Goal: Task Accomplishment & Management: Use online tool/utility

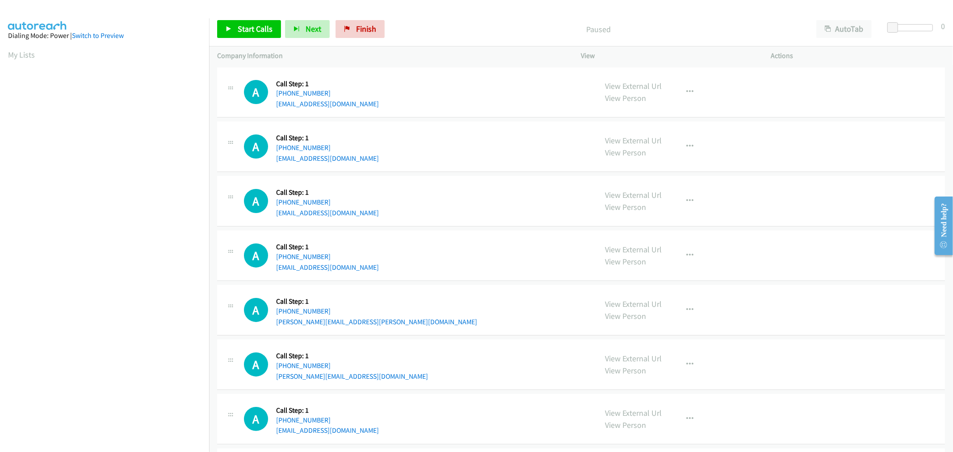
scroll to position [50, 0]
drag, startPoint x: 258, startPoint y: 29, endPoint x: 271, endPoint y: 37, distance: 15.2
click at [258, 29] on span "Start Calls" at bounding box center [255, 29] width 35 height 10
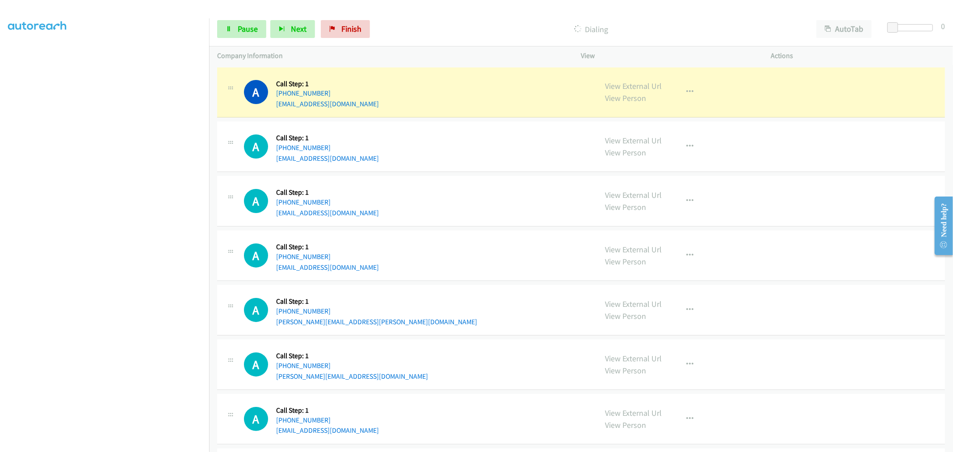
click at [447, 214] on div "A Callback Scheduled Call Step: 1 America/Los_Angeles +1 530-643-2941 mgrwilson…" at bounding box center [416, 201] width 345 height 34
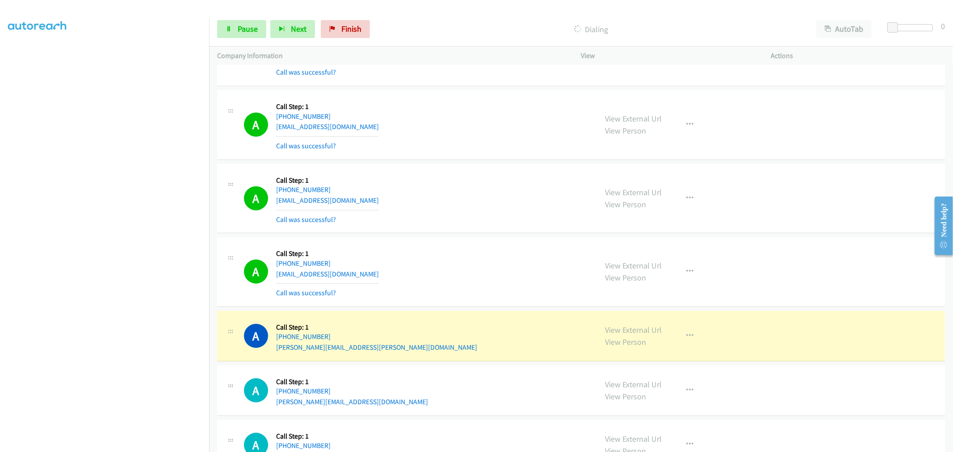
scroll to position [99, 0]
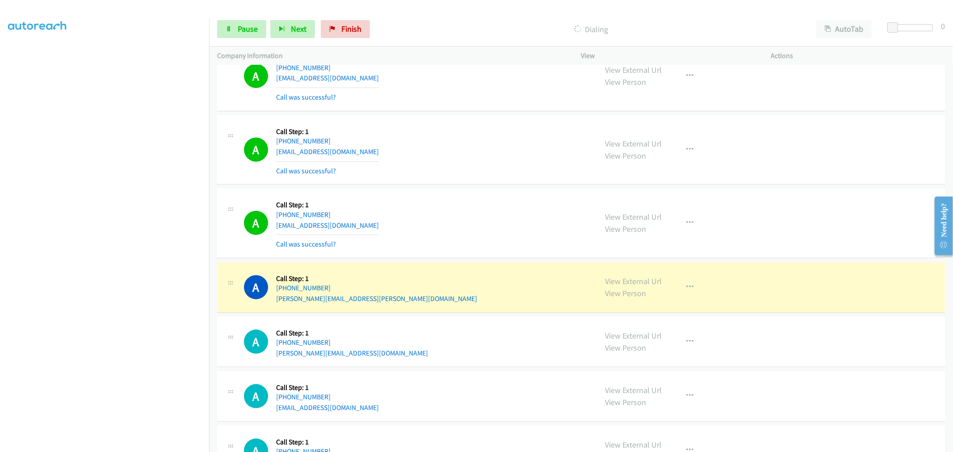
drag, startPoint x: 617, startPoint y: 284, endPoint x: 525, endPoint y: 208, distance: 118.9
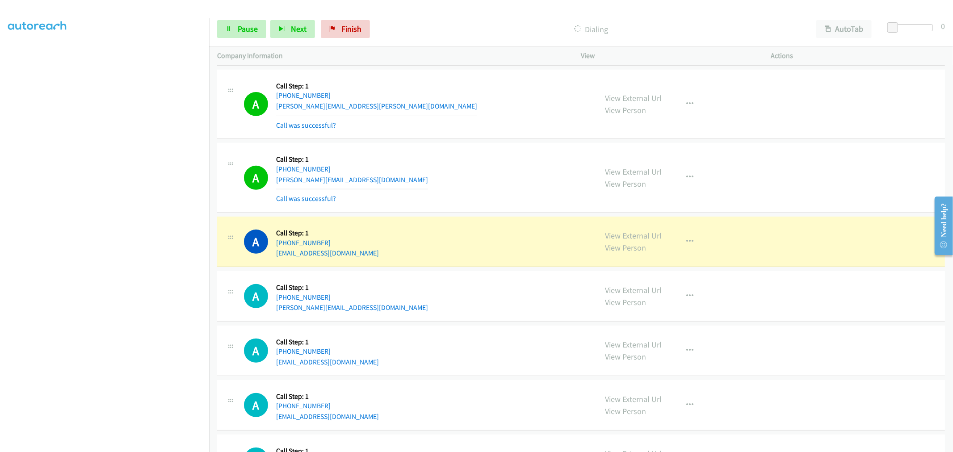
scroll to position [298, 0]
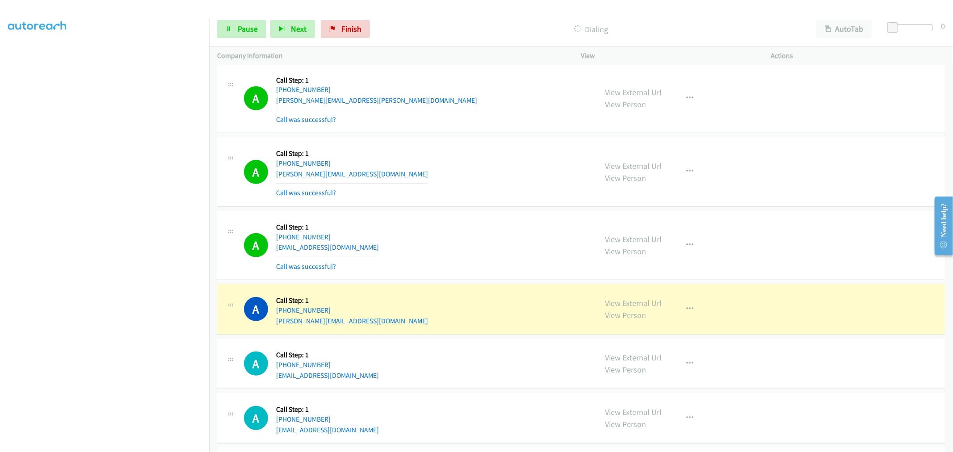
drag, startPoint x: 625, startPoint y: 309, endPoint x: 584, endPoint y: 264, distance: 60.7
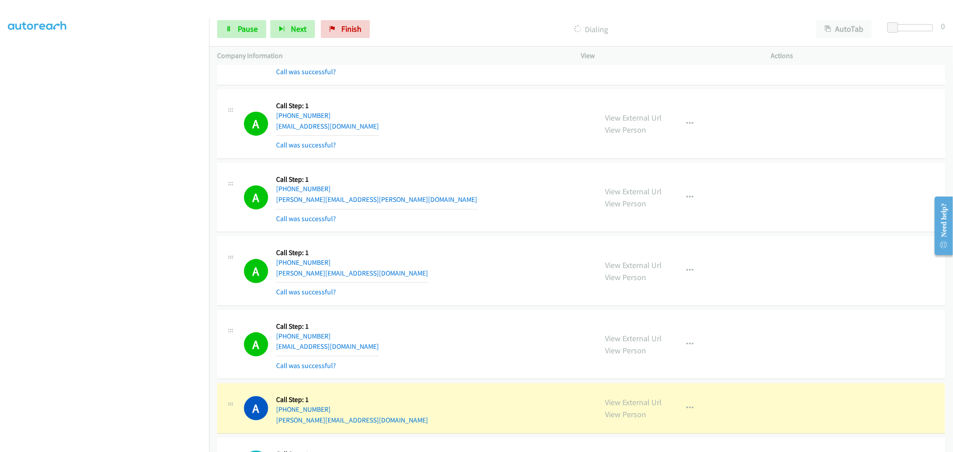
scroll to position [347, 0]
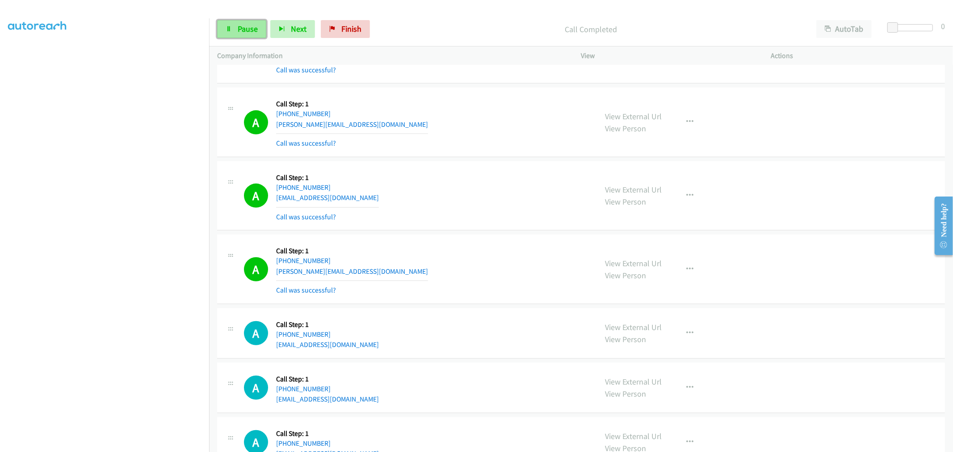
click at [239, 34] on link "Pause" at bounding box center [241, 29] width 49 height 18
drag, startPoint x: 254, startPoint y: 27, endPoint x: 389, endPoint y: 150, distance: 182.8
click at [254, 27] on span "Start Calls" at bounding box center [255, 29] width 35 height 10
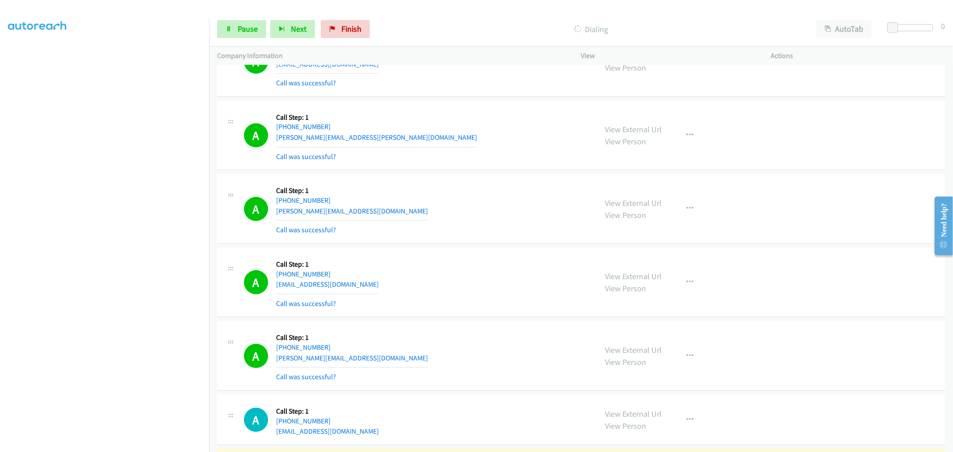
click at [463, 204] on div "A Callback Scheduled Call Step: 1 America/Chicago +1 210-387-9947 bryan.celeste…" at bounding box center [416, 208] width 345 height 53
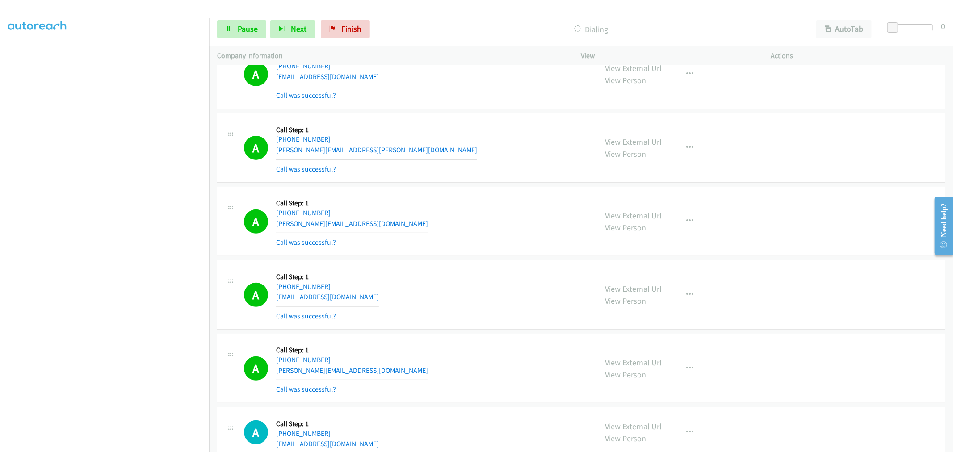
click at [137, 444] on section at bounding box center [104, 240] width 193 height 428
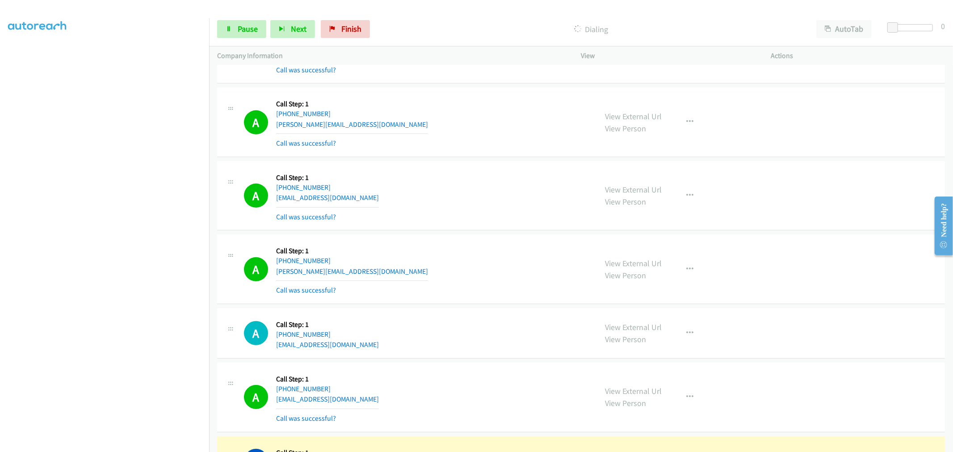
scroll to position [596, 0]
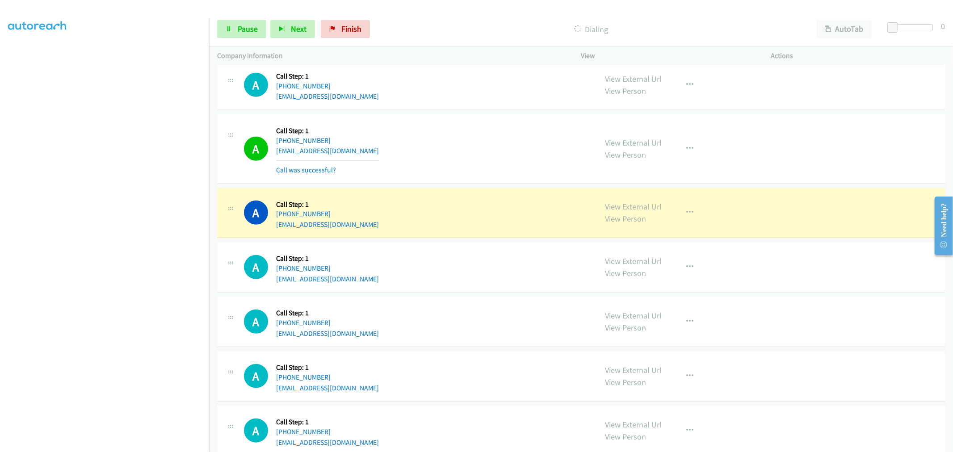
drag, startPoint x: 630, startPoint y: 204, endPoint x: 470, endPoint y: 94, distance: 194.1
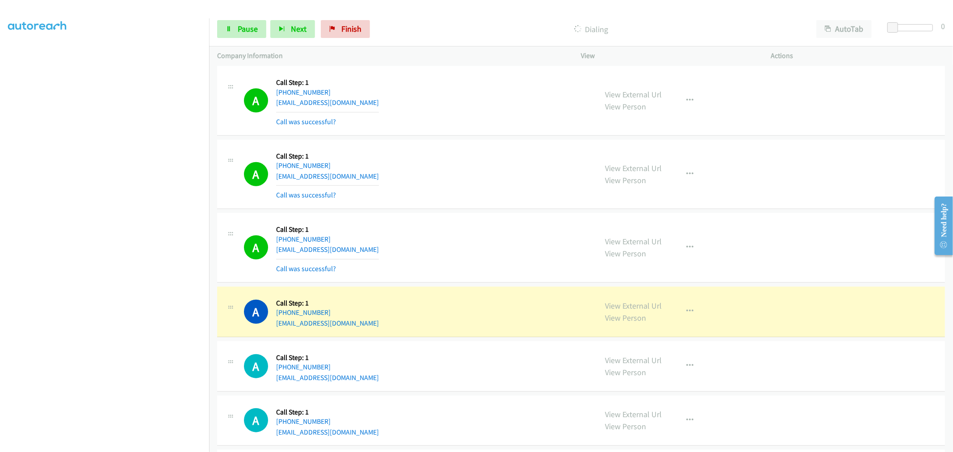
scroll to position [744, 0]
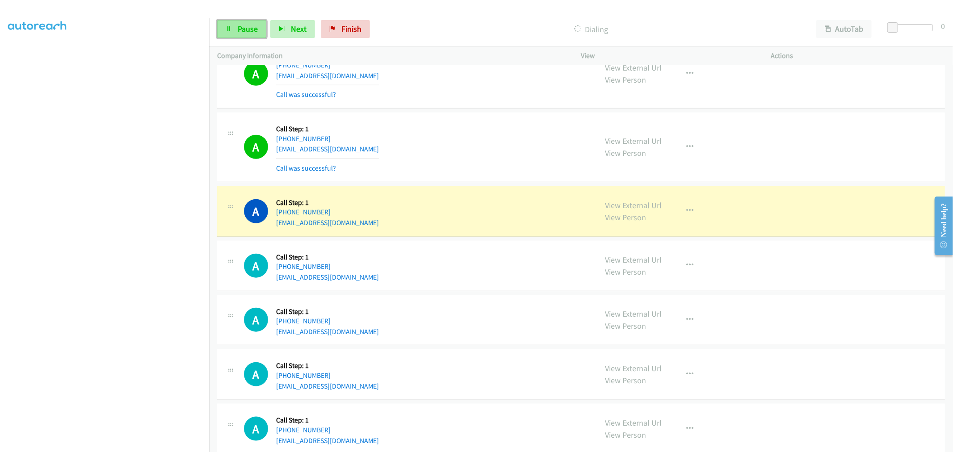
click at [246, 25] on span "Pause" at bounding box center [248, 29] width 20 height 10
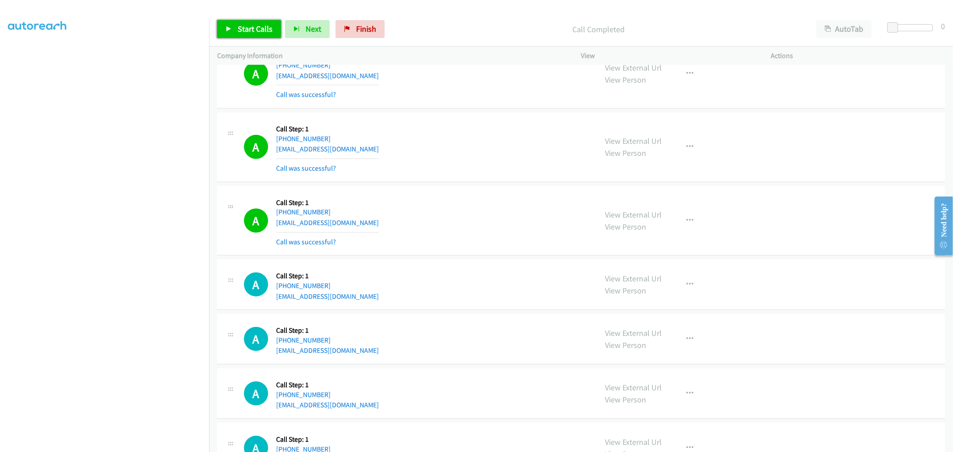
click at [264, 29] on span "Start Calls" at bounding box center [255, 29] width 35 height 10
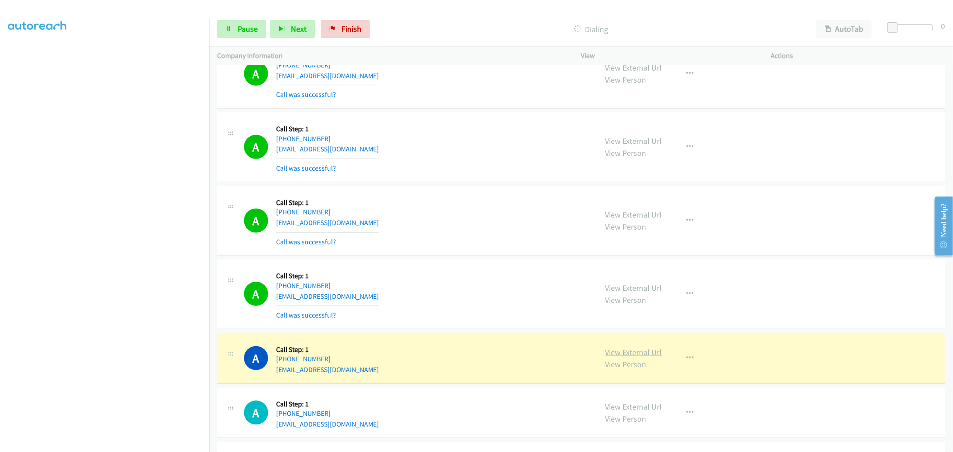
drag, startPoint x: 622, startPoint y: 350, endPoint x: 617, endPoint y: 342, distance: 9.7
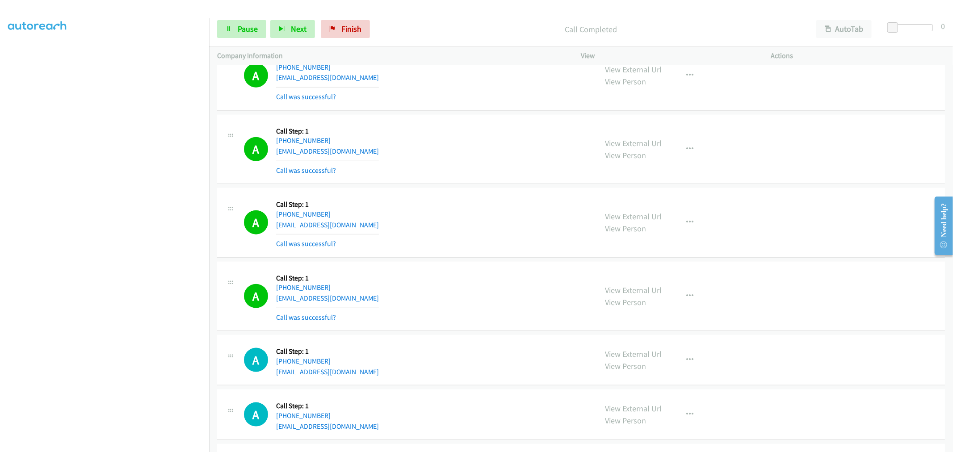
scroll to position [893, 0]
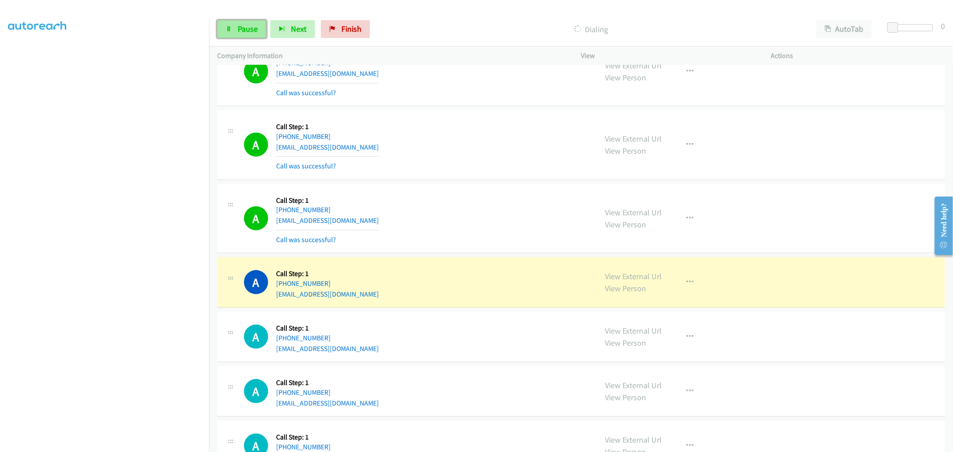
click at [243, 25] on span "Pause" at bounding box center [248, 29] width 20 height 10
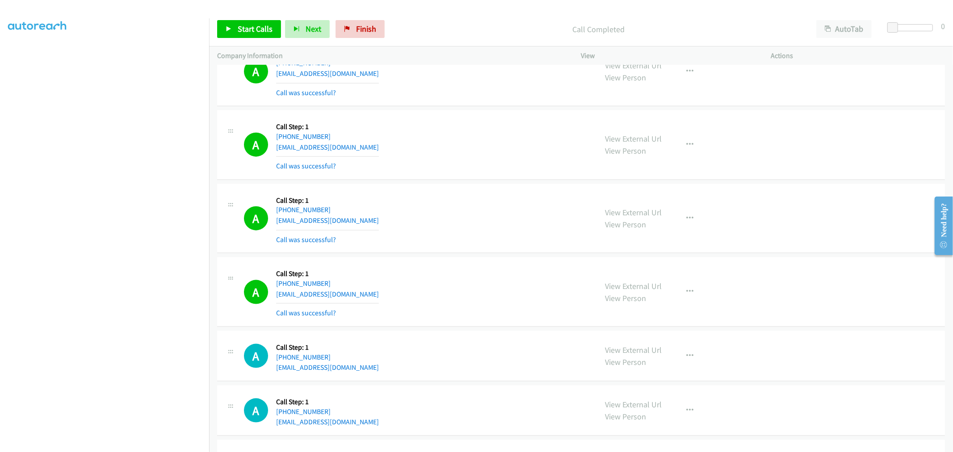
click at [443, 181] on td "A Callback Scheduled Call Step: 1 America/New_York +1 843-412-8694 brinkley0413…" at bounding box center [581, 146] width 744 height 74
click at [433, 243] on div "A Callback Scheduled Call Step: 1 America/Chicago +1 256-617-0125 caudlekent@ho…" at bounding box center [416, 218] width 345 height 53
click at [238, 38] on div "Start Calls Pause Next Finish Call Completed AutoTab AutoTab 0" at bounding box center [581, 29] width 744 height 34
click at [240, 34] on span "Start Calls" at bounding box center [255, 29] width 35 height 10
drag, startPoint x: 453, startPoint y: 189, endPoint x: 445, endPoint y: 218, distance: 30.8
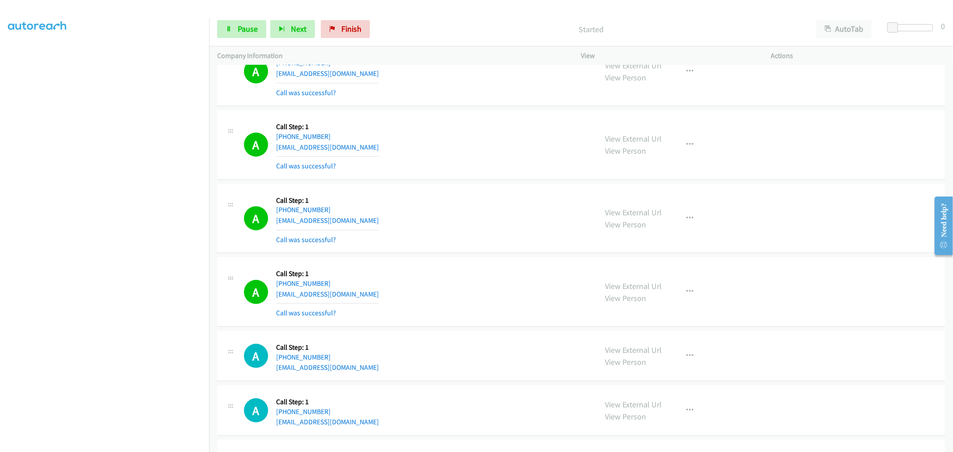
click at [453, 186] on div "A Callback Scheduled Call Step: 1 America/Chicago +1 256-617-0125 caudlekent@ho…" at bounding box center [581, 219] width 728 height 70
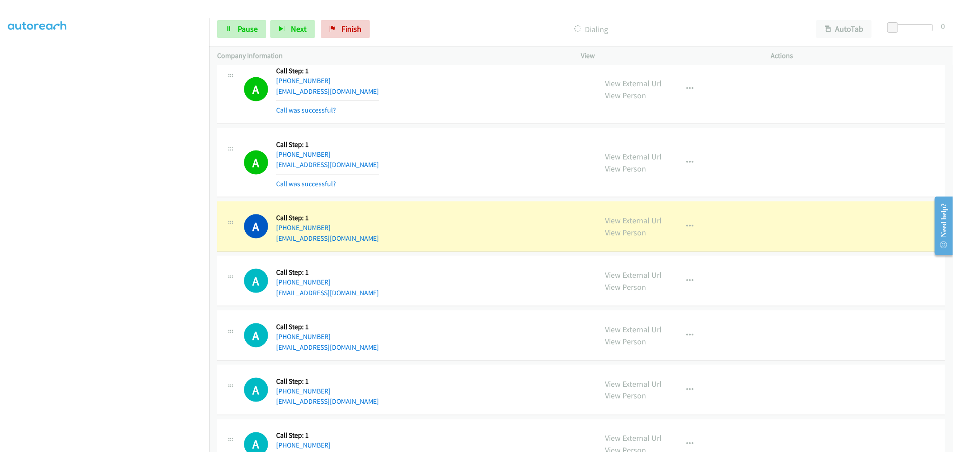
scroll to position [993, 0]
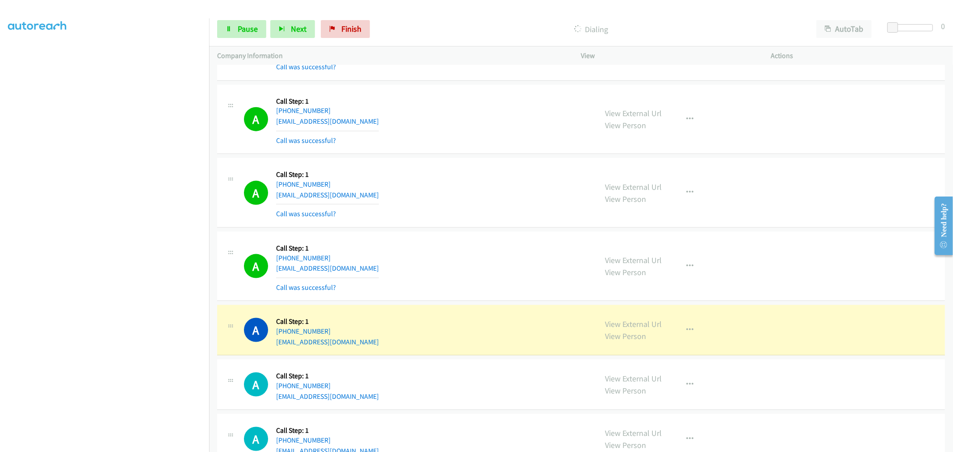
click at [454, 222] on div "A Callback Scheduled Call Step: 1 America/Chicago +1 806-676-1705 mendez091@gma…" at bounding box center [581, 193] width 728 height 70
click at [462, 231] on td "A Callback Scheduled Call Step: 1 America/New_York +1 413-237-7815 sszczebak@gm…" at bounding box center [581, 267] width 744 height 74
click at [234, 21] on link "Pause" at bounding box center [241, 29] width 49 height 18
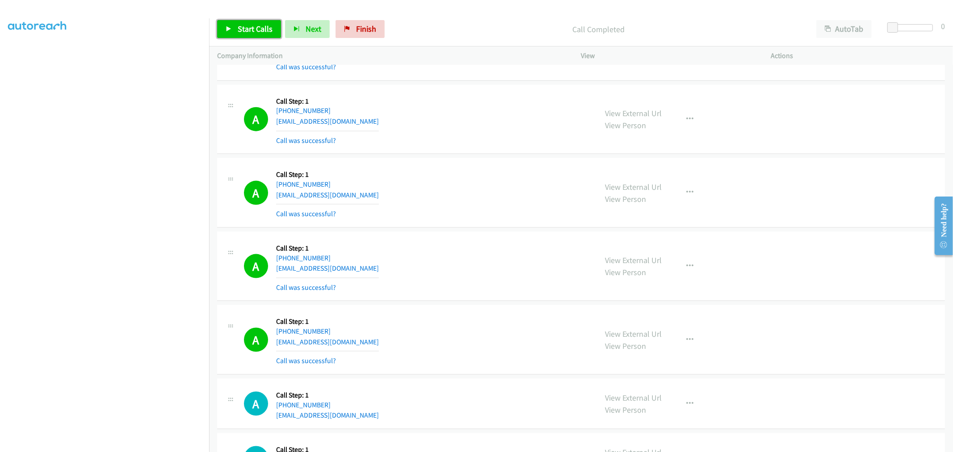
click at [260, 29] on span "Start Calls" at bounding box center [255, 29] width 35 height 10
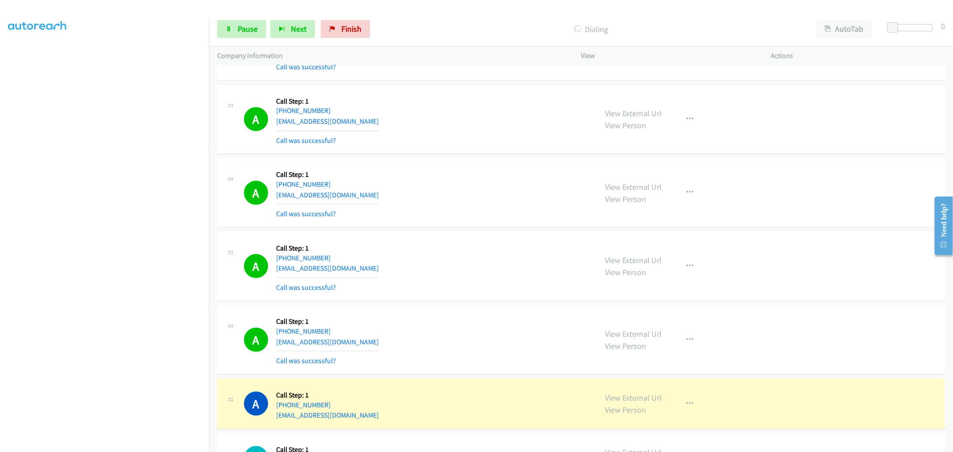
click at [465, 298] on div "A Callback Scheduled Call Step: 1 America/New_York +1 413-237-7815 sszczebak@gm…" at bounding box center [581, 267] width 728 height 70
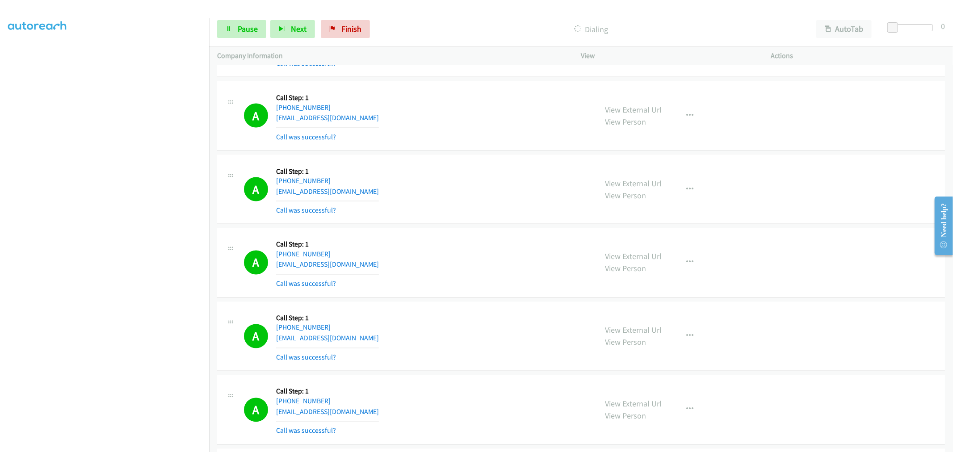
scroll to position [1439, 0]
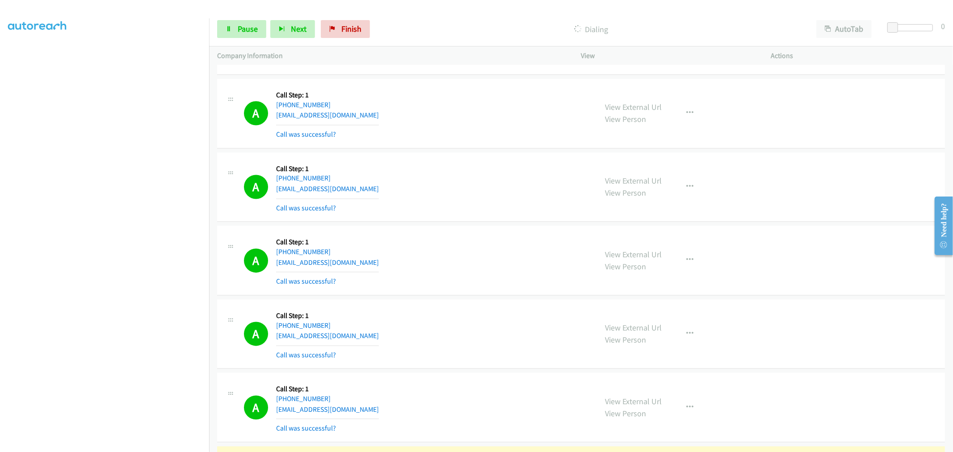
click at [701, 259] on div "View External Url View Person View External Url Email Schedule/Manage Callback …" at bounding box center [696, 260] width 198 height 53
click at [685, 266] on button "button" at bounding box center [690, 261] width 24 height 18
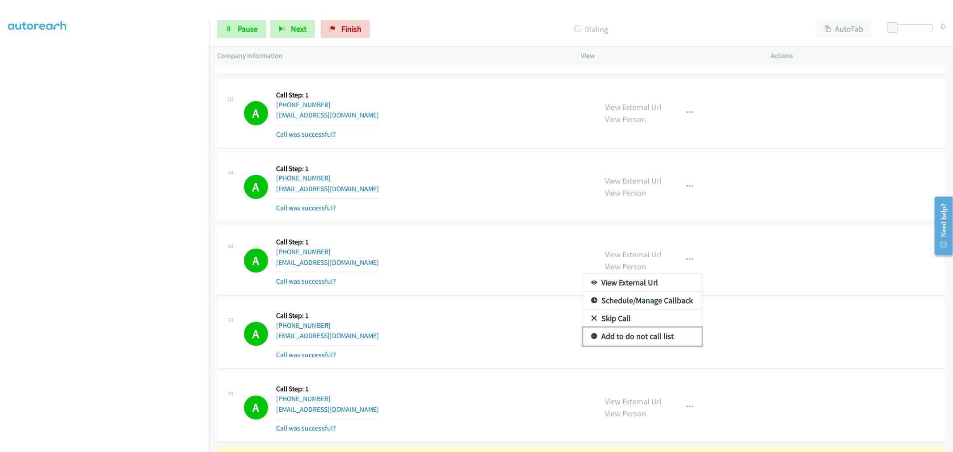
click at [625, 344] on link "Add to do not call list" at bounding box center [642, 337] width 119 height 18
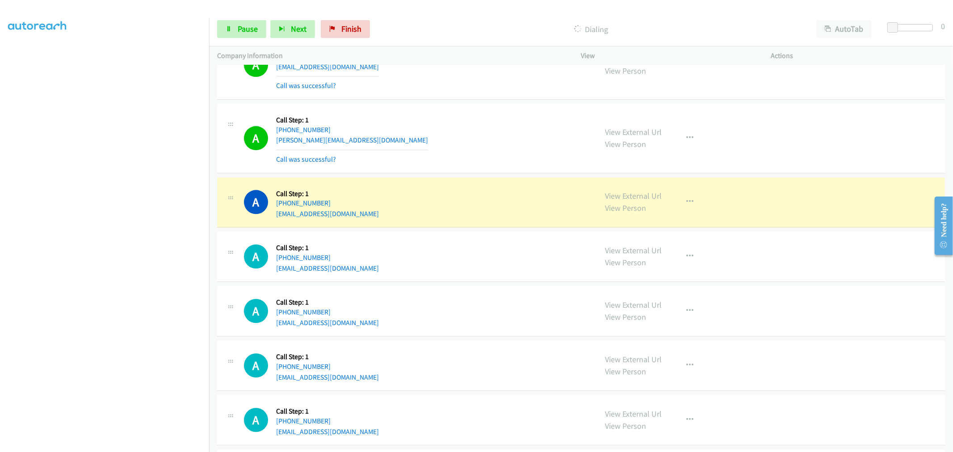
scroll to position [1787, 0]
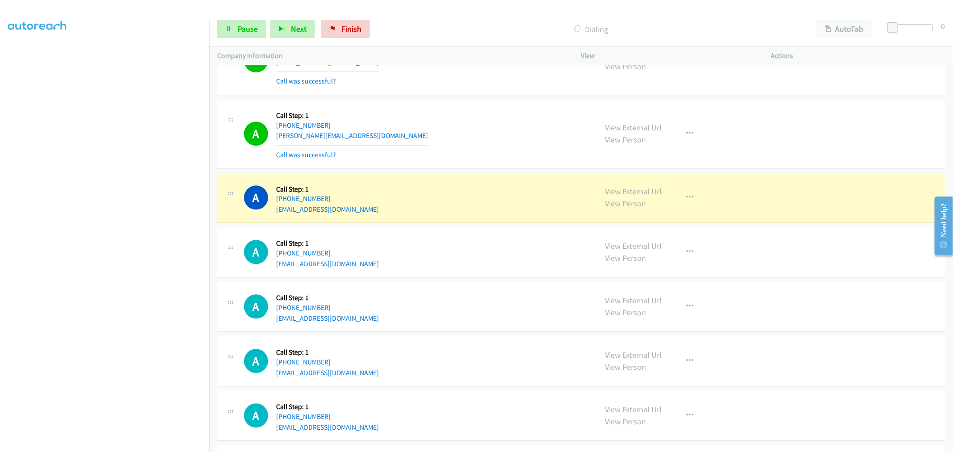
click at [425, 142] on div "A Callback Scheduled Call Step: 1 America/Chicago +1 918-510-6492 brody@dowellf…" at bounding box center [416, 133] width 345 height 53
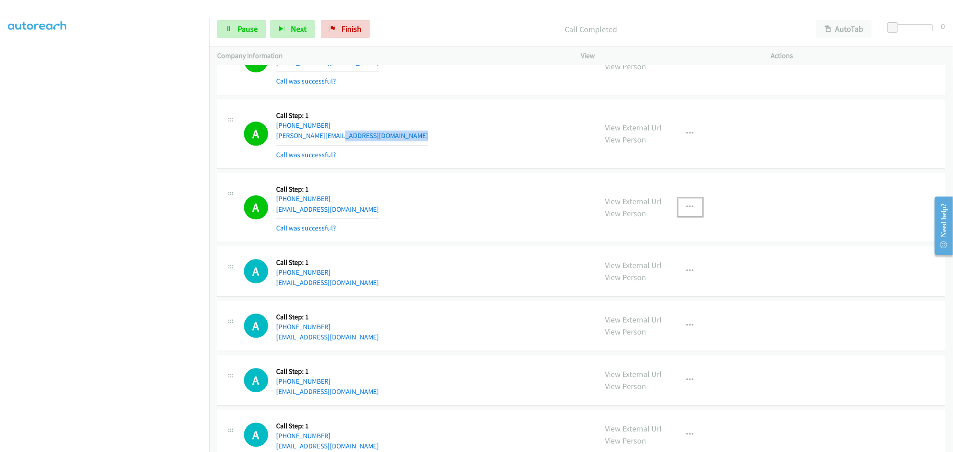
click at [691, 210] on button "button" at bounding box center [690, 207] width 24 height 18
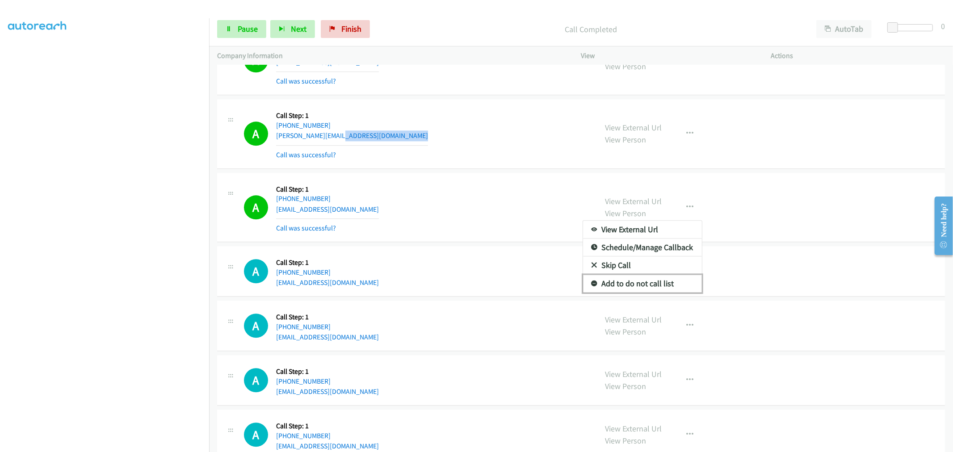
click at [642, 286] on link "Add to do not call list" at bounding box center [642, 284] width 119 height 18
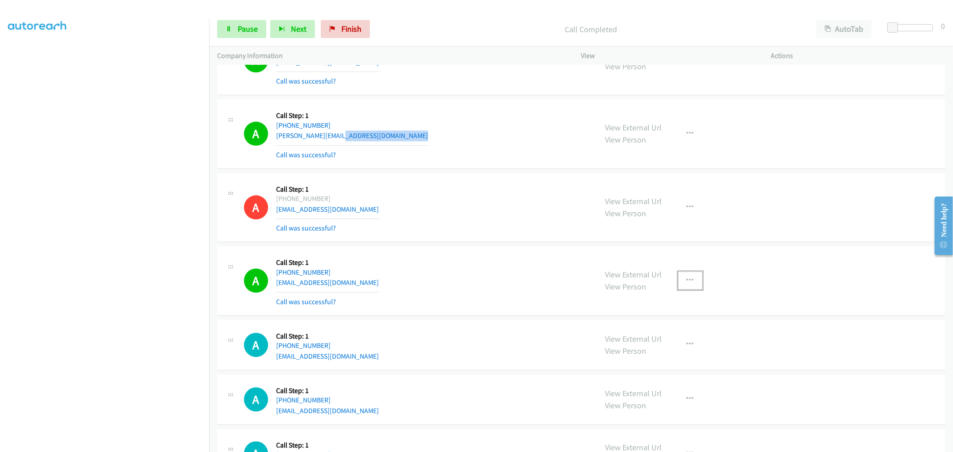
click at [689, 287] on button "button" at bounding box center [690, 281] width 24 height 18
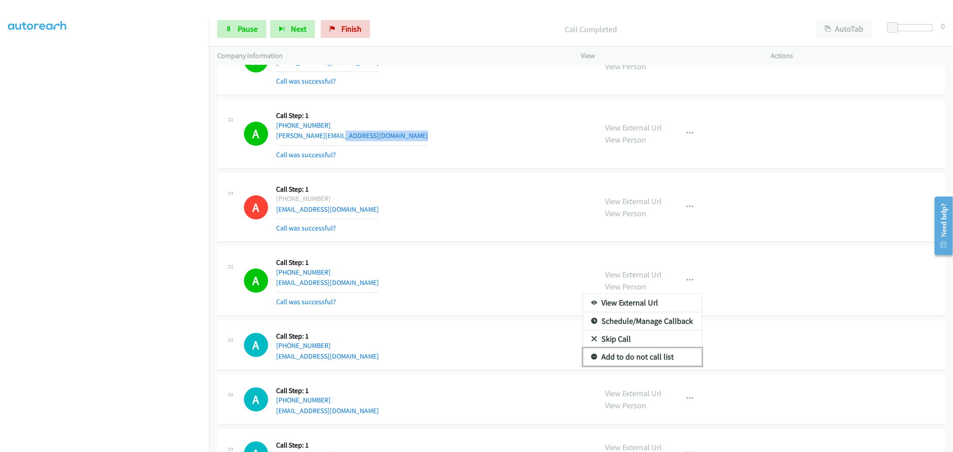
click at [642, 356] on link "Add to do not call list" at bounding box center [642, 357] width 119 height 18
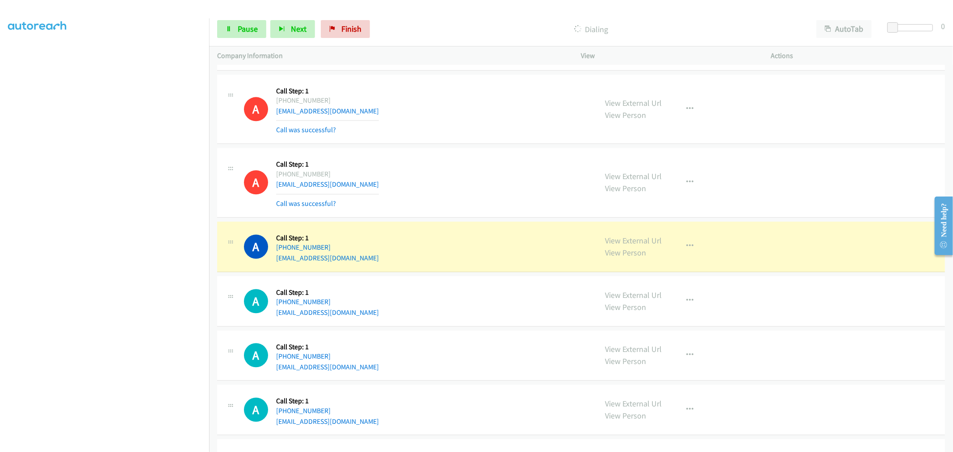
scroll to position [1886, 0]
drag, startPoint x: 625, startPoint y: 243, endPoint x: 463, endPoint y: 95, distance: 219.5
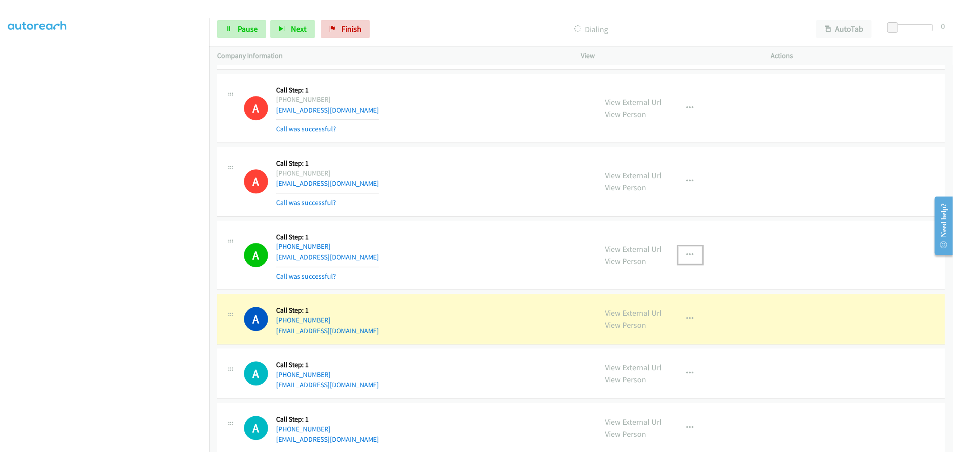
click at [692, 257] on button "button" at bounding box center [690, 255] width 24 height 18
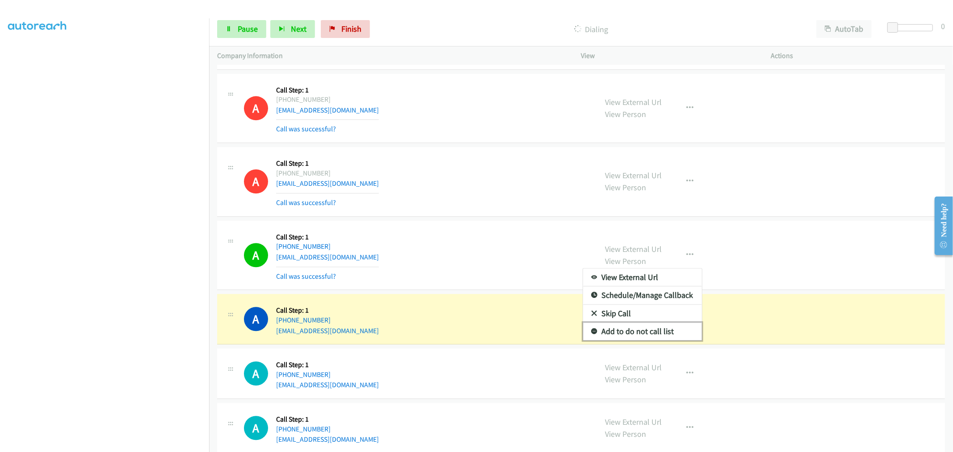
click at [643, 336] on link "Add to do not call list" at bounding box center [642, 332] width 119 height 18
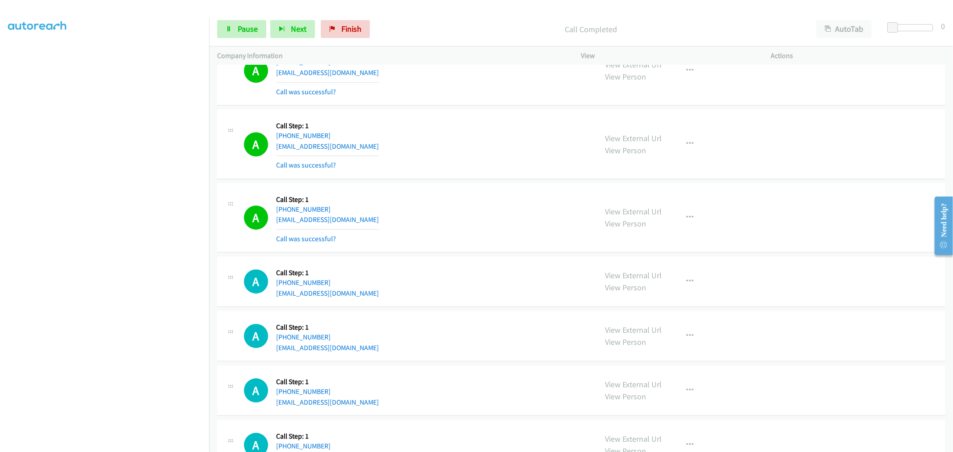
scroll to position [2234, 0]
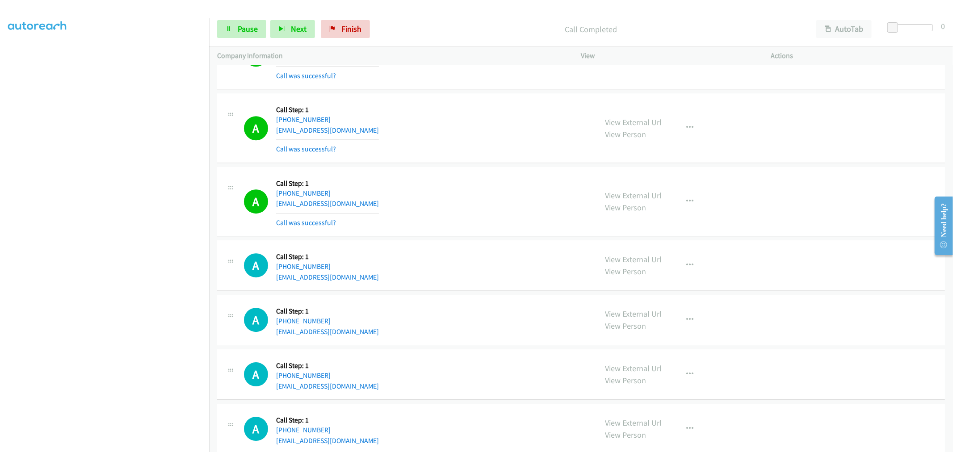
click at [673, 203] on div "View External Url View Person View External Url Email Schedule/Manage Callback …" at bounding box center [696, 201] width 198 height 53
click at [688, 205] on icon "button" at bounding box center [690, 201] width 7 height 7
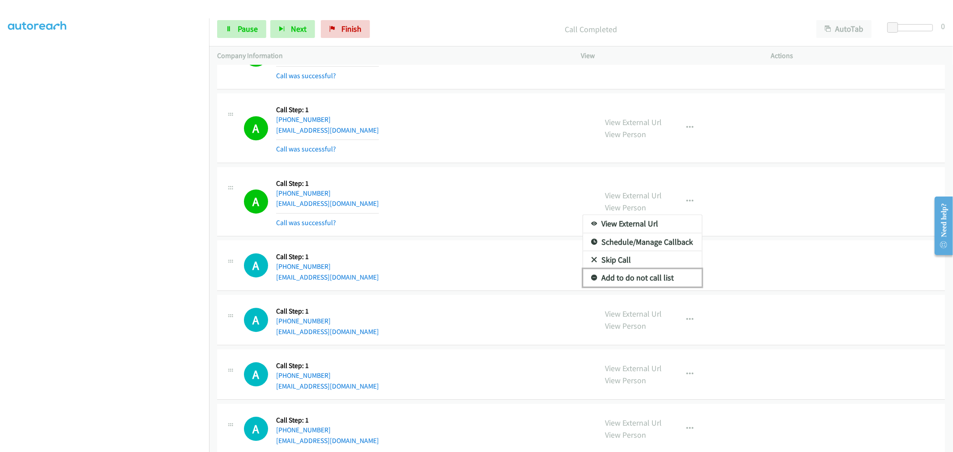
click at [633, 281] on link "Add to do not call list" at bounding box center [642, 278] width 119 height 18
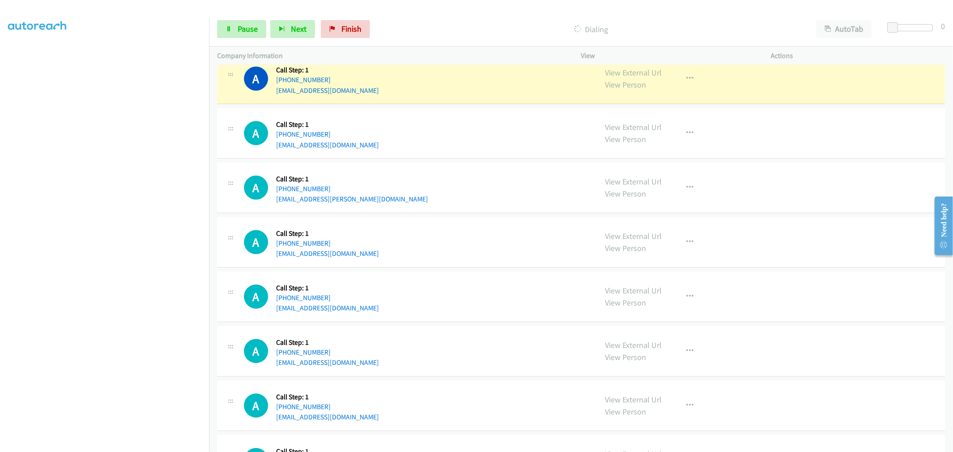
scroll to position [2730, 0]
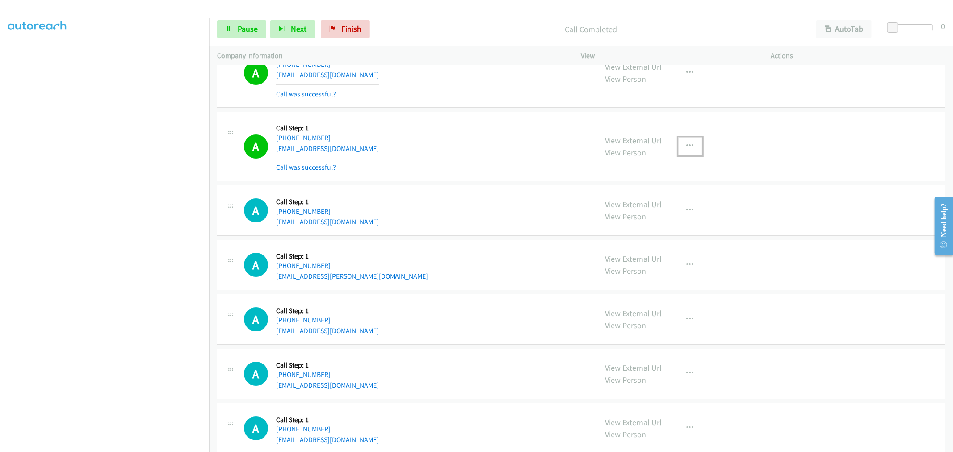
click at [685, 143] on button "button" at bounding box center [690, 146] width 24 height 18
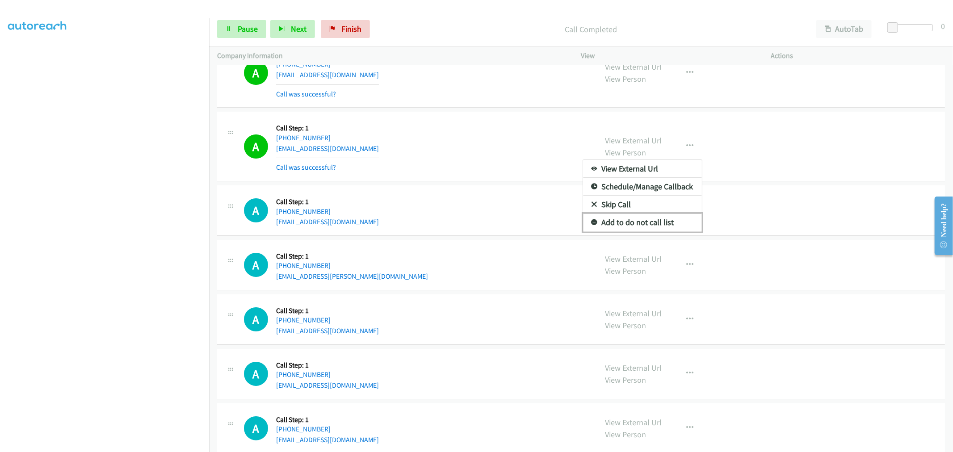
click at [640, 231] on link "Add to do not call list" at bounding box center [642, 223] width 119 height 18
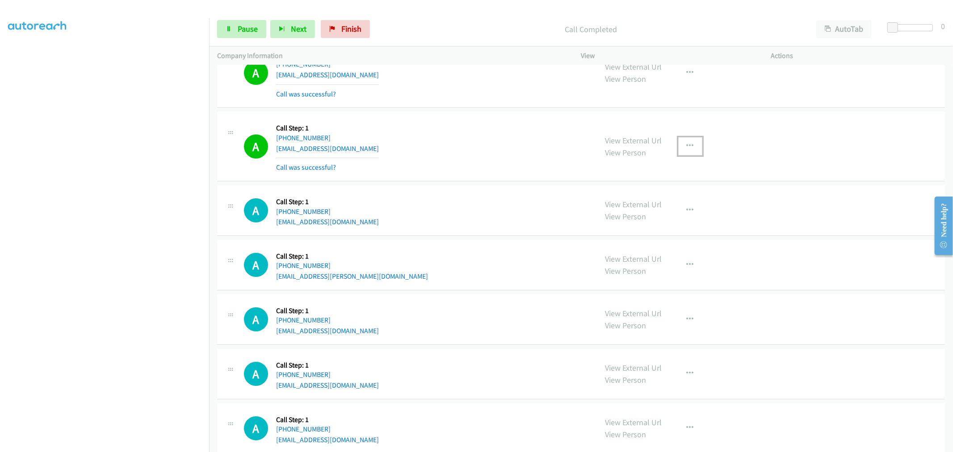
click at [688, 150] on icon "button" at bounding box center [690, 146] width 7 height 7
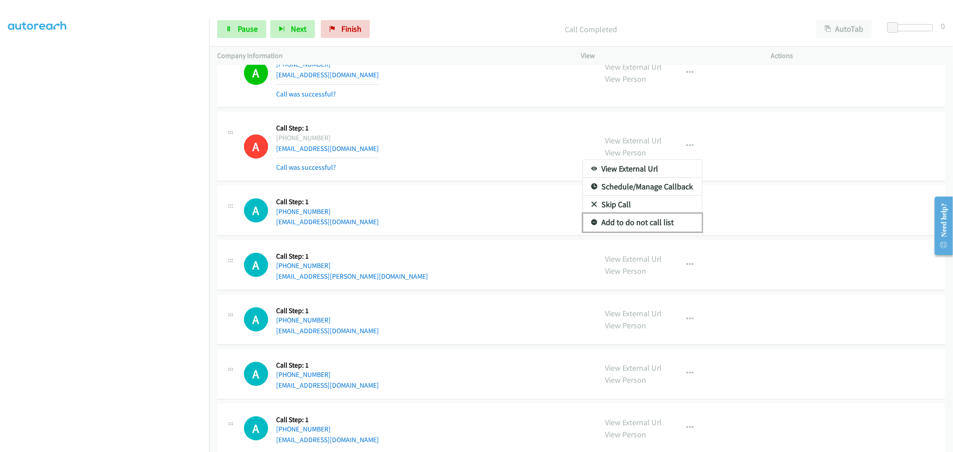
click at [629, 227] on link "Add to do not call list" at bounding box center [642, 223] width 119 height 18
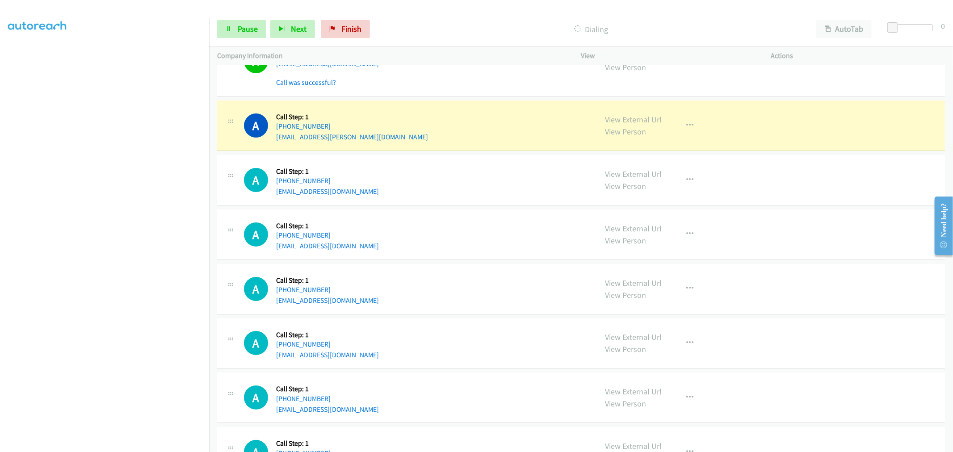
scroll to position [2879, 0]
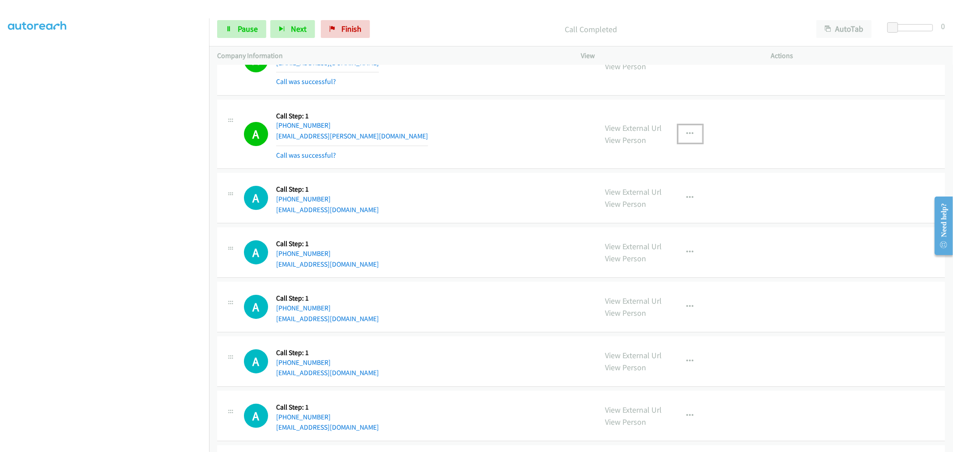
click at [688, 135] on icon "button" at bounding box center [690, 133] width 7 height 7
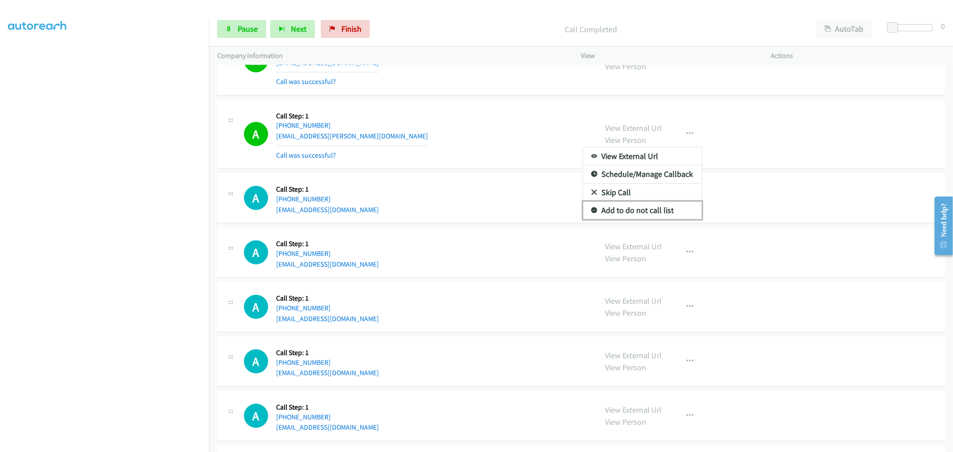
click at [636, 214] on link "Add to do not call list" at bounding box center [642, 210] width 119 height 18
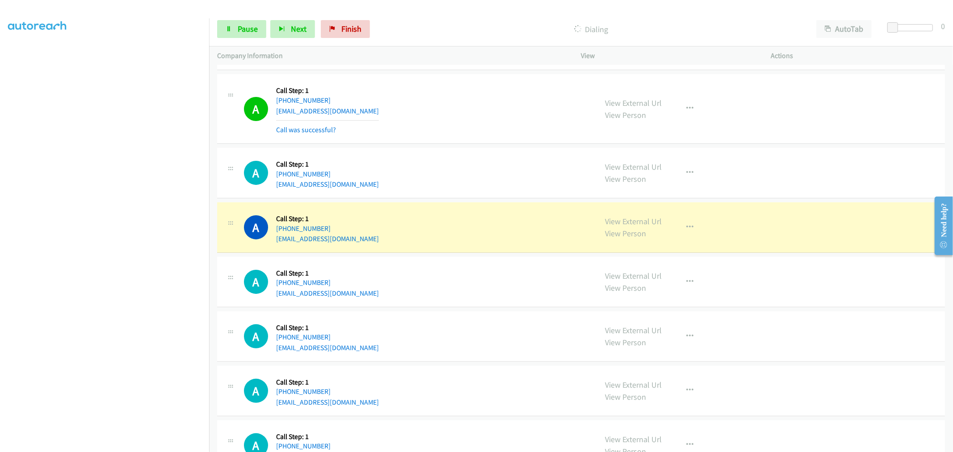
scroll to position [2978, 0]
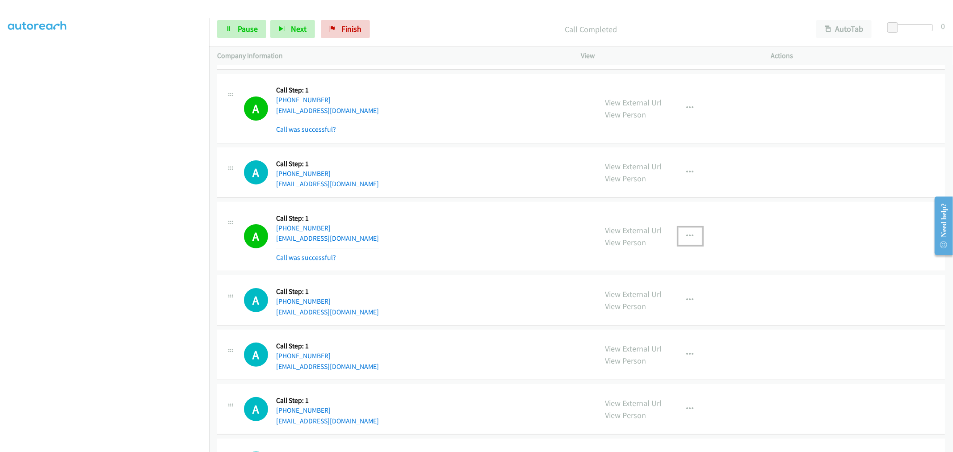
click at [687, 239] on icon "button" at bounding box center [690, 236] width 7 height 7
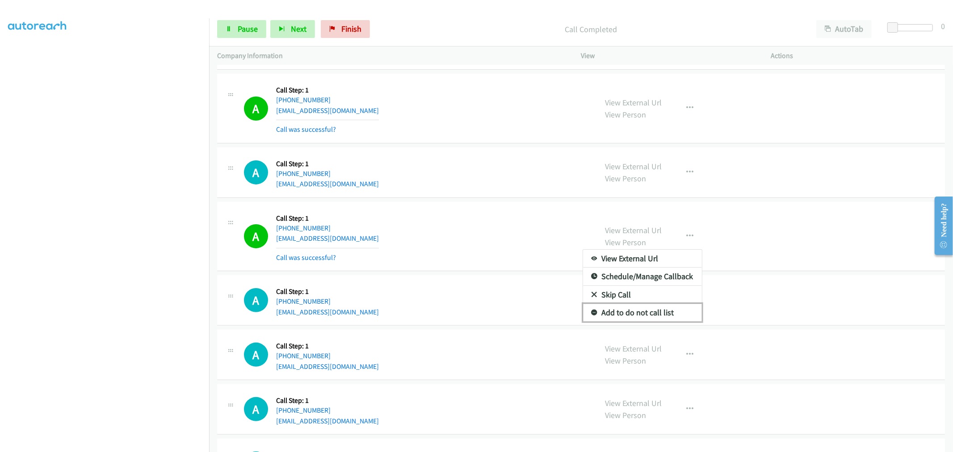
click at [620, 322] on link "Add to do not call list" at bounding box center [642, 313] width 119 height 18
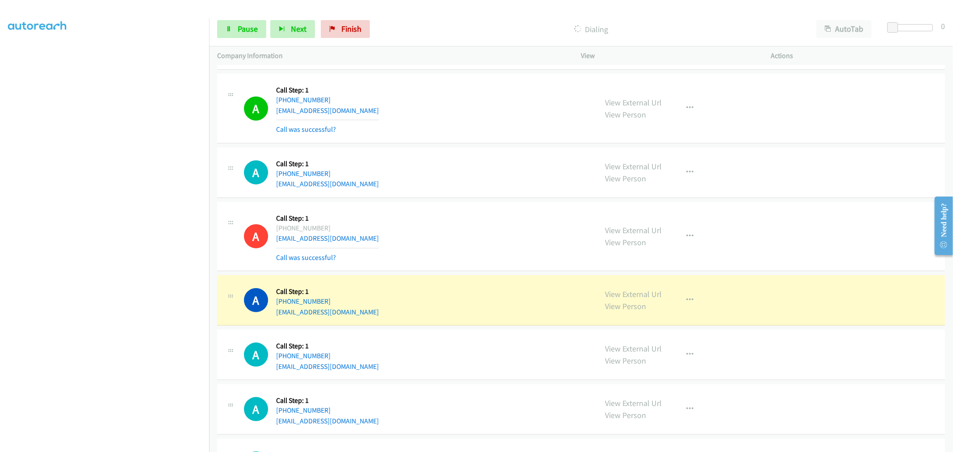
click at [428, 193] on div "A Callback Scheduled Call Step: 1 America/Denver +1 915-226-2826 cesarcepeda58@…" at bounding box center [581, 172] width 728 height 50
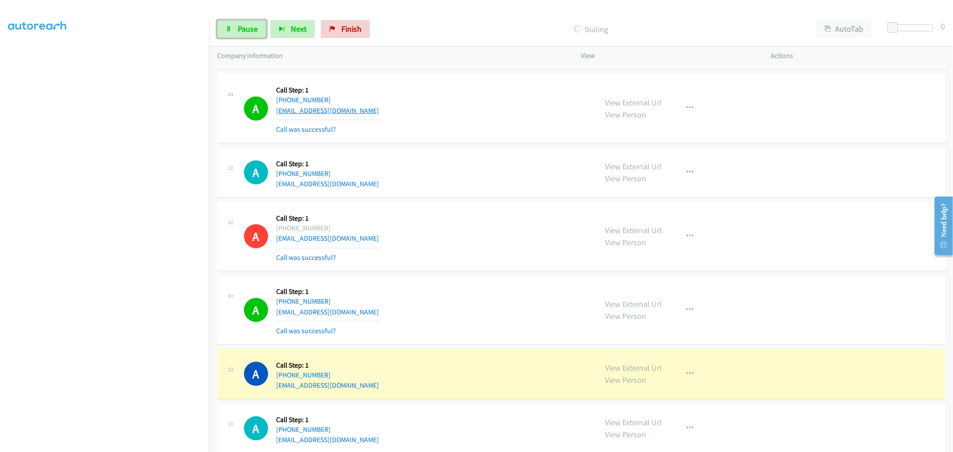
drag, startPoint x: 247, startPoint y: 30, endPoint x: 310, endPoint y: 109, distance: 100.7
click at [247, 30] on span "Pause" at bounding box center [248, 29] width 20 height 10
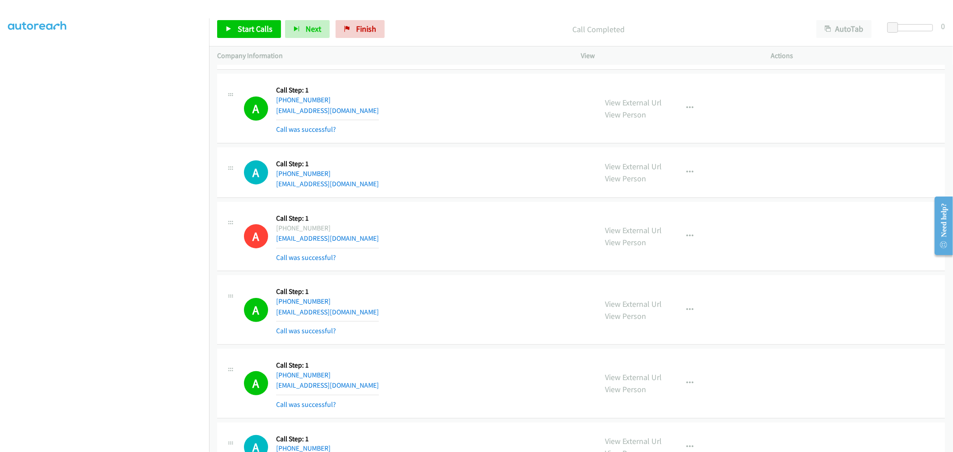
drag, startPoint x: 465, startPoint y: 268, endPoint x: 459, endPoint y: 183, distance: 85.1
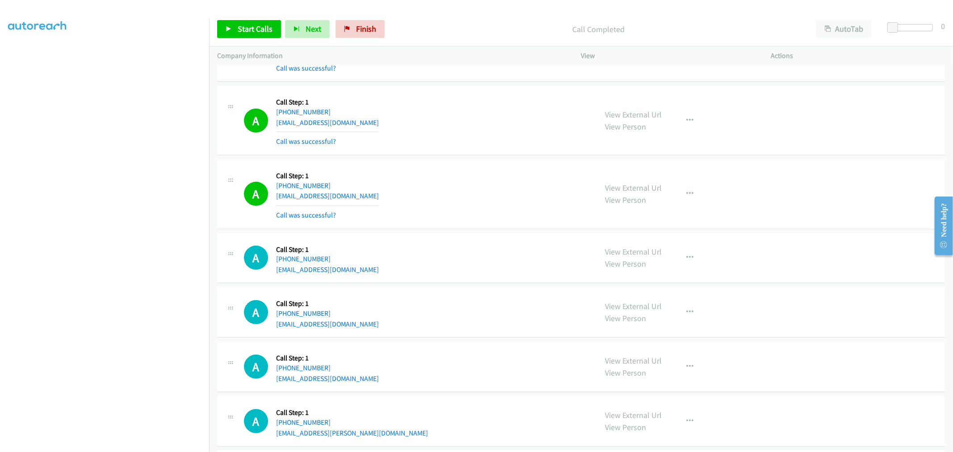
scroll to position [3226, 0]
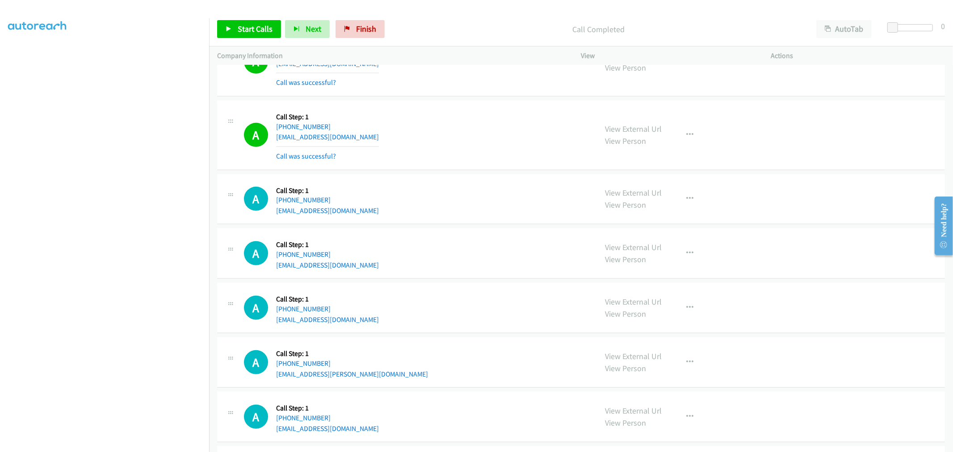
click at [426, 201] on div "A Callback Scheduled Call Step: 1 America/New_York +1 772-807-0758 eiffel653498…" at bounding box center [416, 199] width 345 height 34
click at [428, 172] on td "A Callback Scheduled Call Step: 1 America/New_York +1 804-720-6597 retromike01@…" at bounding box center [581, 135] width 744 height 74
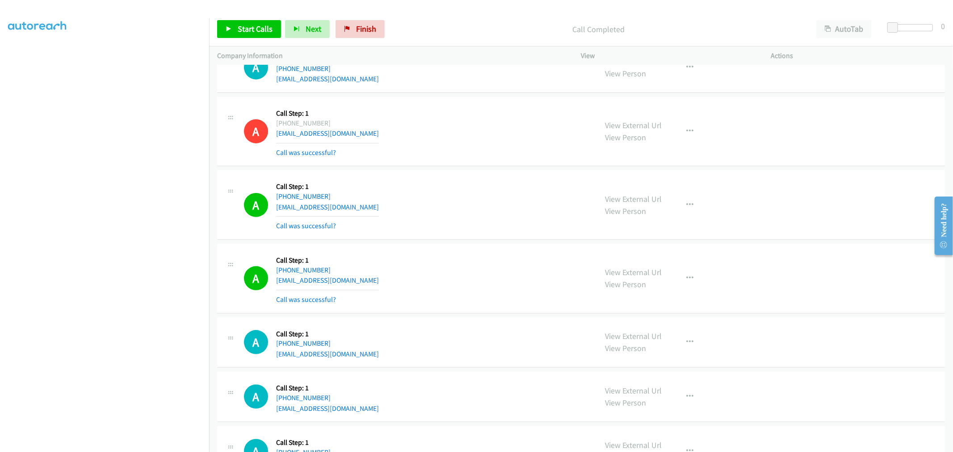
scroll to position [3177, 0]
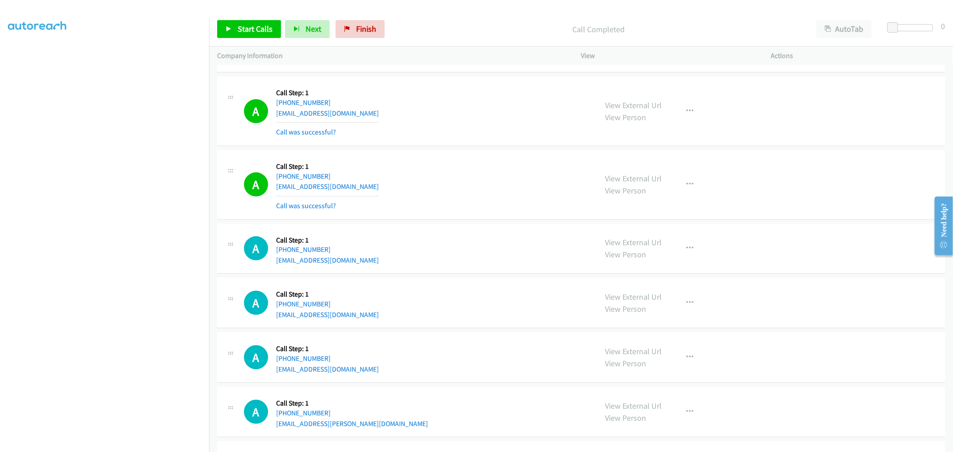
click at [480, 140] on div "A Callback Scheduled Call Step: 1 America/Chicago +1 773-409-4626 swatmelisa71@…" at bounding box center [581, 111] width 728 height 70
click at [238, 38] on div "Start Calls Pause Next Finish Call Completed AutoTab AutoTab 0" at bounding box center [581, 29] width 744 height 34
click at [255, 25] on span "Start Calls" at bounding box center [255, 29] width 35 height 10
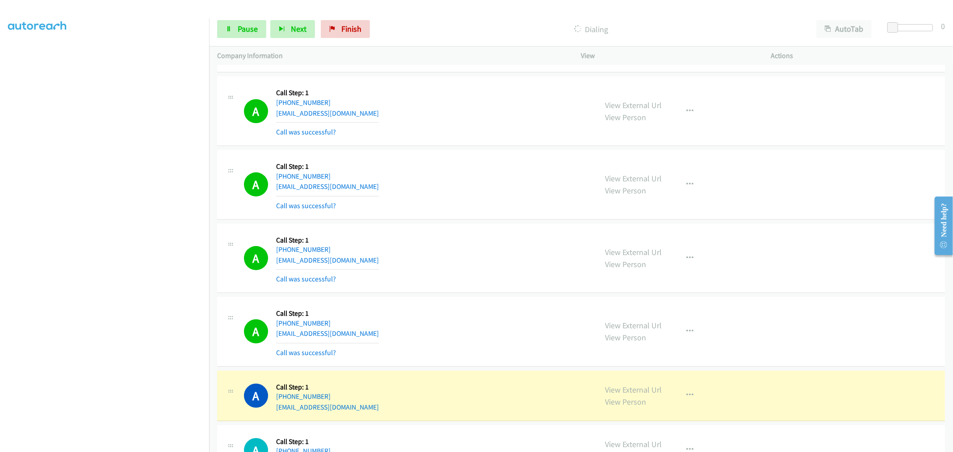
click at [453, 151] on td "A Callback Scheduled Call Step: 1 America/New_York +1 804-720-6597 retromike01@…" at bounding box center [581, 185] width 744 height 74
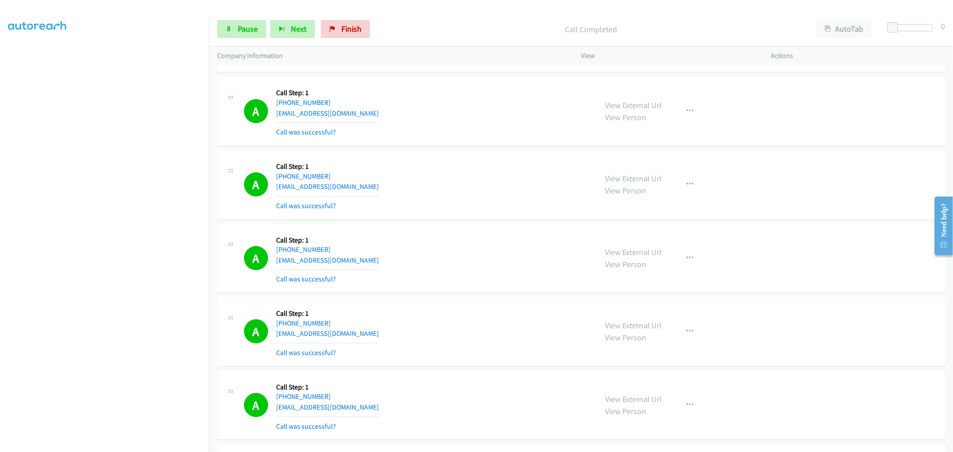
scroll to position [3375, 0]
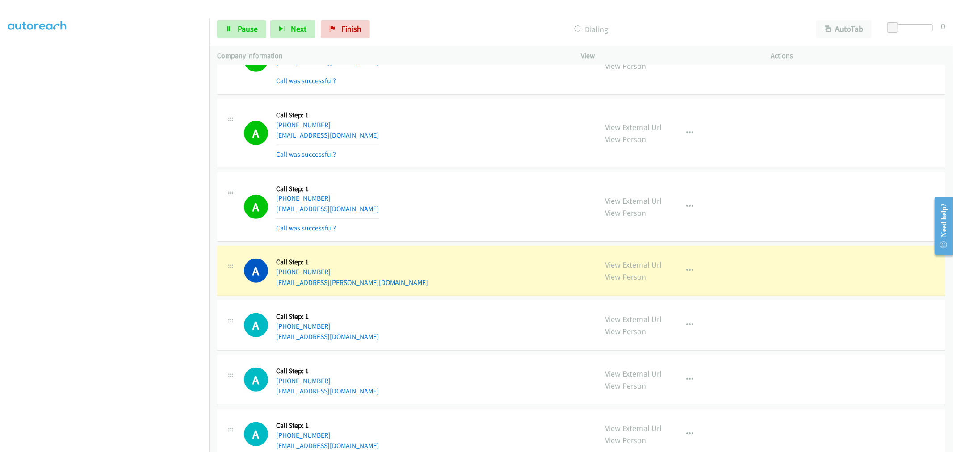
click at [463, 171] on td "A Callback Scheduled Call Step: 1 America/Chicago +1 682-458-4711 sandrap.sales…" at bounding box center [581, 134] width 744 height 74
click at [470, 171] on td "A Callback Scheduled Call Step: 1 America/Chicago +1 682-458-4711 sandrap.sales…" at bounding box center [581, 134] width 744 height 74
click at [465, 175] on div "A Callback Scheduled Call Step: 1 America/Los_Angeles +1 360-384-5017 nlyork@gm…" at bounding box center [581, 207] width 728 height 70
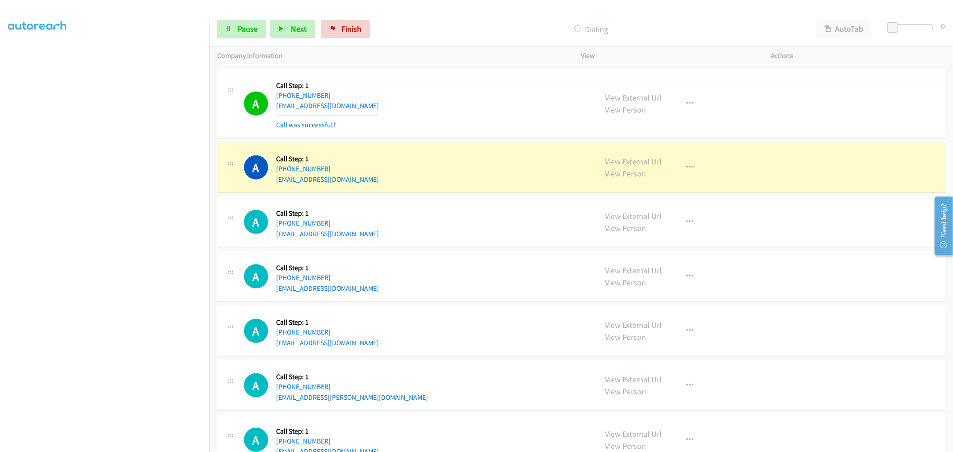
scroll to position [3802, 0]
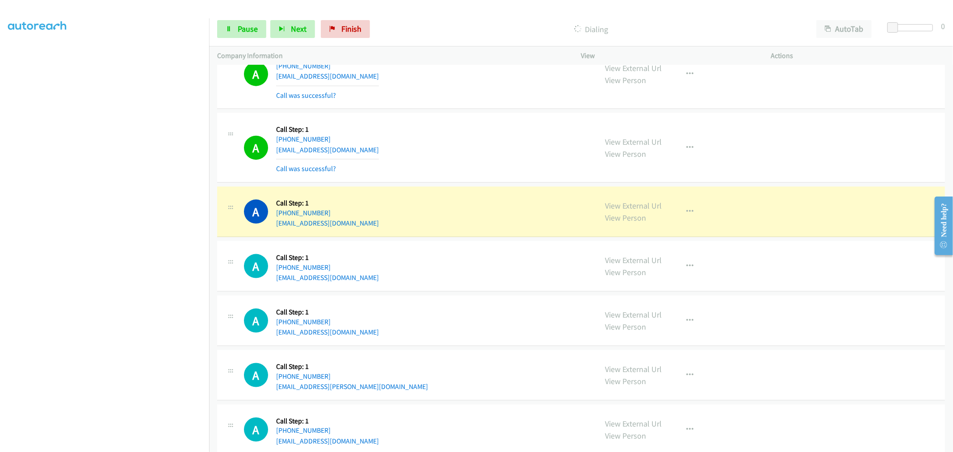
click at [462, 181] on div "A Callback Scheduled Call Step: 1 America/Chicago +1 832-814-3372 celiapr13@yah…" at bounding box center [581, 148] width 728 height 70
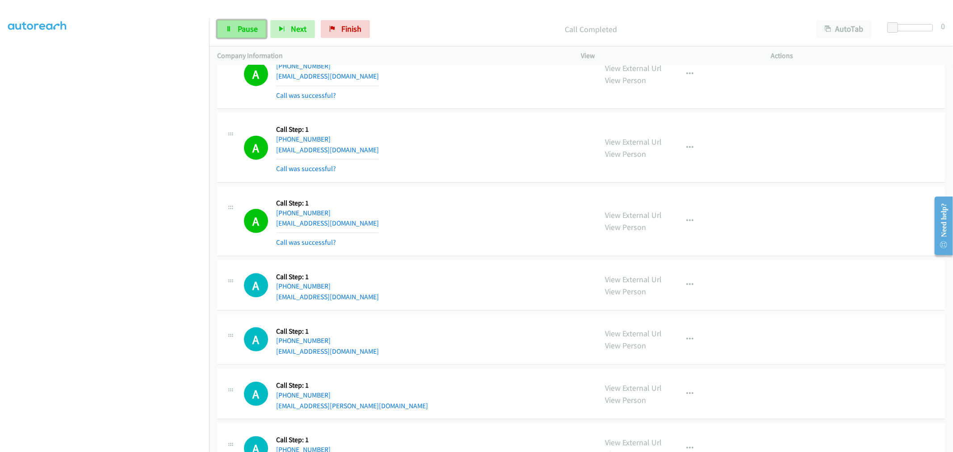
click at [234, 26] on link "Pause" at bounding box center [241, 29] width 49 height 18
click at [242, 29] on span "Pause" at bounding box center [248, 29] width 20 height 10
click at [247, 29] on span "Start Calls" at bounding box center [255, 29] width 35 height 10
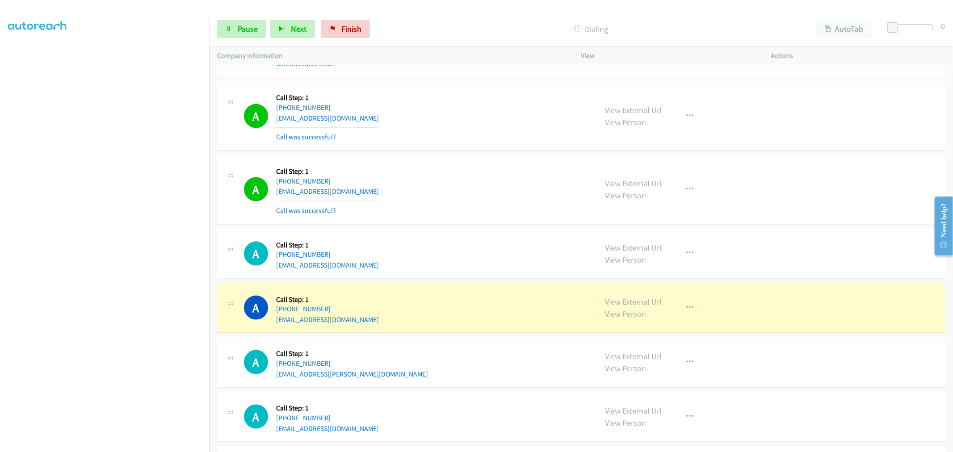
scroll to position [3851, 0]
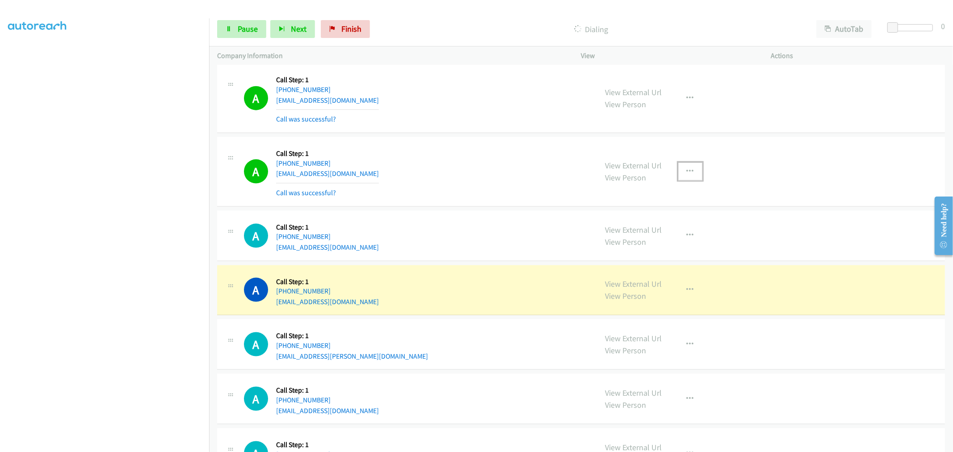
click at [678, 177] on button "button" at bounding box center [690, 172] width 24 height 18
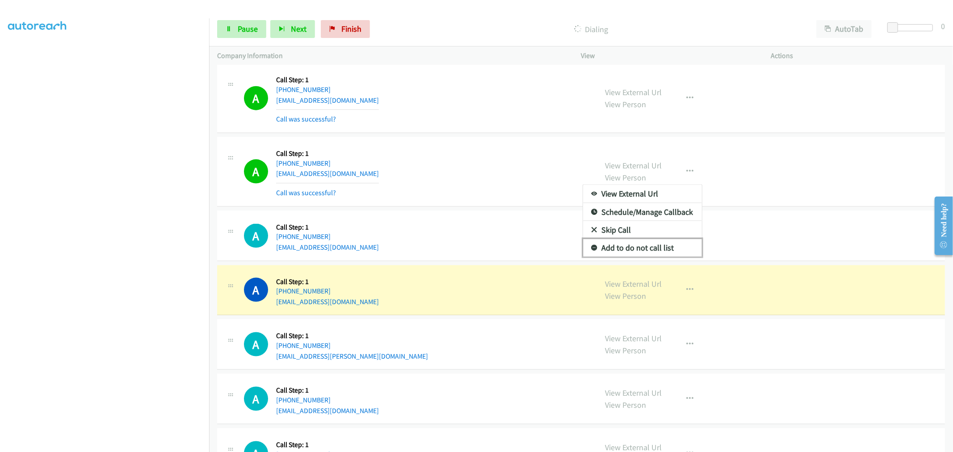
click at [640, 248] on link "Add to do not call list" at bounding box center [642, 248] width 119 height 18
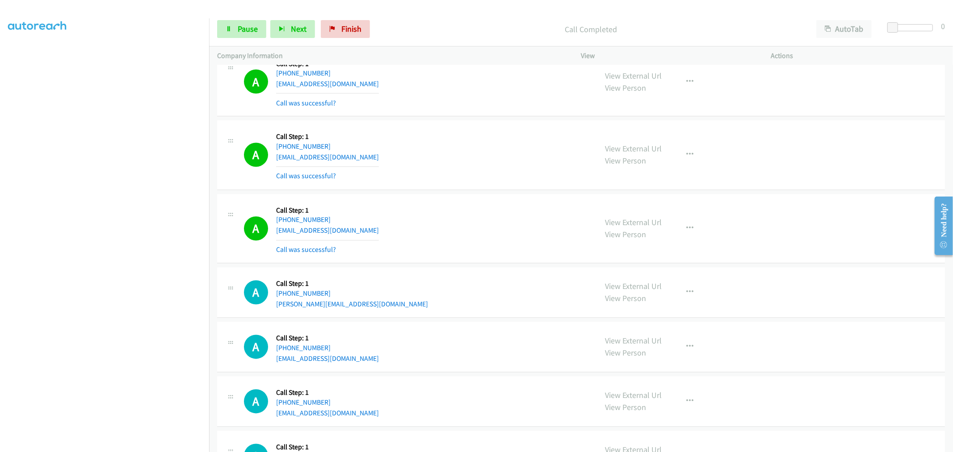
scroll to position [4198, 0]
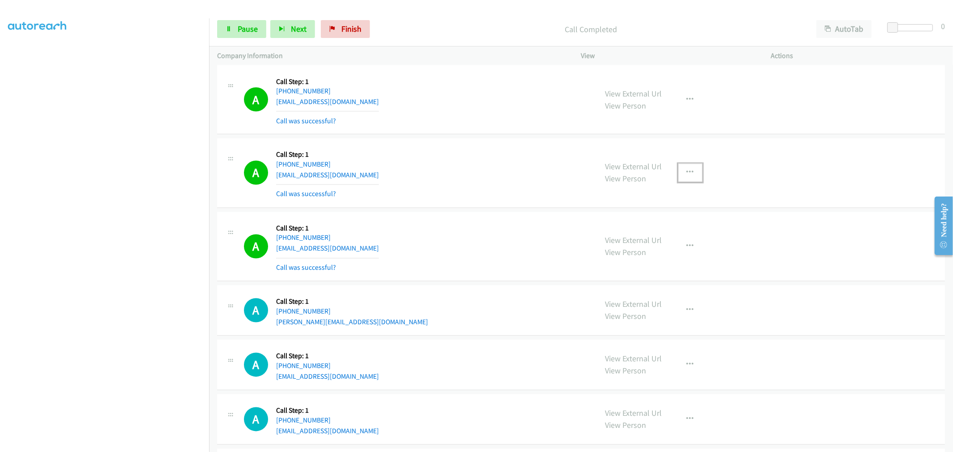
click at [697, 179] on button "button" at bounding box center [690, 173] width 24 height 18
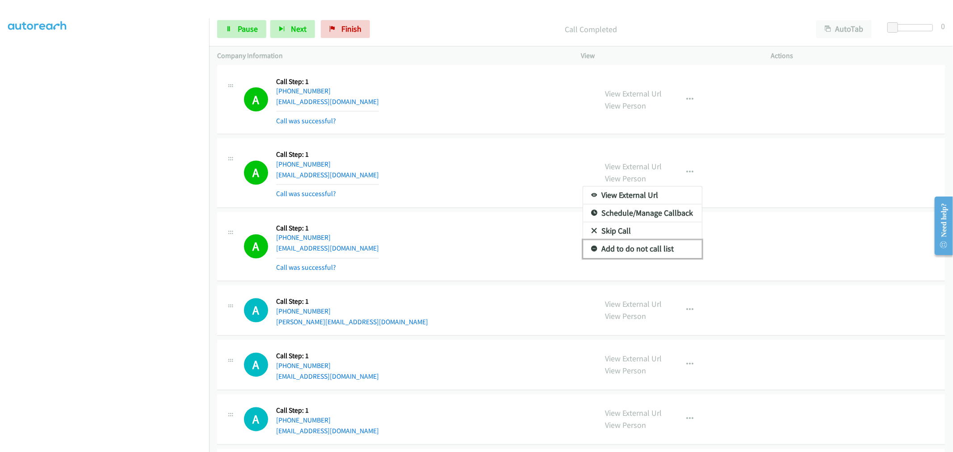
drag, startPoint x: 632, startPoint y: 253, endPoint x: 574, endPoint y: 265, distance: 59.8
click at [632, 253] on link "Add to do not call list" at bounding box center [642, 249] width 119 height 18
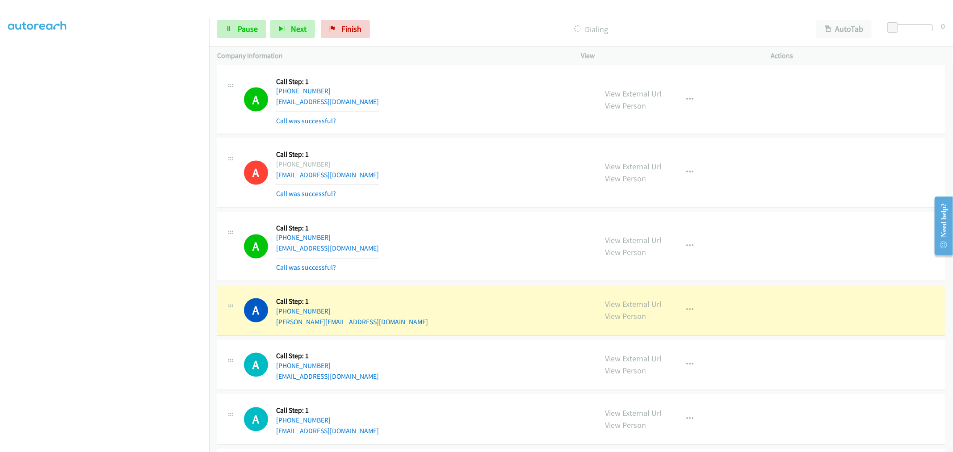
click at [433, 203] on div "A Callback Scheduled Call Step: 1 America/Chicago +1 713-516-8619 lx6chrisgir@s…" at bounding box center [581, 173] width 728 height 70
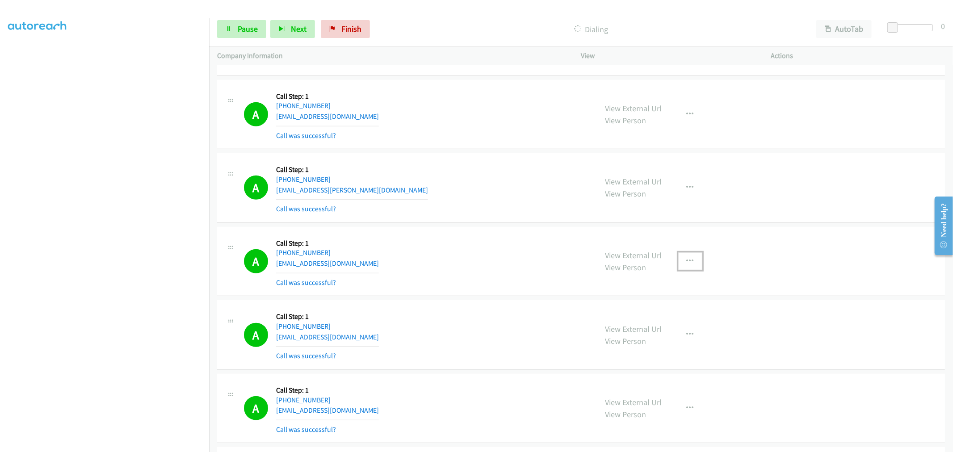
drag, startPoint x: 690, startPoint y: 264, endPoint x: 680, endPoint y: 288, distance: 25.9
click at [691, 262] on button "button" at bounding box center [690, 261] width 24 height 18
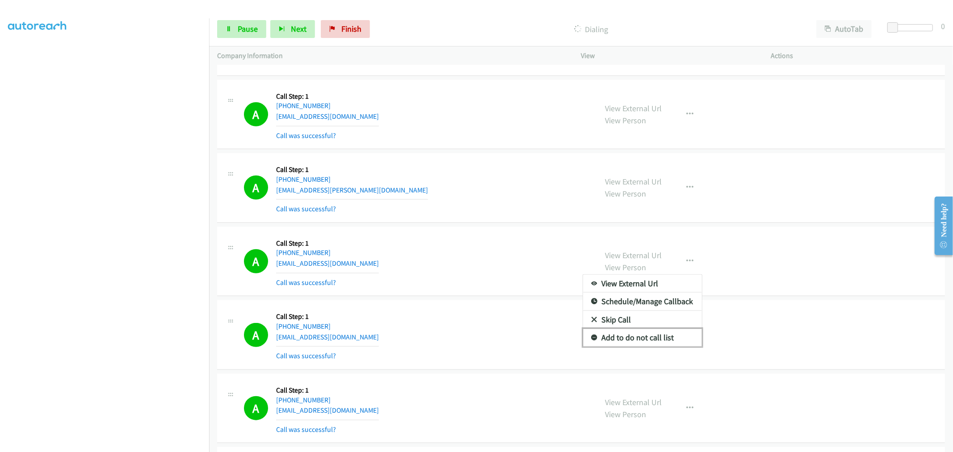
click at [649, 338] on link "Add to do not call list" at bounding box center [642, 338] width 119 height 18
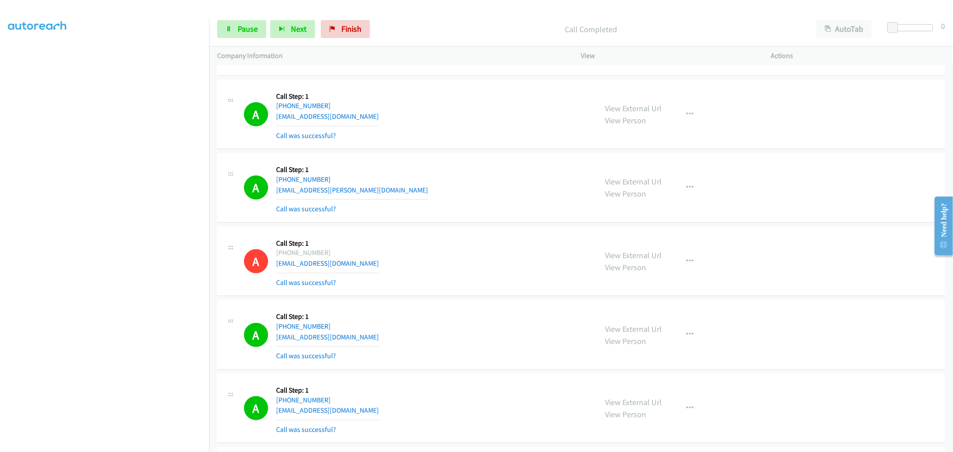
click at [457, 163] on div "A Callback Scheduled Call Step: 1 America/Los_Angeles +1 858-776-1646 atn.lam@g…" at bounding box center [581, 188] width 728 height 70
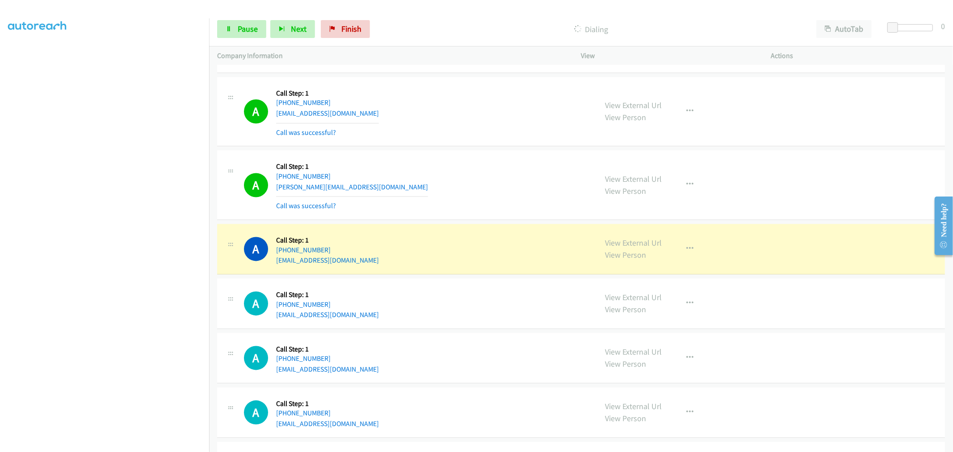
scroll to position [4390, 0]
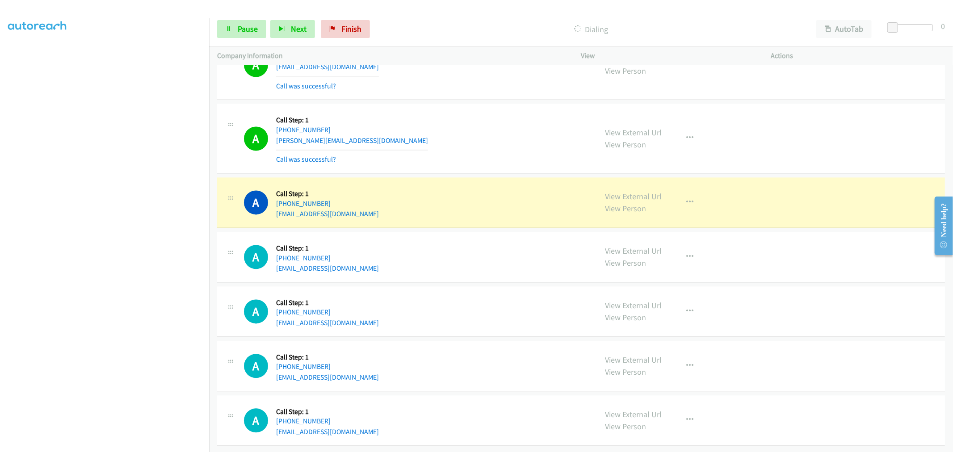
drag, startPoint x: 649, startPoint y: 191, endPoint x: 518, endPoint y: 108, distance: 154.8
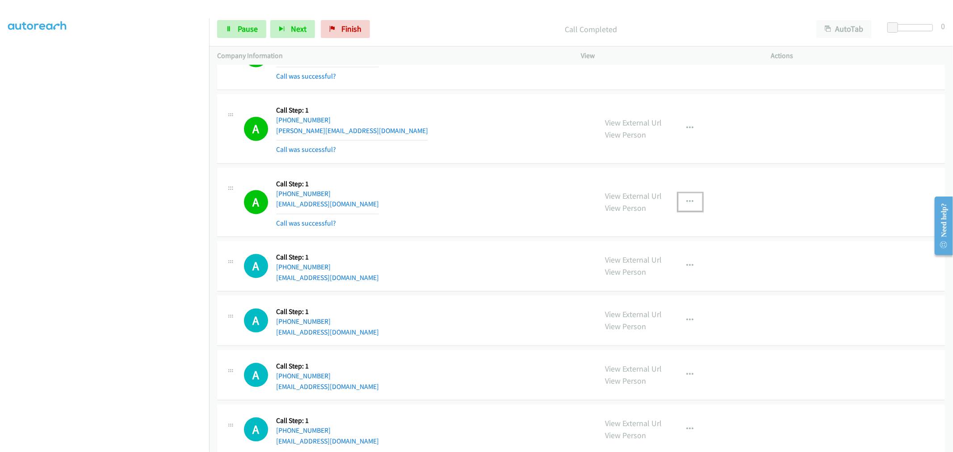
click at [681, 203] on button "button" at bounding box center [690, 202] width 24 height 18
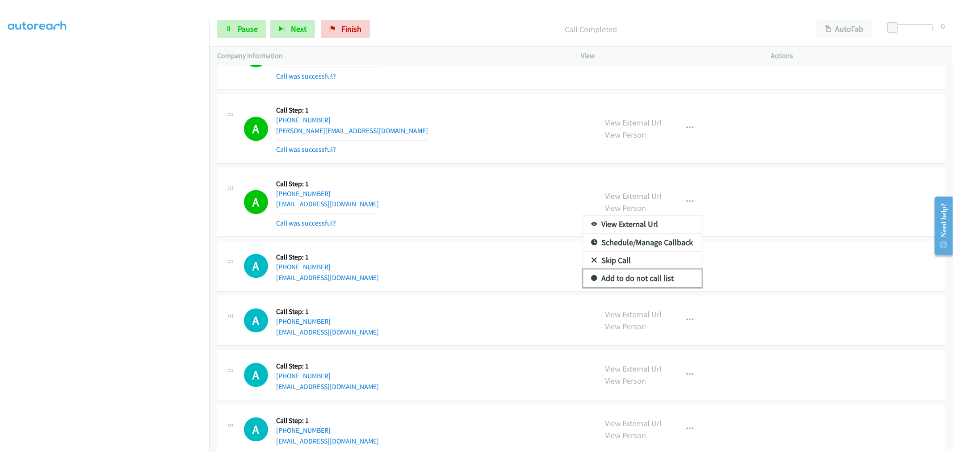
click at [648, 279] on link "Add to do not call list" at bounding box center [642, 278] width 119 height 18
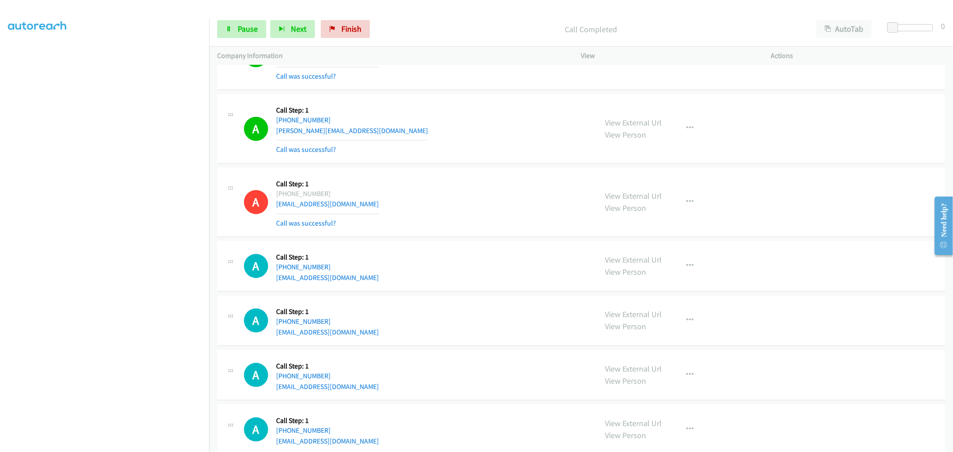
scroll to position [4440, 0]
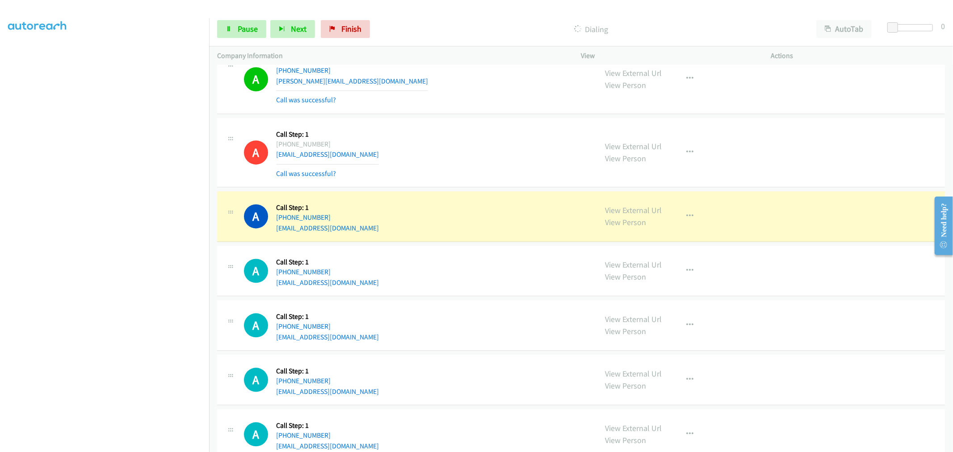
click at [422, 203] on div "A Callback Scheduled Call Step: 1 America/Chicago +1 773-512-2705 johngalindo12…" at bounding box center [416, 216] width 345 height 34
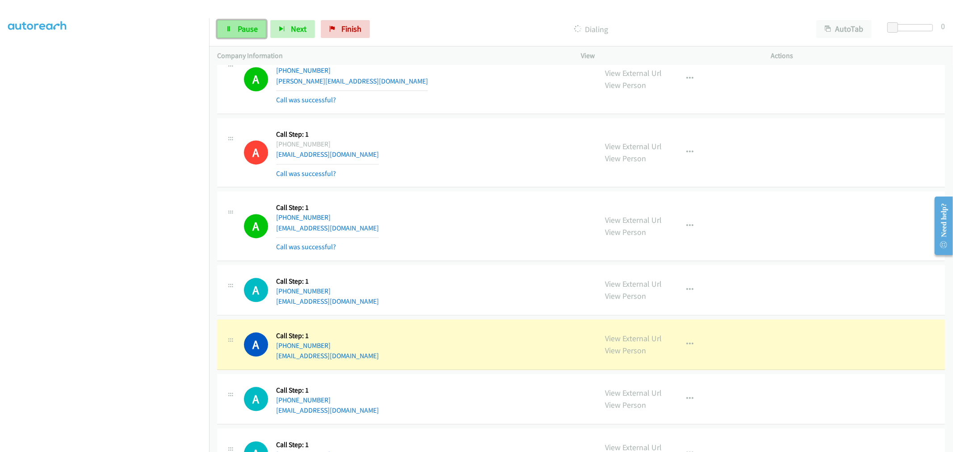
click at [234, 38] on link "Pause" at bounding box center [241, 29] width 49 height 18
click at [467, 189] on td "A Callback Scheduled Call Step: 1 America/Chicago +1 414-313-4084 info@mcs-auto…" at bounding box center [581, 153] width 744 height 74
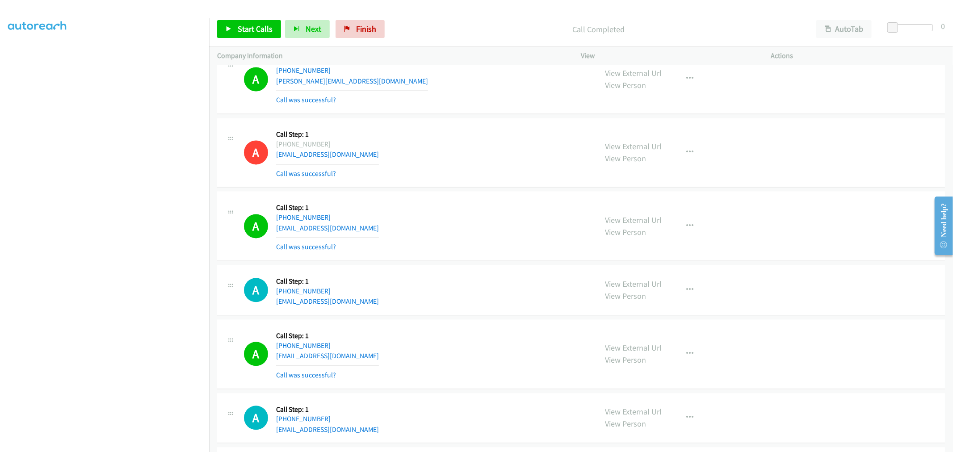
click at [226, 17] on div "Start Calls Pause Next Finish Call Completed AutoTab AutoTab 0" at bounding box center [581, 29] width 744 height 34
click at [235, 25] on link "Start Calls" at bounding box center [249, 29] width 64 height 18
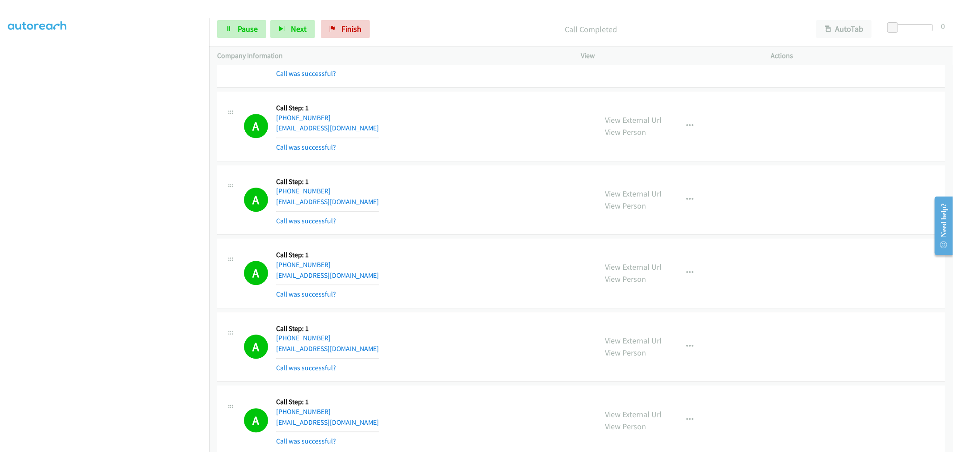
scroll to position [4837, 0]
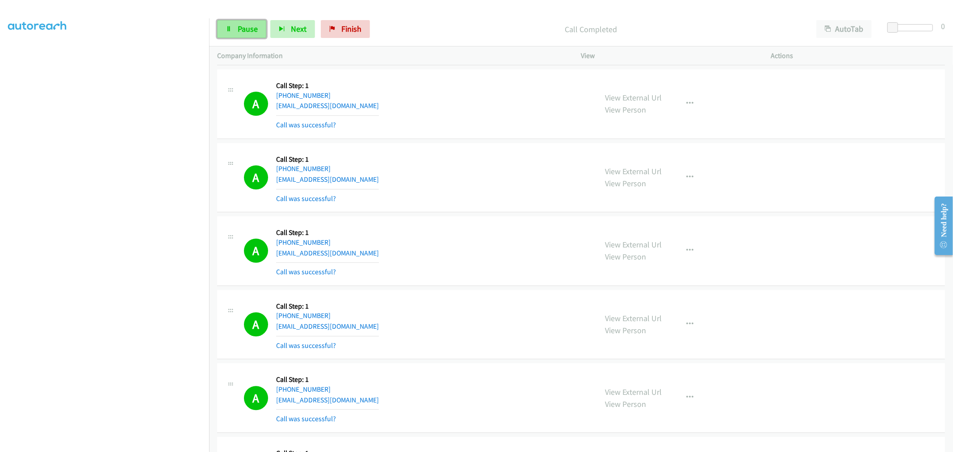
click at [253, 27] on span "Pause" at bounding box center [248, 29] width 20 height 10
click at [250, 28] on span "Start Calls" at bounding box center [255, 29] width 35 height 10
click at [521, 210] on td "A Callback Scheduled Call Step: 1 America/Chicago +1 210-905-3481 destinijones1…" at bounding box center [581, 178] width 744 height 74
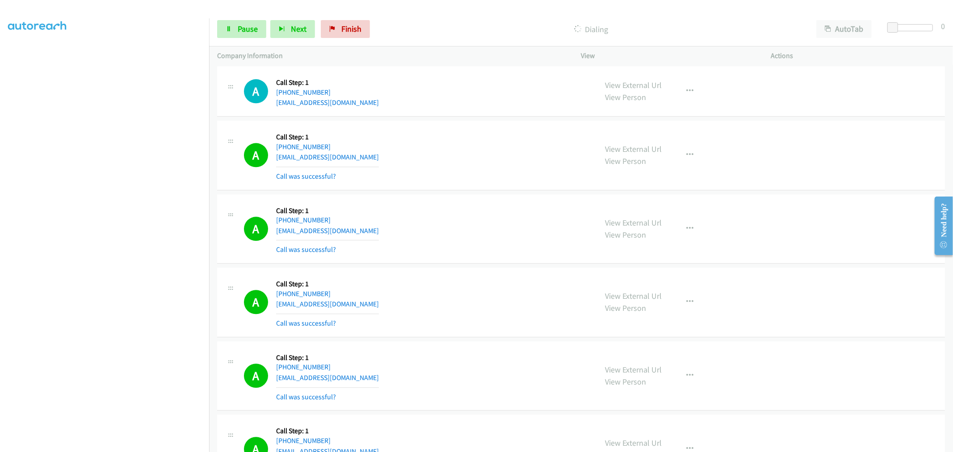
scroll to position [4787, 0]
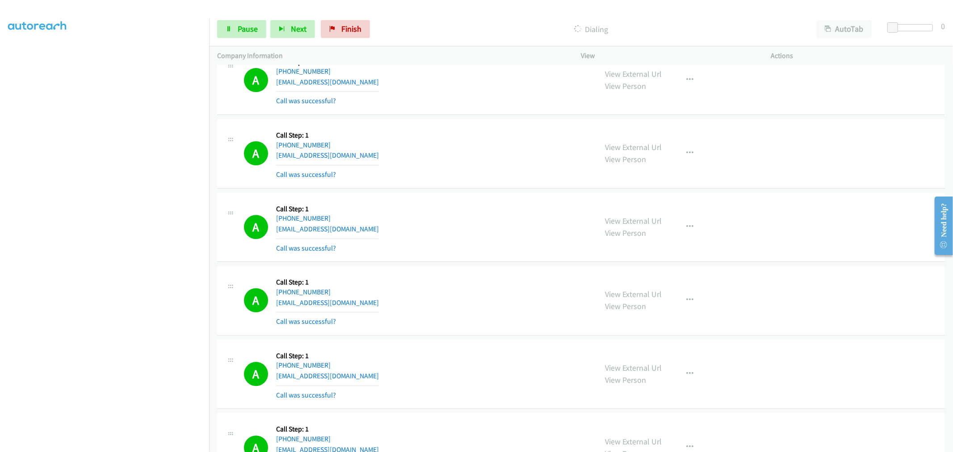
click at [457, 209] on div "A Callback Scheduled Call Step: 1 America/Chicago +1 210-905-3481 destinijones1…" at bounding box center [416, 227] width 345 height 53
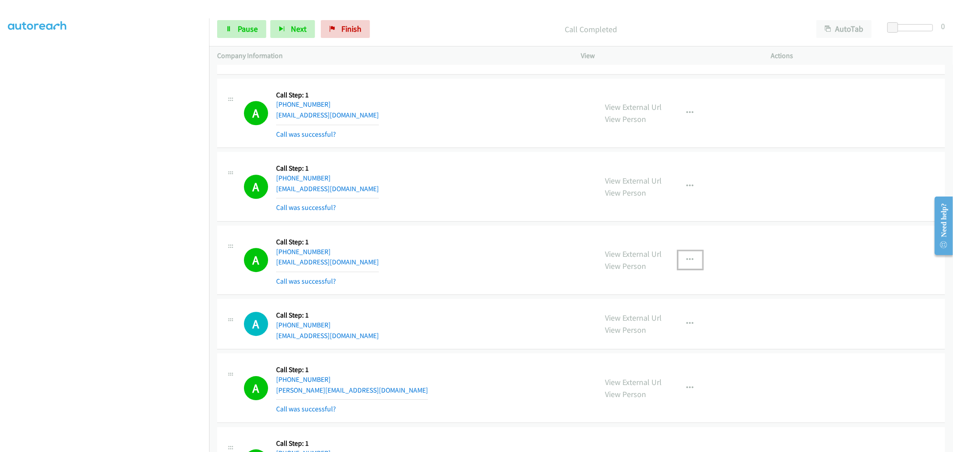
click at [690, 264] on button "button" at bounding box center [690, 260] width 24 height 18
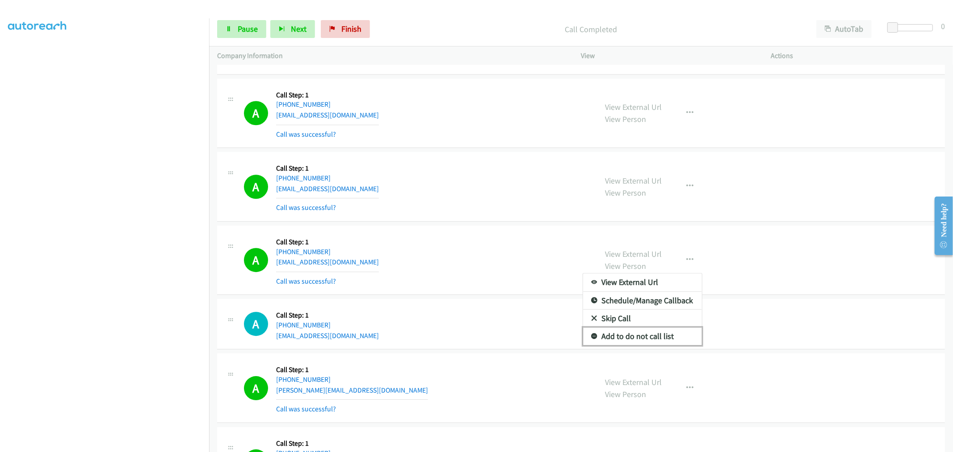
click at [621, 343] on link "Add to do not call list" at bounding box center [642, 336] width 119 height 18
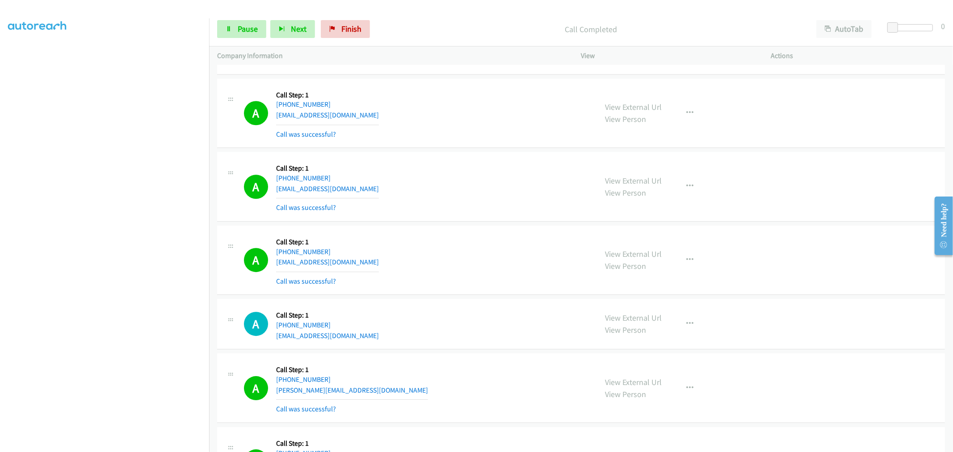
click at [483, 279] on div "A Callback Scheduled Call Step: 1 America/Los_Angeles +1 951-816-2044 sgoins202…" at bounding box center [416, 260] width 345 height 53
click at [451, 173] on div "A Callback Scheduled Call Step: 1 America/New_York +1 202-258-0501 sotakelling@…" at bounding box center [416, 186] width 345 height 53
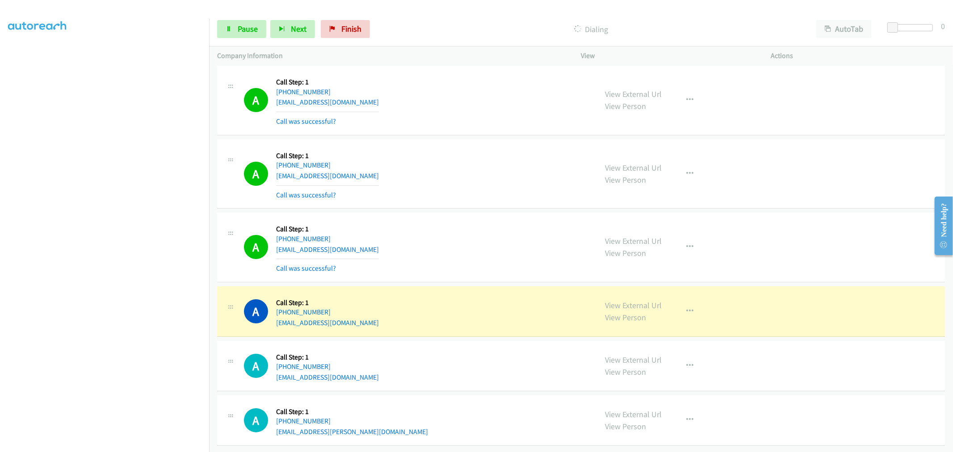
scroll to position [5567, 0]
drag, startPoint x: 609, startPoint y: 300, endPoint x: 544, endPoint y: 224, distance: 100.4
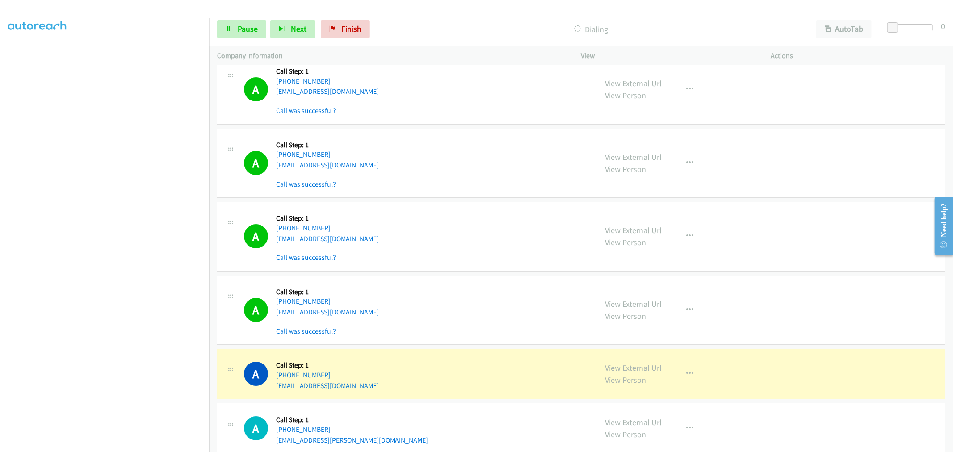
click at [461, 214] on div "A Callback Scheduled Call Step: 1 America/Los_Angeles +1 619-864-3755 iamrafael…" at bounding box center [416, 236] width 345 height 53
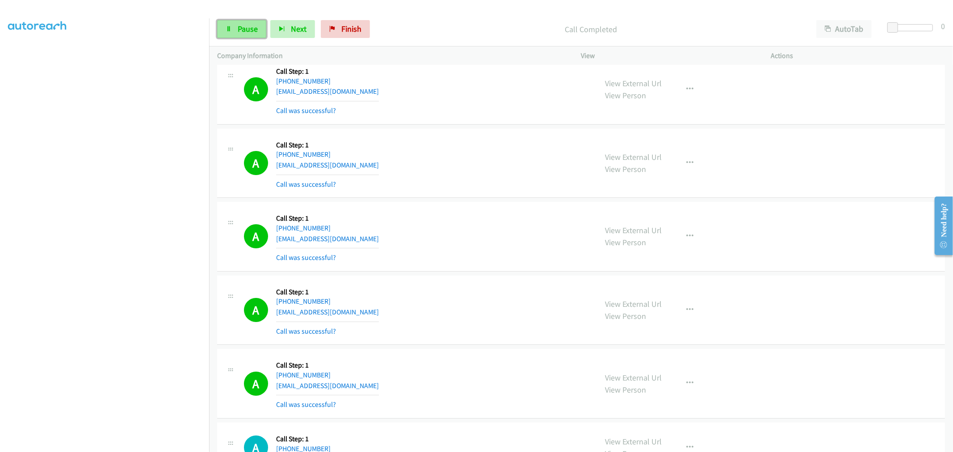
click at [248, 36] on link "Pause" at bounding box center [241, 29] width 49 height 18
drag, startPoint x: 254, startPoint y: 34, endPoint x: 258, endPoint y: 40, distance: 7.7
click at [253, 34] on link "Start Calls" at bounding box center [249, 29] width 64 height 18
click at [143, 444] on section at bounding box center [104, 240] width 193 height 428
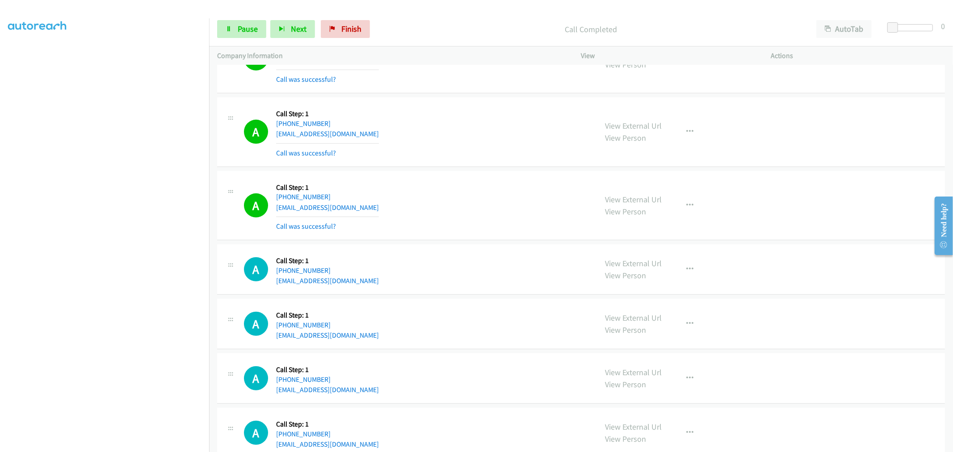
scroll to position [6118, 0]
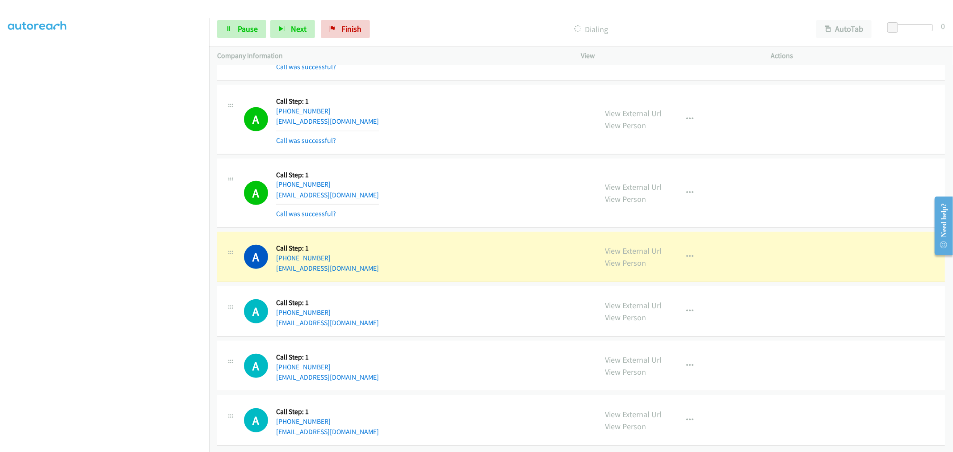
click at [471, 230] on td "A Callback Scheduled Call Step: 1 America/New_York +1 646-886-1300 mguntha252@g…" at bounding box center [581, 257] width 744 height 55
drag, startPoint x: 623, startPoint y: 240, endPoint x: 545, endPoint y: 193, distance: 91.2
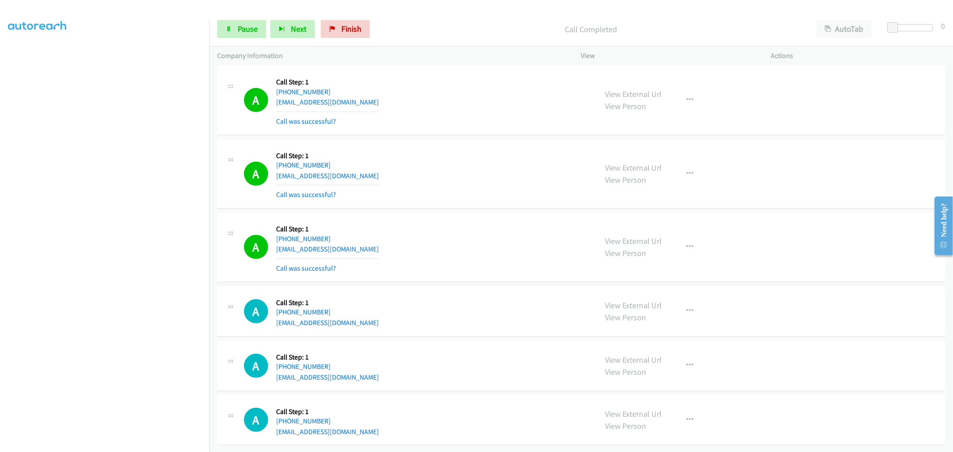
scroll to position [6136, 0]
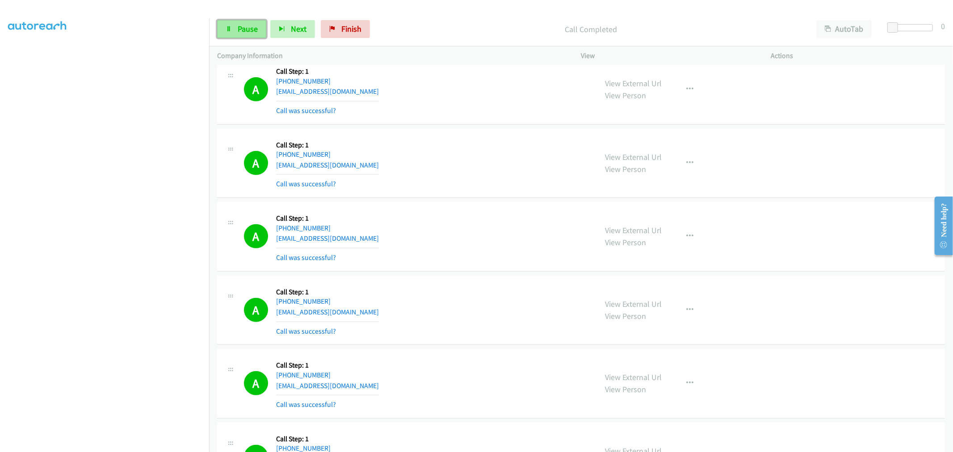
click at [239, 32] on span "Pause" at bounding box center [248, 29] width 20 height 10
click at [247, 29] on span "Pause" at bounding box center [248, 29] width 20 height 10
click at [247, 29] on span "Start Calls" at bounding box center [255, 29] width 35 height 10
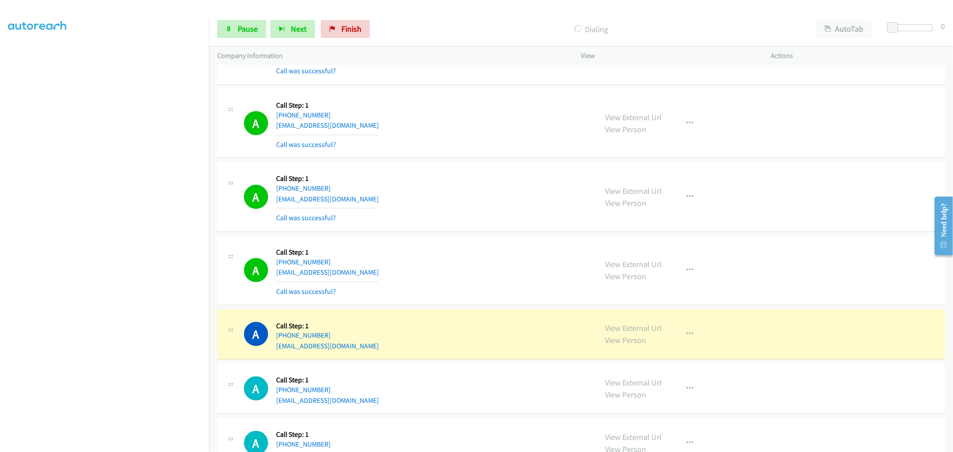
scroll to position [6706, 0]
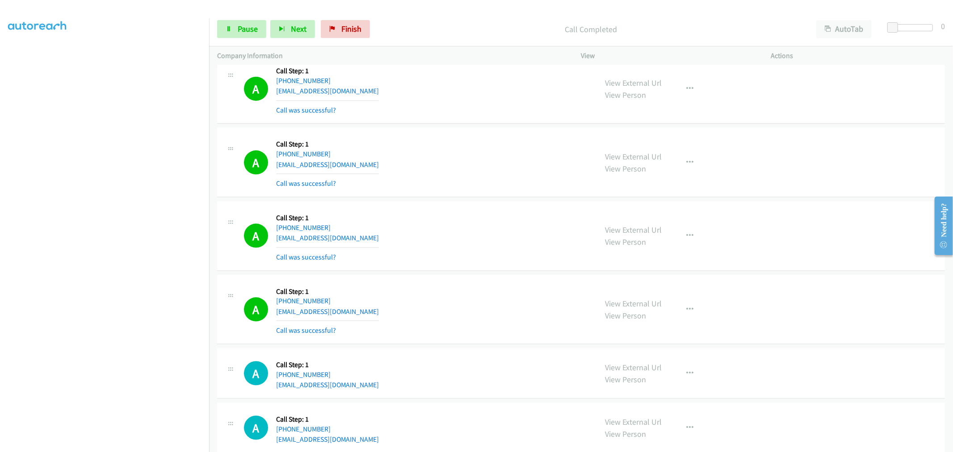
click at [681, 301] on div "View External Url View Person View External Url Email Schedule/Manage Callback …" at bounding box center [696, 309] width 198 height 53
click at [687, 313] on icon "button" at bounding box center [690, 309] width 7 height 7
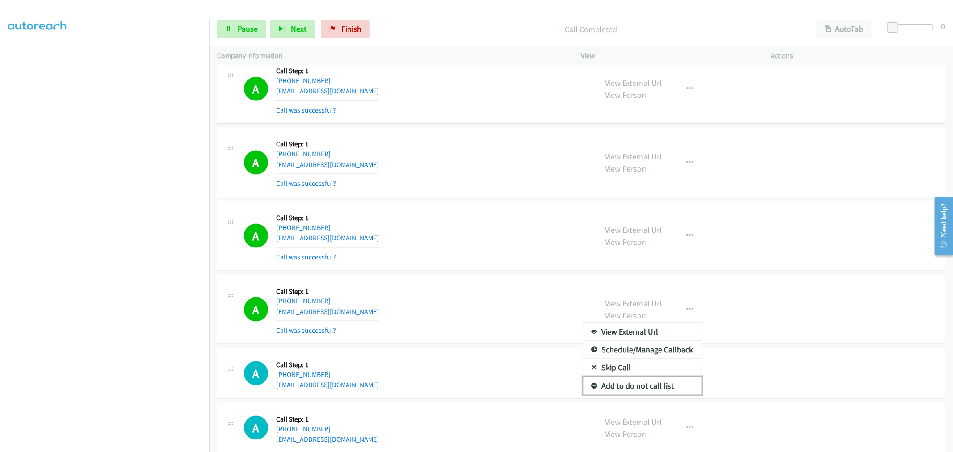
click at [642, 388] on link "Add to do not call list" at bounding box center [642, 386] width 119 height 18
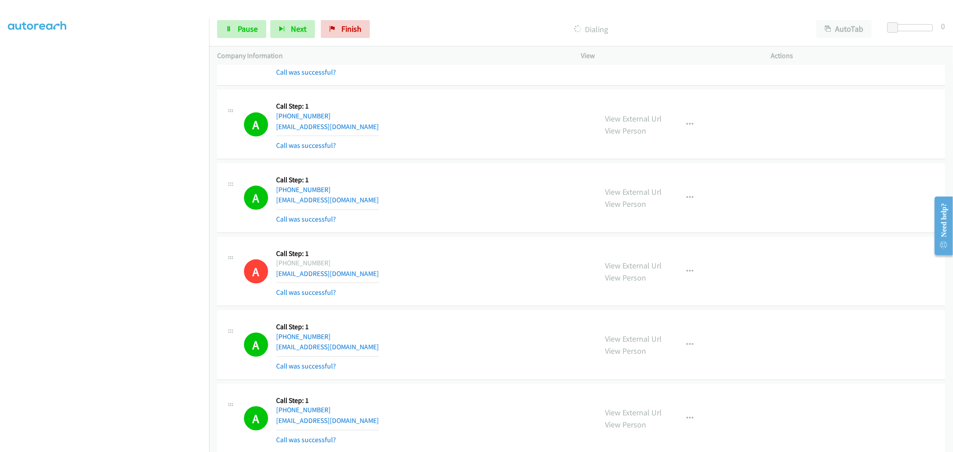
scroll to position [6794, 0]
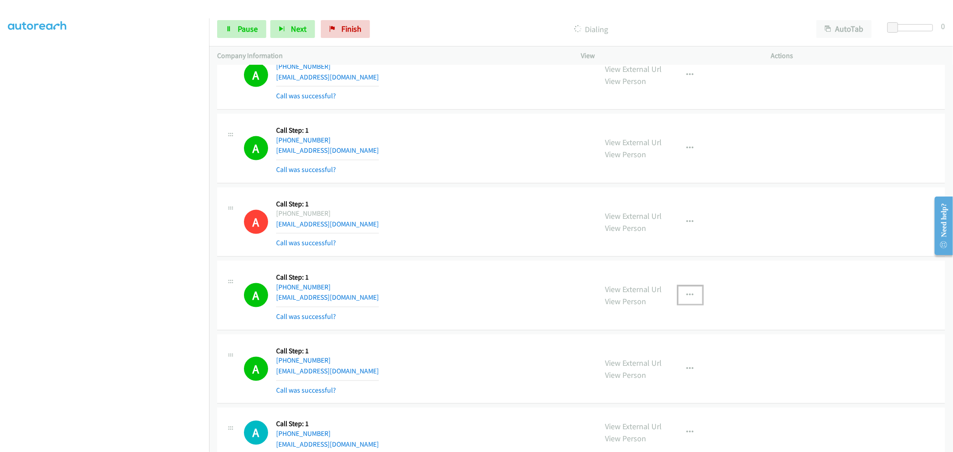
click at [687, 302] on button "button" at bounding box center [690, 295] width 24 height 18
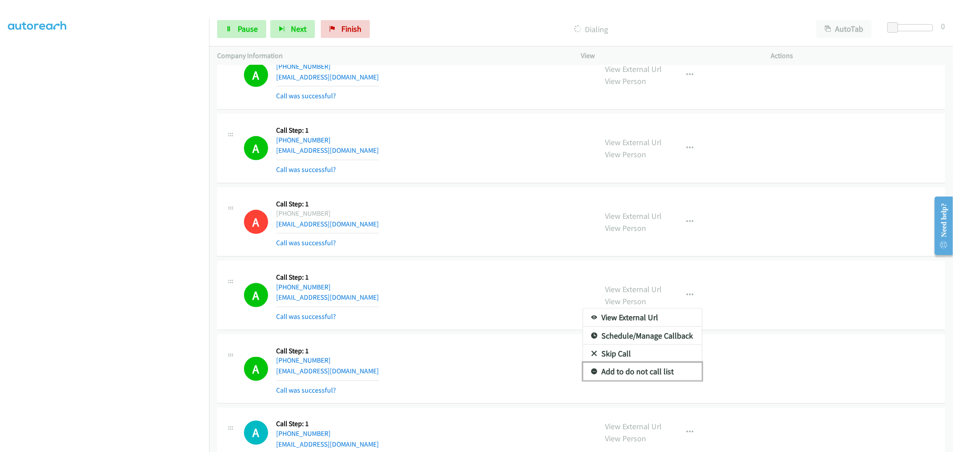
drag, startPoint x: 640, startPoint y: 378, endPoint x: 336, endPoint y: 420, distance: 306.7
click at [639, 378] on link "Add to do not call list" at bounding box center [642, 372] width 119 height 18
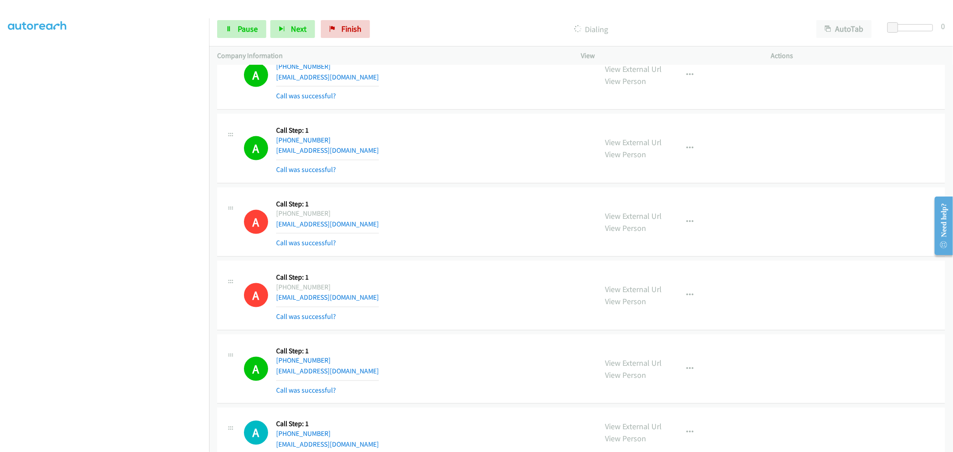
scroll to position [6813, 0]
click at [238, 24] on span "Pause" at bounding box center [248, 29] width 20 height 10
click at [253, 33] on span "Start Calls" at bounding box center [255, 29] width 35 height 10
click at [452, 189] on td "A Callback Scheduled Call Step: 1 America/New_York +1 704-231-5341 ajenkins0814…" at bounding box center [581, 222] width 744 height 74
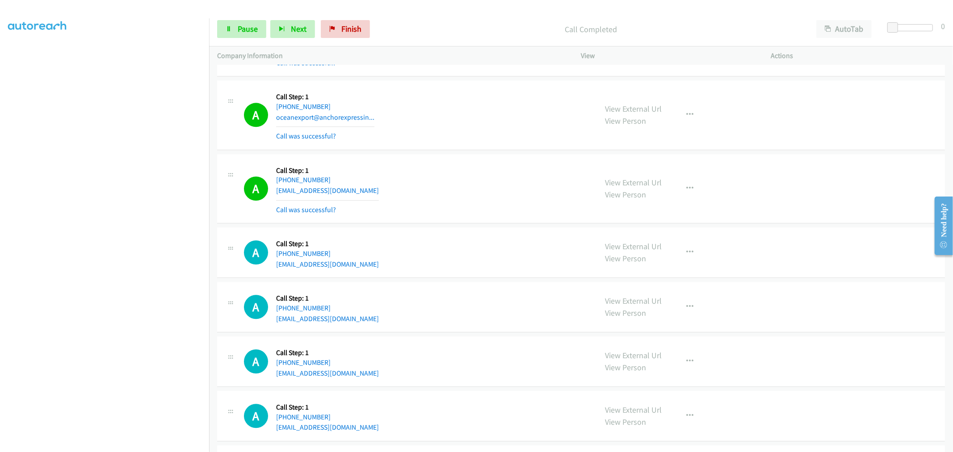
scroll to position [7600, 0]
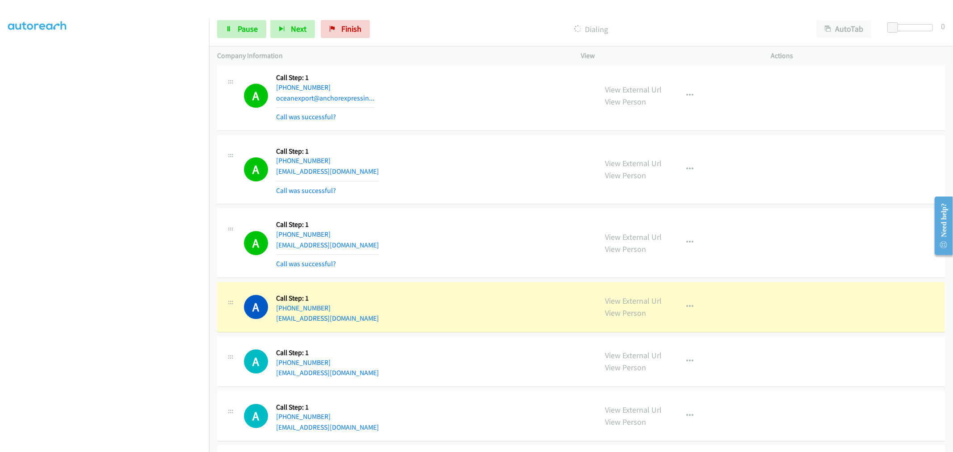
click at [448, 233] on div "A Callback Scheduled Call Step: 1 America/New_York +1 954-834-3872 smarteru2@gm…" at bounding box center [416, 242] width 345 height 53
click at [227, 24] on link "Pause" at bounding box center [241, 29] width 49 height 18
click at [463, 227] on div "A Callback Scheduled Call Step: 1 America/New_York +1 954-834-3872 smarteru2@gm…" at bounding box center [416, 242] width 345 height 53
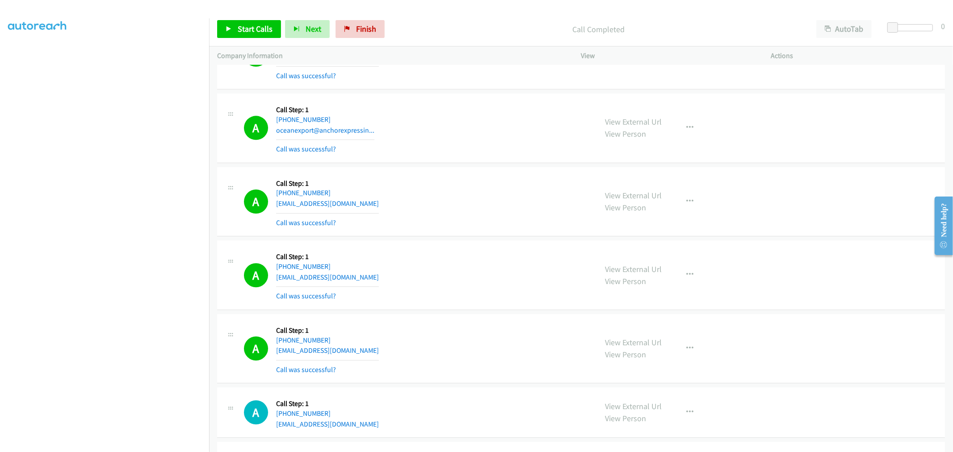
scroll to position [7551, 0]
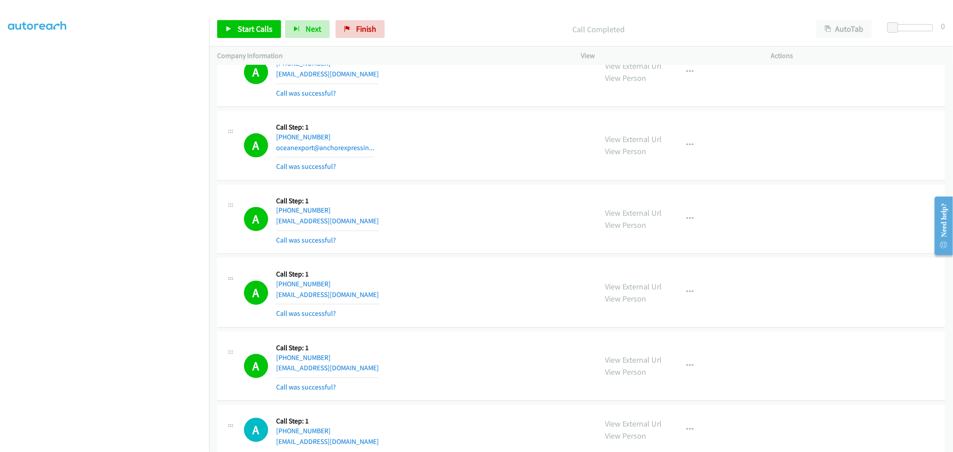
click at [477, 188] on td "A Callback Scheduled Call Step: 1 America/Denver +1 303-601-4014 robertdanielkr…" at bounding box center [581, 219] width 744 height 74
drag, startPoint x: 403, startPoint y: 185, endPoint x: 429, endPoint y: 191, distance: 27.3
click at [403, 183] on td "A Callback Scheduled Call Step: 1 America/Chicago +1 630-616-5555 oceanexport@a…" at bounding box center [581, 146] width 744 height 74
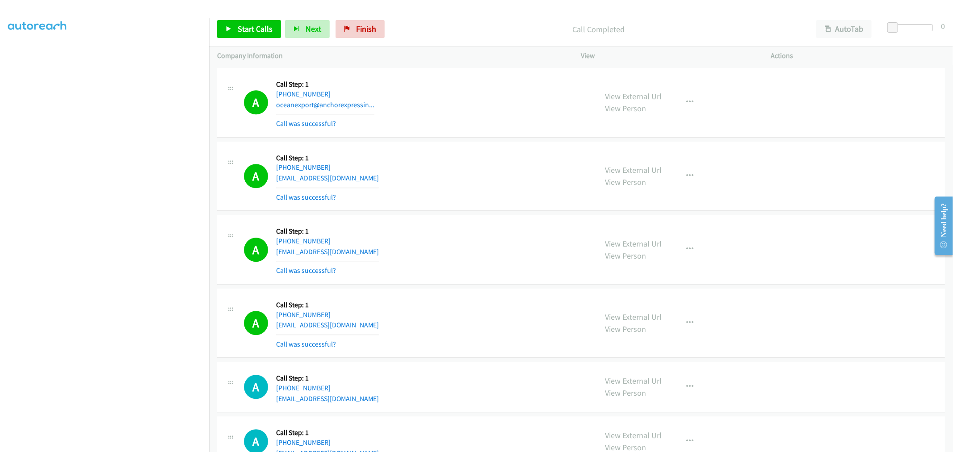
scroll to position [7650, 0]
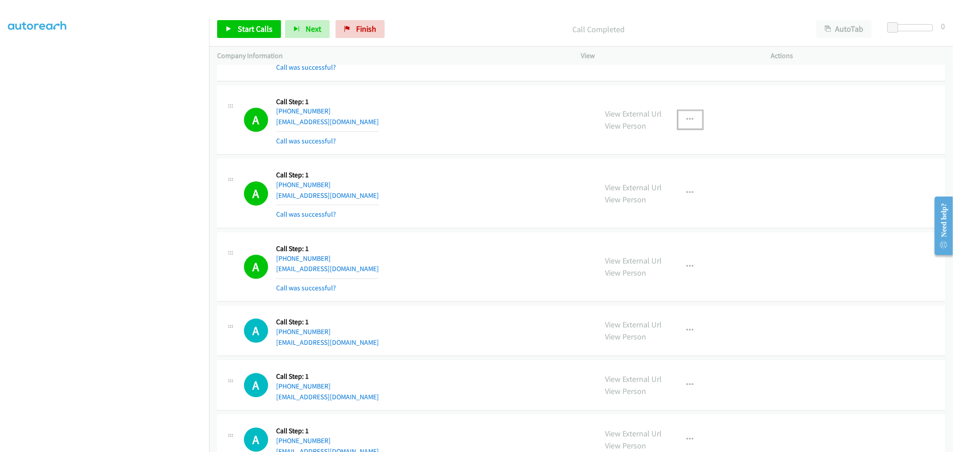
click at [694, 119] on button "button" at bounding box center [690, 120] width 24 height 18
click at [641, 204] on link "Add to do not call list" at bounding box center [642, 196] width 119 height 18
drag, startPoint x: 624, startPoint y: 187, endPoint x: 358, endPoint y: 5, distance: 322.1
click at [497, 179] on div "A Callback Scheduled Call Step: 1 America/New_York +1 954-834-3872 smarteru2@gm…" at bounding box center [416, 193] width 345 height 53
click at [252, 33] on span "Start Calls" at bounding box center [255, 29] width 35 height 10
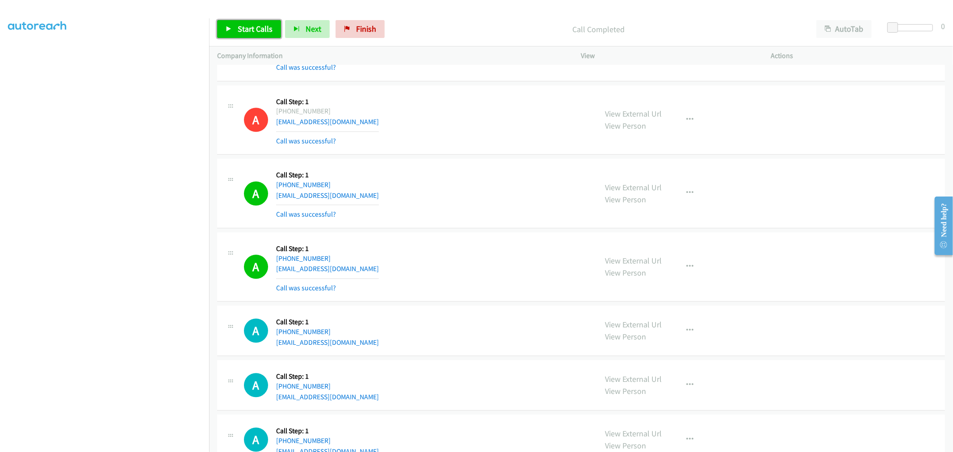
scroll to position [7700, 0]
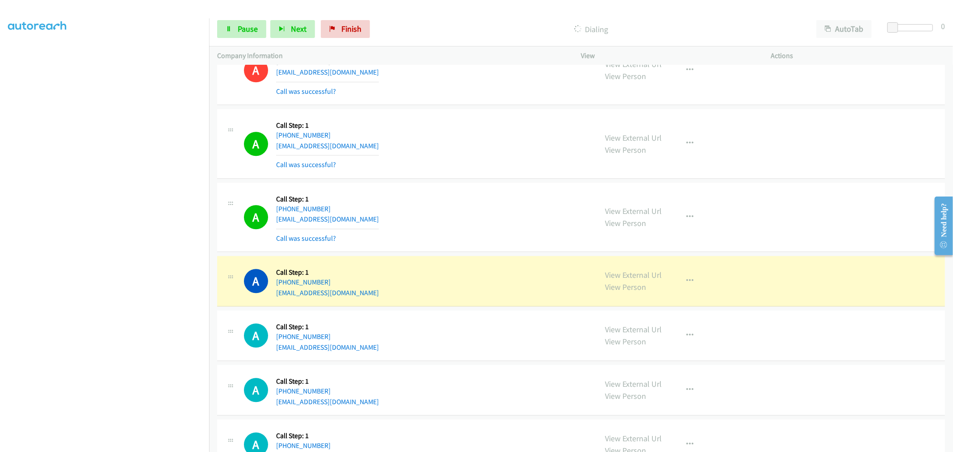
click at [461, 187] on div "A Callback Scheduled Call Step: 1 America/New_York +1 239-362-4023 hectoribarra…" at bounding box center [581, 218] width 728 height 70
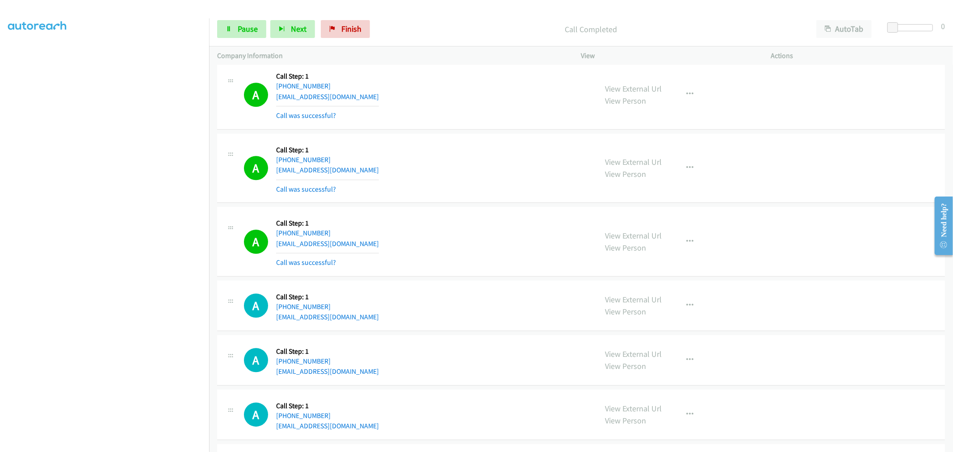
scroll to position [7845, 0]
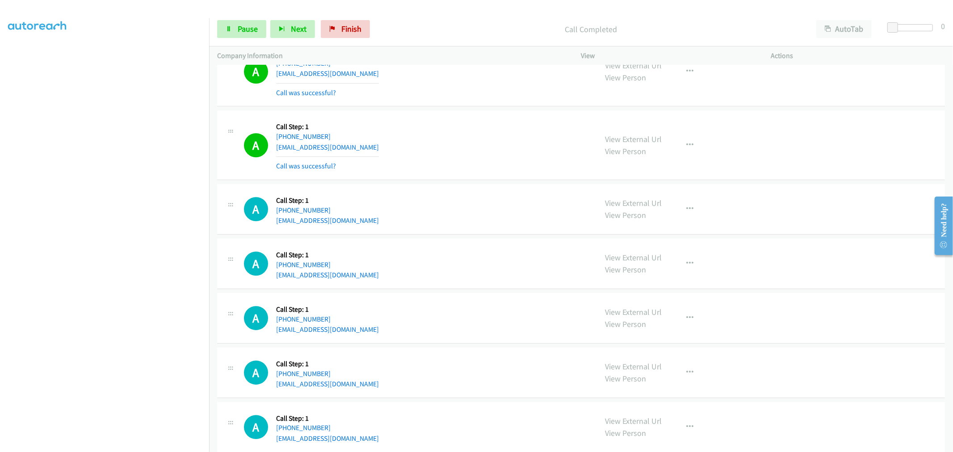
click at [472, 81] on div "A Callback Scheduled Call Step: 1 America/New_York +1 239-362-4023 hectoribarra…" at bounding box center [416, 71] width 345 height 53
click at [684, 154] on button "button" at bounding box center [690, 145] width 24 height 18
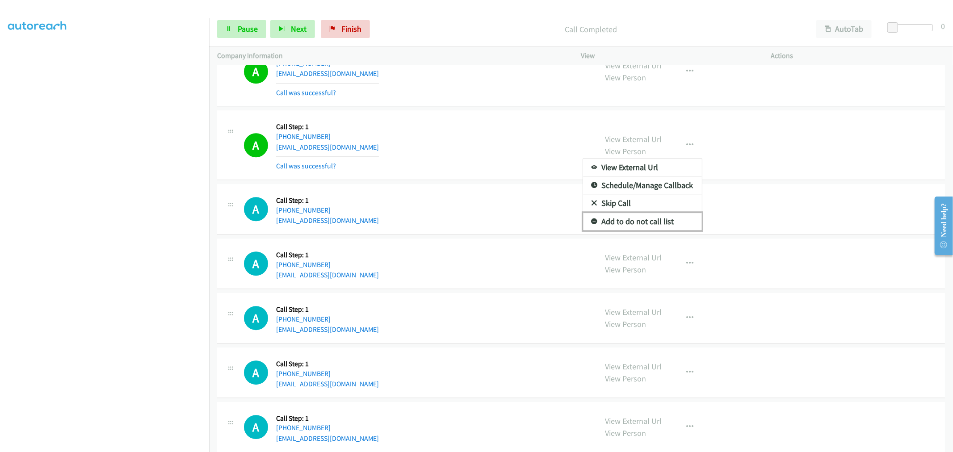
click at [636, 222] on link "Add to do not call list" at bounding box center [642, 222] width 119 height 18
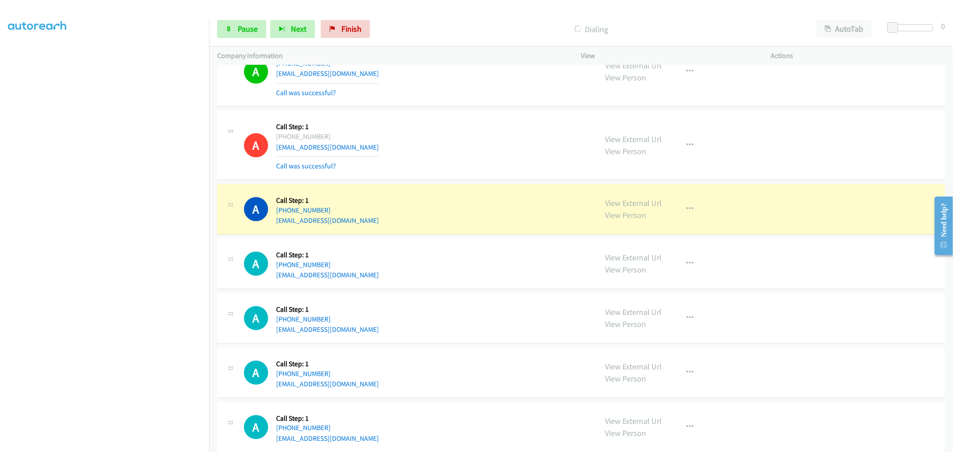
drag, startPoint x: 615, startPoint y: 205, endPoint x: 340, endPoint y: 6, distance: 339.1
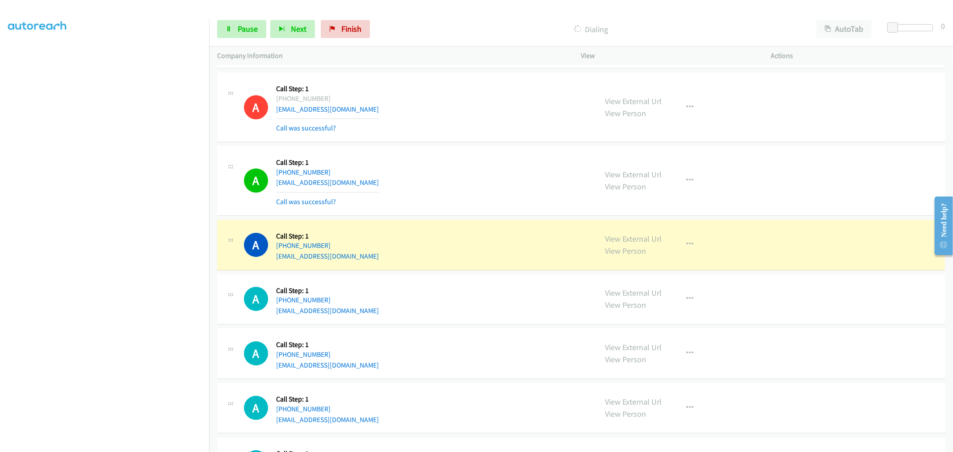
scroll to position [7895, 0]
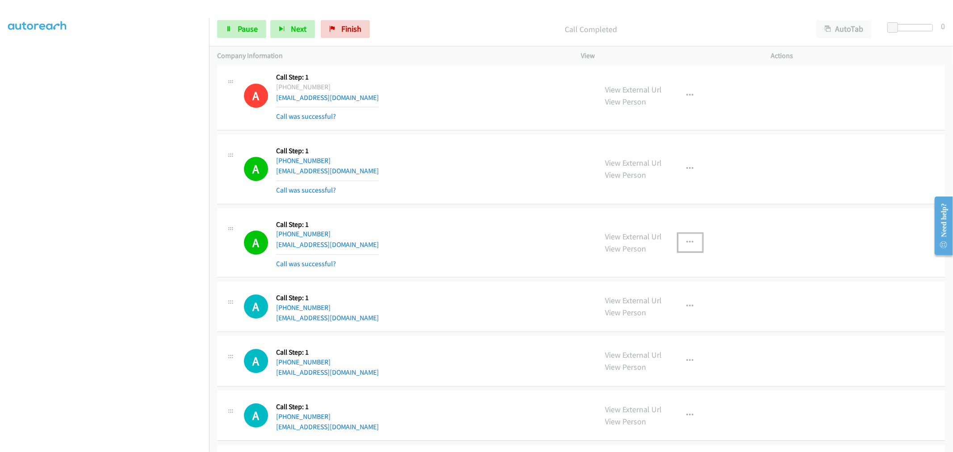
drag, startPoint x: 697, startPoint y: 249, endPoint x: 652, endPoint y: 309, distance: 75.3
click at [697, 249] on button "button" at bounding box center [690, 243] width 24 height 18
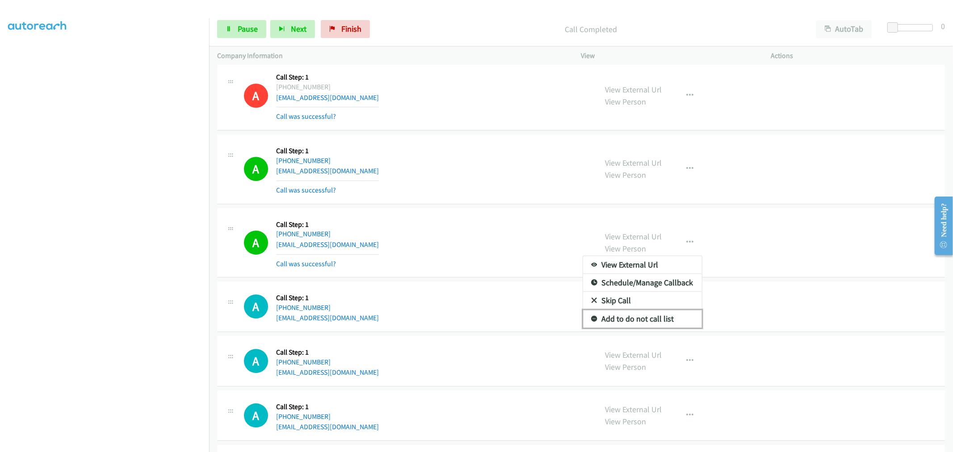
drag, startPoint x: 644, startPoint y: 322, endPoint x: 558, endPoint y: 278, distance: 96.7
click at [643, 322] on link "Add to do not call list" at bounding box center [642, 319] width 119 height 18
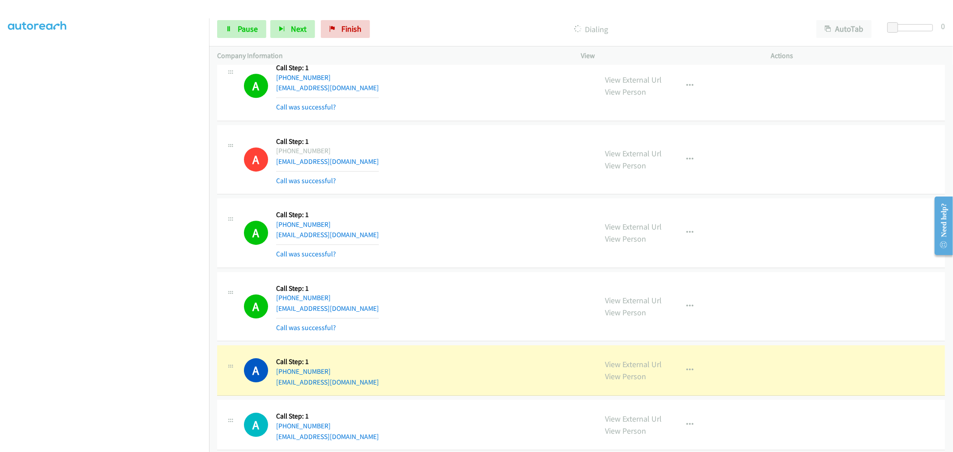
scroll to position [7995, 0]
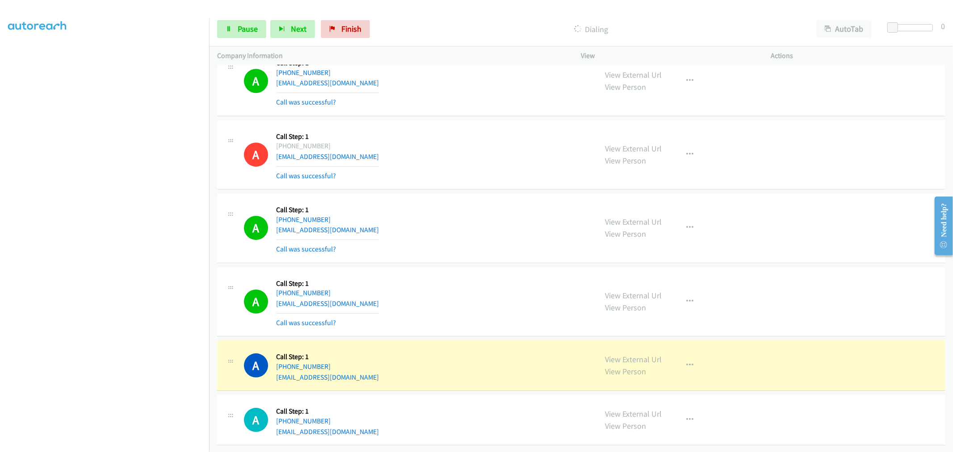
click at [472, 161] on div "A Callback Scheduled Call Step: 1 America/New_York +1 810-458-3035 webeavers97@…" at bounding box center [416, 154] width 345 height 53
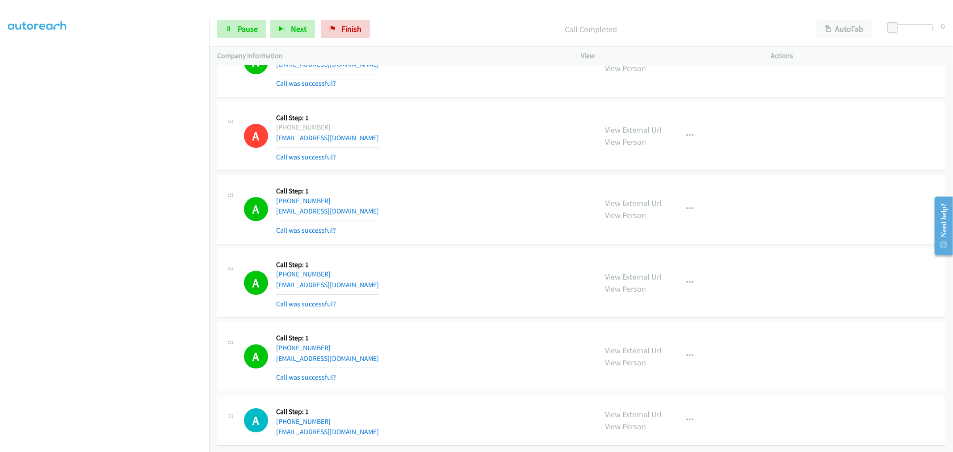
scroll to position [8014, 0]
click at [686, 347] on button "button" at bounding box center [690, 356] width 24 height 18
click at [633, 426] on link "Add to do not call list" at bounding box center [642, 433] width 119 height 18
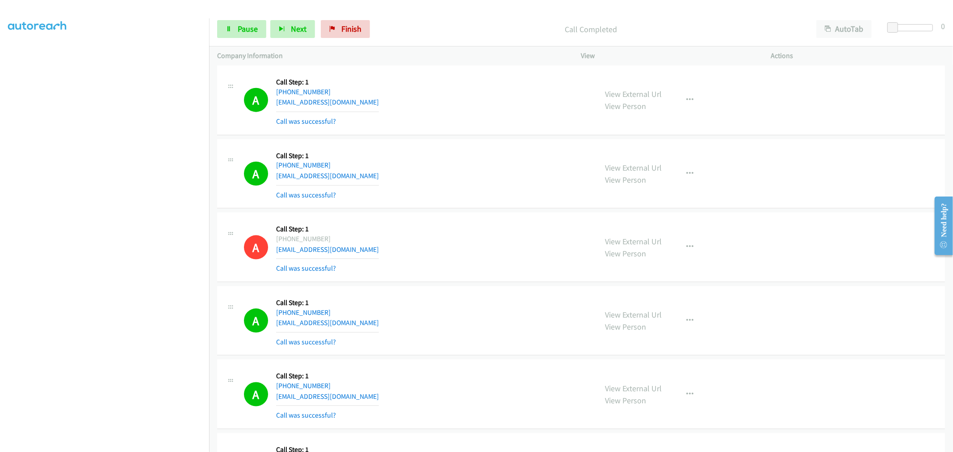
scroll to position [3913, 0]
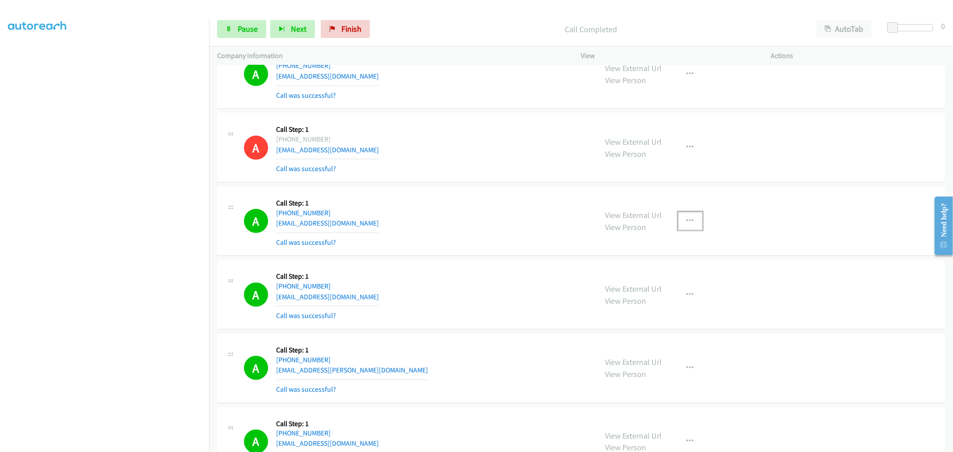
click at [693, 222] on button "button" at bounding box center [690, 221] width 24 height 18
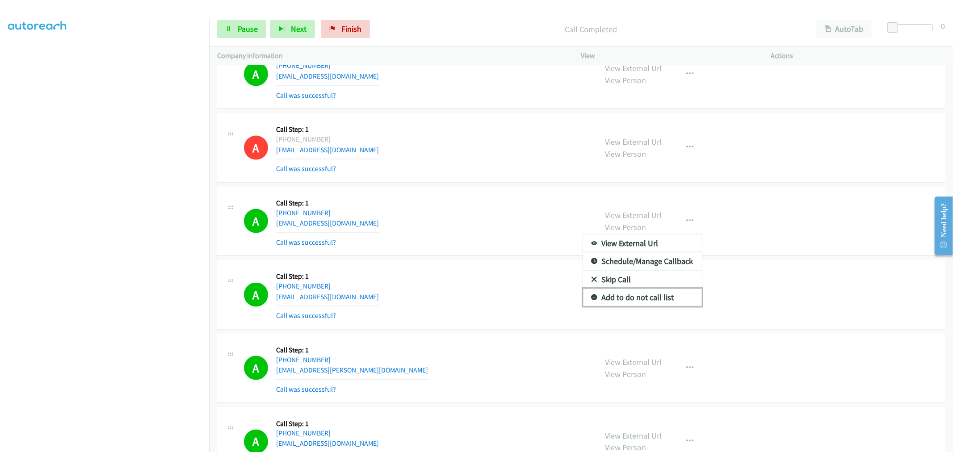
click at [646, 301] on link "Add to do not call list" at bounding box center [642, 298] width 119 height 18
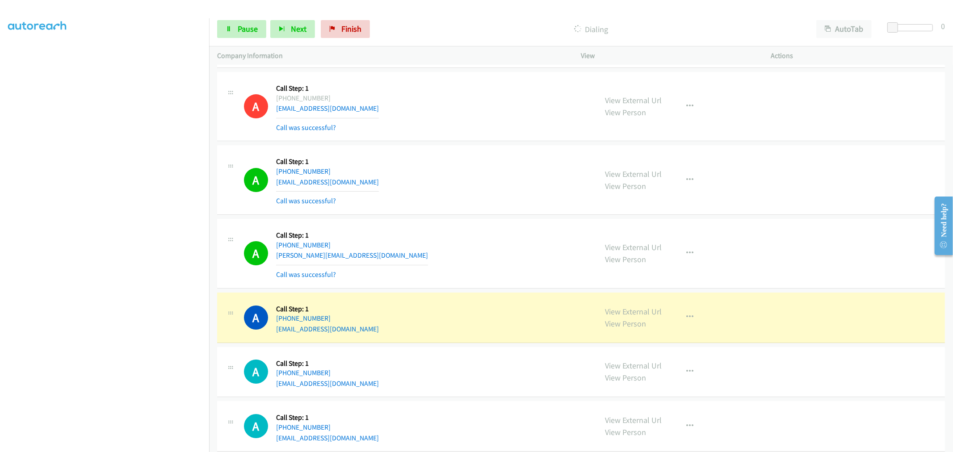
scroll to position [8289, 0]
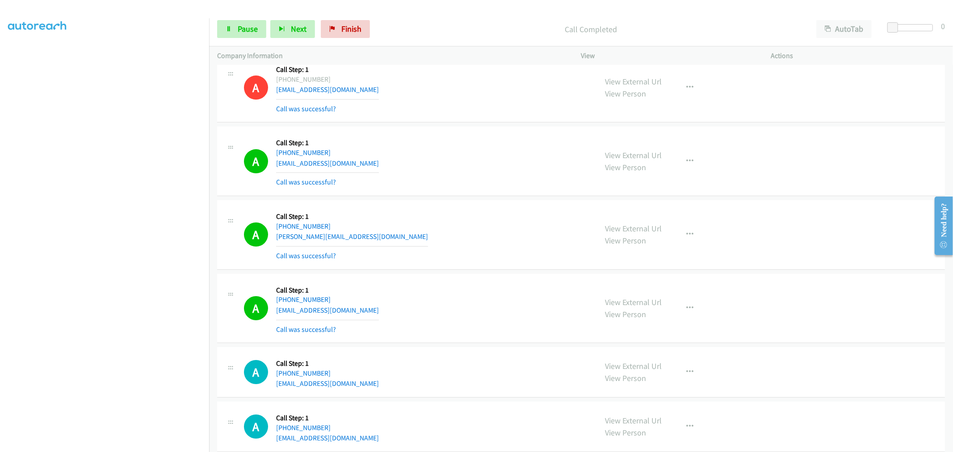
click at [689, 323] on div "View External Url View Person View External Url Email Schedule/Manage Callback …" at bounding box center [696, 308] width 198 height 53
click at [681, 317] on button "button" at bounding box center [690, 308] width 24 height 18
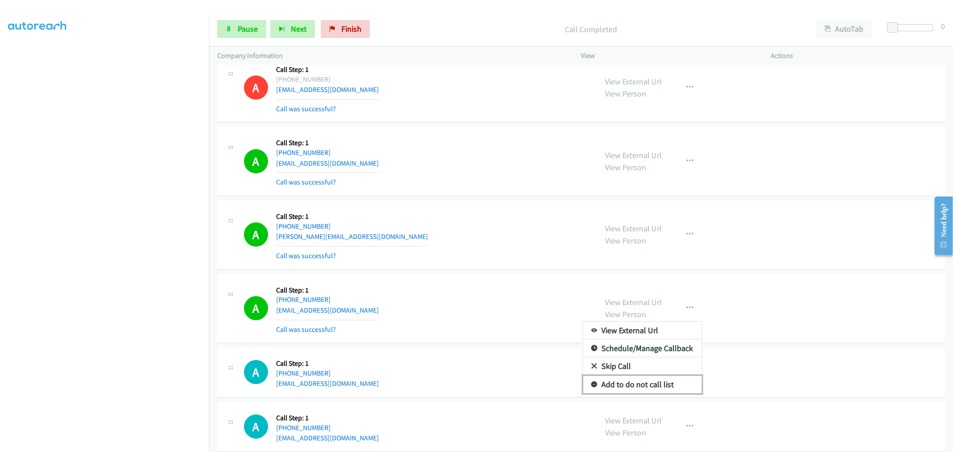
click at [633, 393] on link "Add to do not call list" at bounding box center [642, 385] width 119 height 18
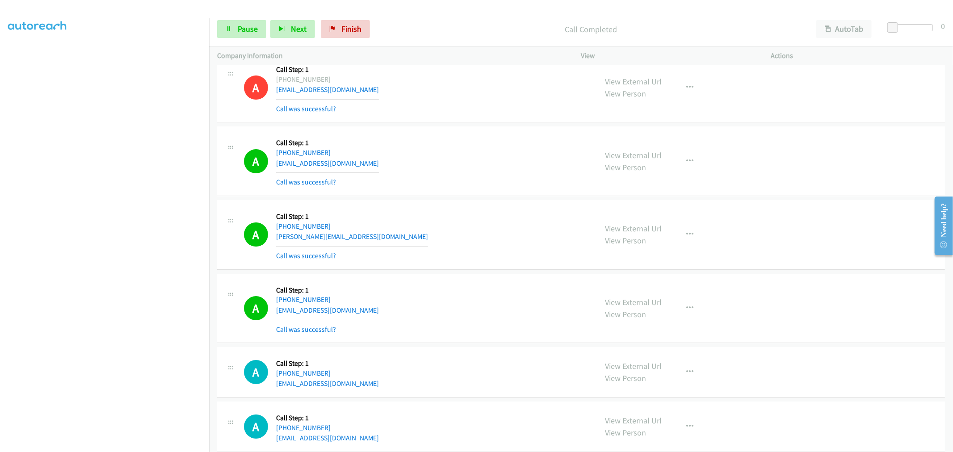
click at [454, 288] on div "A Callback Scheduled Call Step: 1 America/New_York +1 215-804-8078 pattyeb@veri…" at bounding box center [416, 308] width 345 height 53
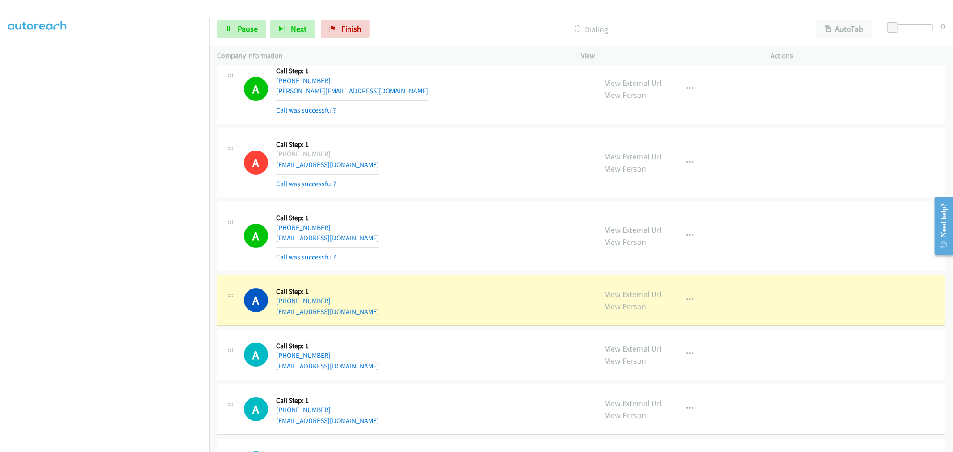
scroll to position [8491, 0]
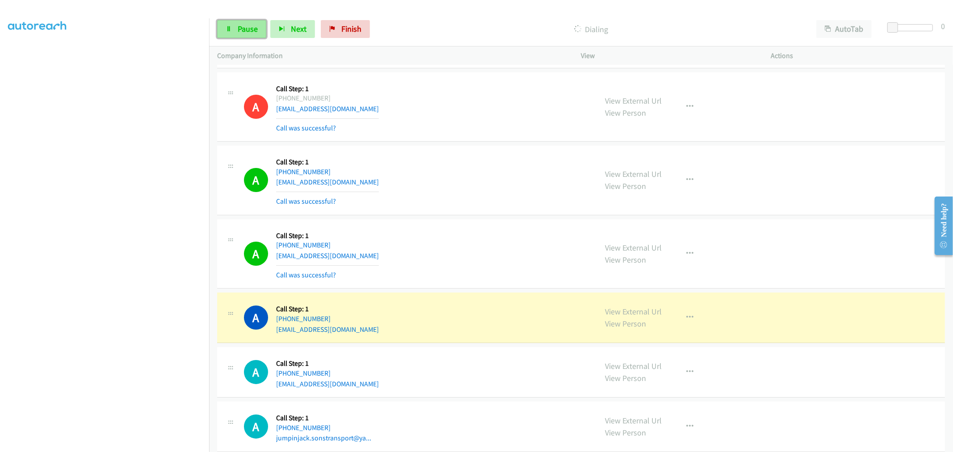
click at [245, 30] on span "Pause" at bounding box center [248, 29] width 20 height 10
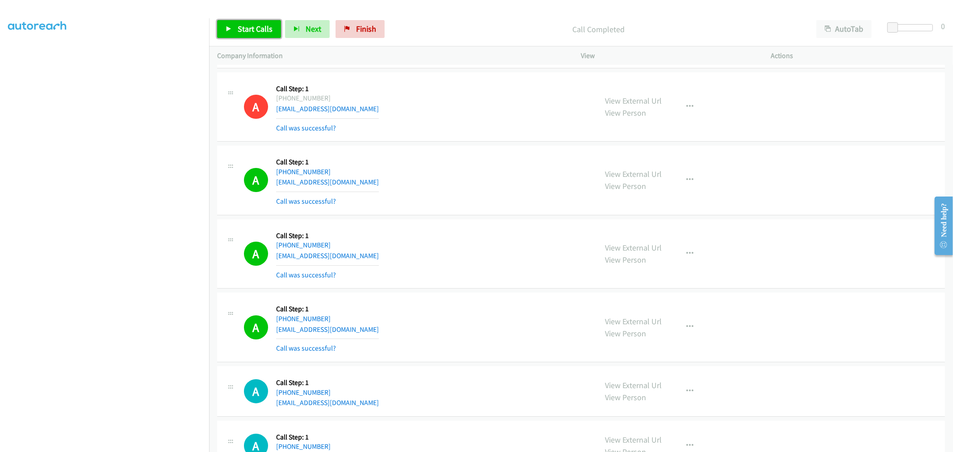
click at [253, 30] on span "Start Calls" at bounding box center [255, 29] width 35 height 10
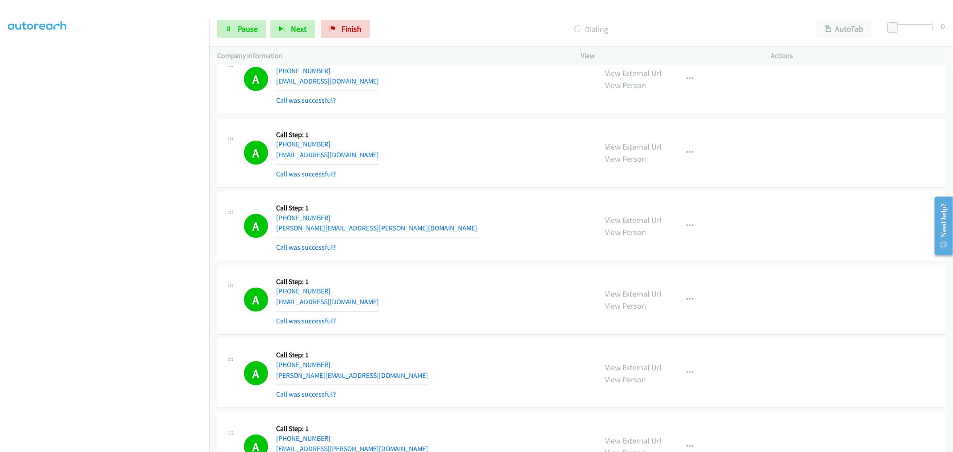
scroll to position [9384, 0]
click at [235, 34] on link "Pause" at bounding box center [241, 29] width 49 height 18
click at [443, 186] on div "A Callback Scheduled Call Step: 1 America/New_York +1 770-853-0321 edmorgan45@g…" at bounding box center [581, 153] width 728 height 70
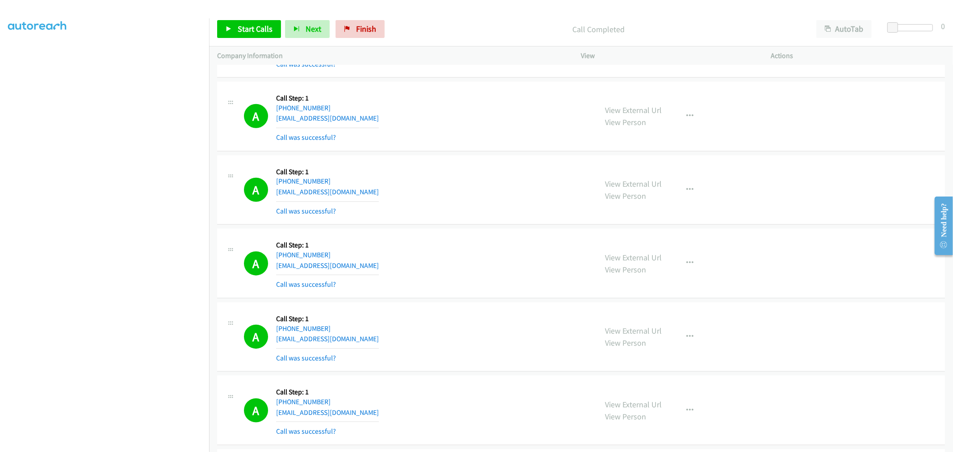
click at [493, 228] on td "A Callback Scheduled Call Step: 1 America/Denver +1 303-591-6413 j_w_g1977@yaho…" at bounding box center [581, 264] width 744 height 74
click at [678, 267] on button "button" at bounding box center [690, 263] width 24 height 18
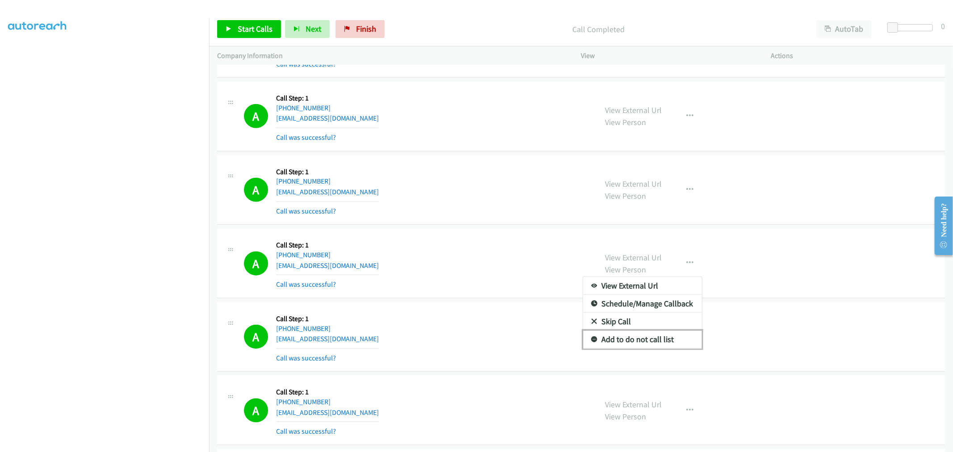
click at [636, 343] on link "Add to do not call list" at bounding box center [642, 340] width 119 height 18
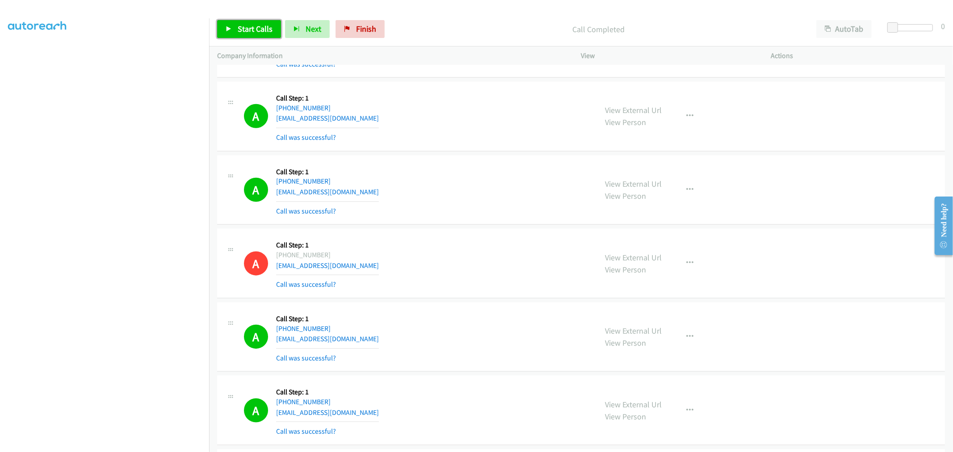
click at [237, 25] on link "Start Calls" at bounding box center [249, 29] width 64 height 18
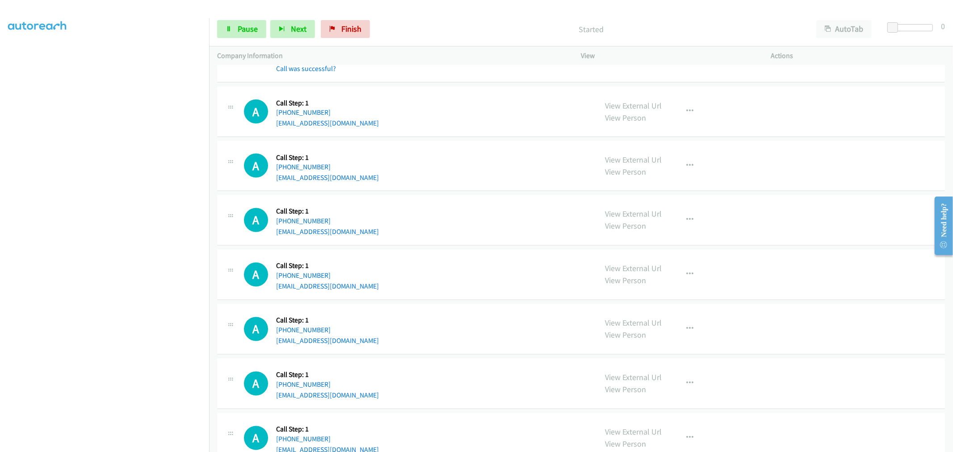
scroll to position [9839, 0]
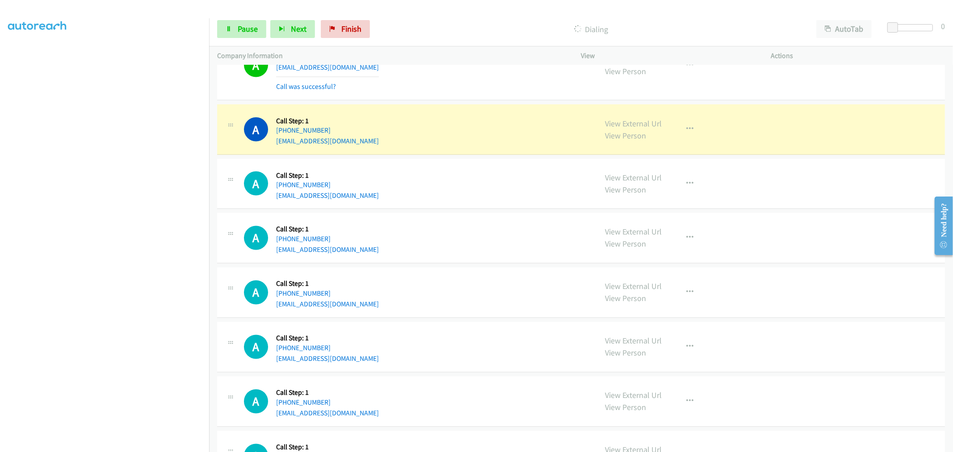
click at [516, 264] on div "A Callback Scheduled Call Step: 1 America/New_York +1 516-850-1476 shammimalik1…" at bounding box center [581, 238] width 728 height 50
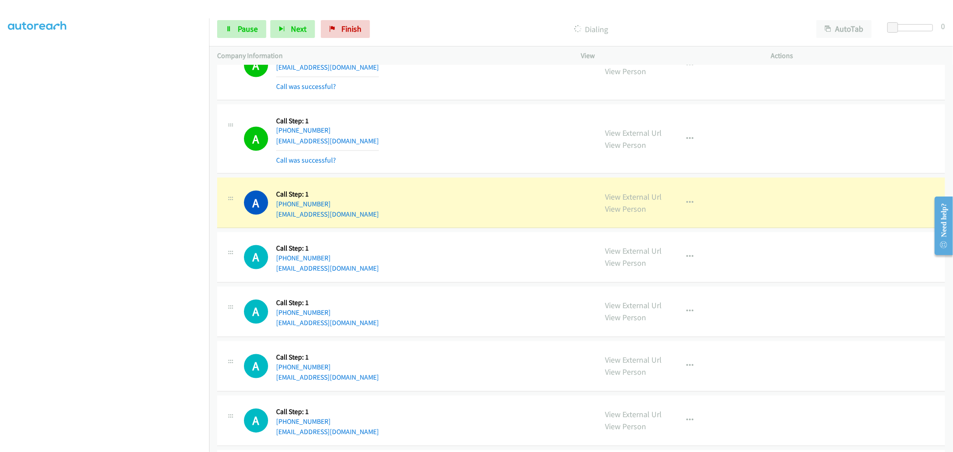
click at [117, 445] on section at bounding box center [104, 240] width 193 height 428
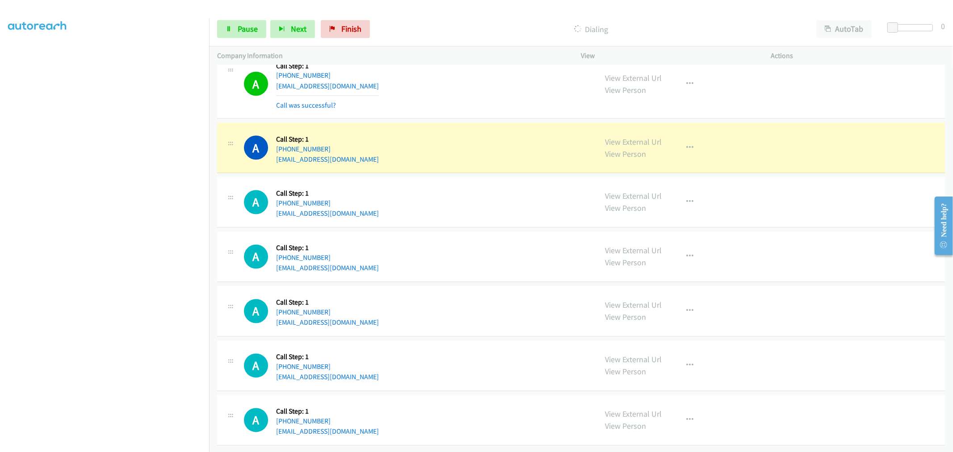
scroll to position [9907, 0]
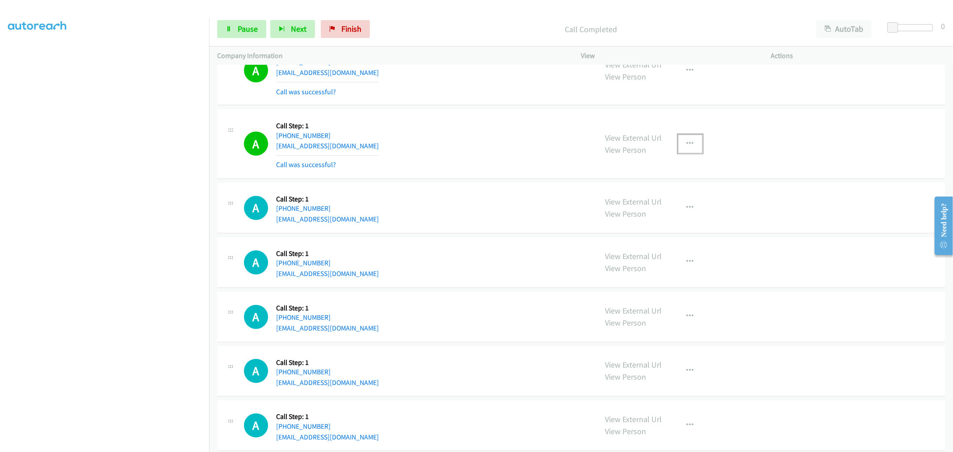
drag, startPoint x: 681, startPoint y: 145, endPoint x: 675, endPoint y: 204, distance: 58.9
click at [683, 145] on button "button" at bounding box center [690, 144] width 24 height 18
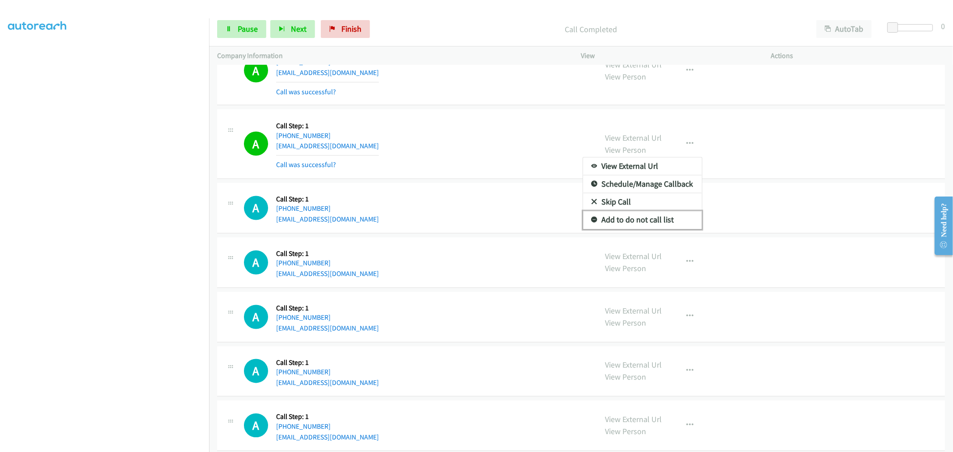
click at [657, 229] on link "Add to do not call list" at bounding box center [642, 220] width 119 height 18
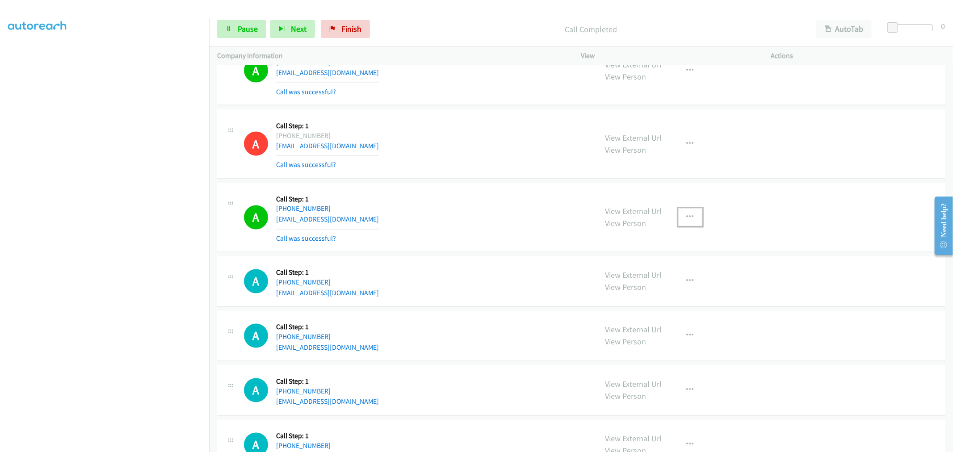
click at [687, 221] on icon "button" at bounding box center [690, 217] width 7 height 7
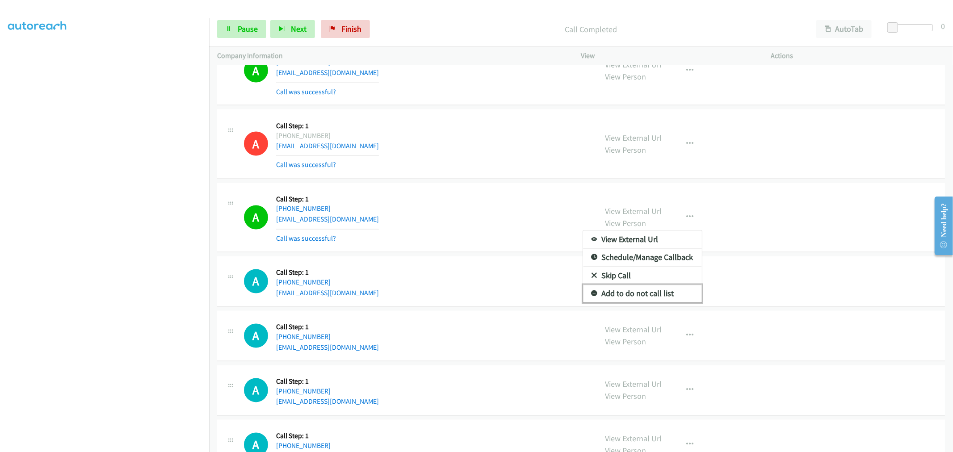
click at [620, 298] on link "Add to do not call list" at bounding box center [642, 294] width 119 height 18
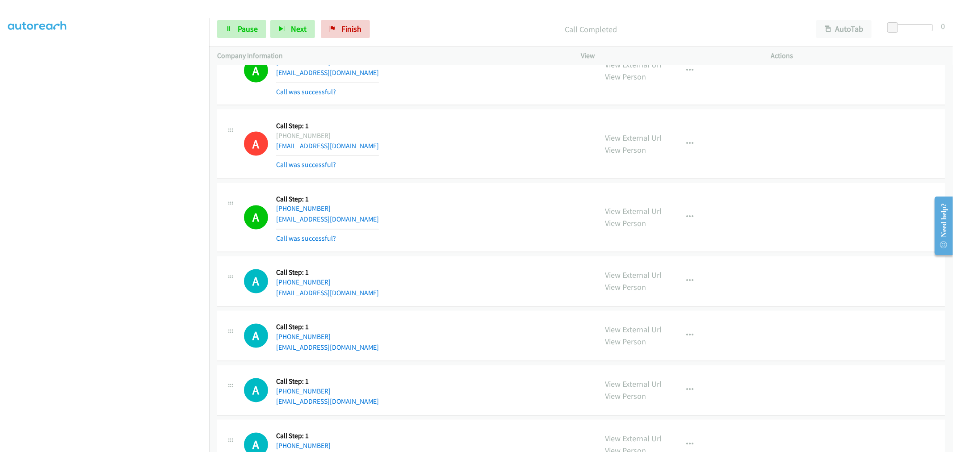
click at [467, 189] on div "A Callback Scheduled Call Step: 1 America/New_York +1 516-850-1476 shammimalik1…" at bounding box center [581, 218] width 728 height 70
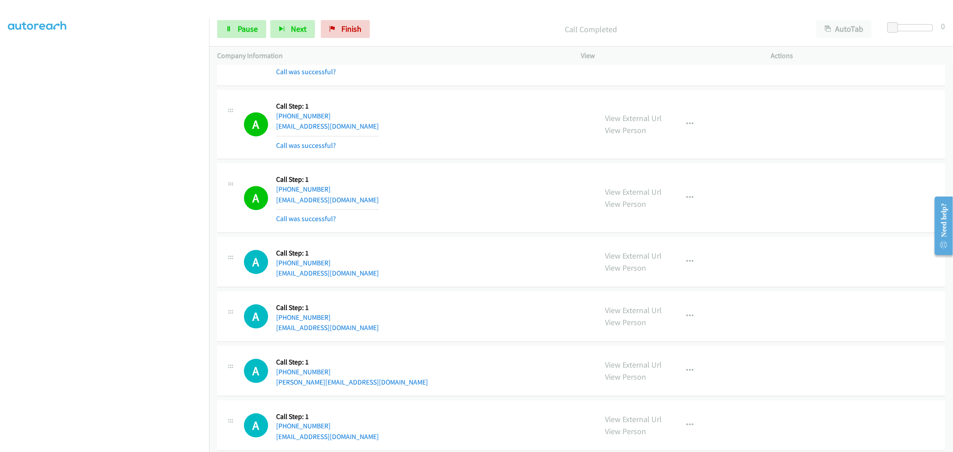
scroll to position [10205, 0]
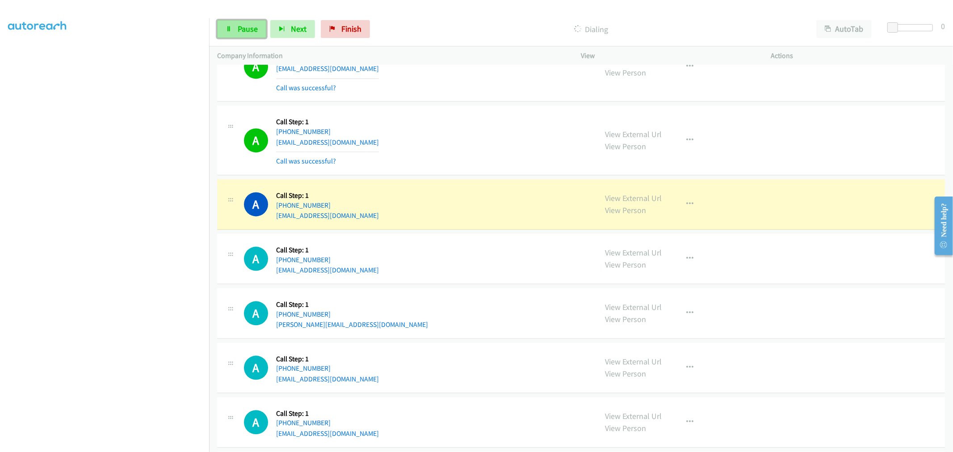
click at [240, 21] on link "Pause" at bounding box center [241, 29] width 49 height 18
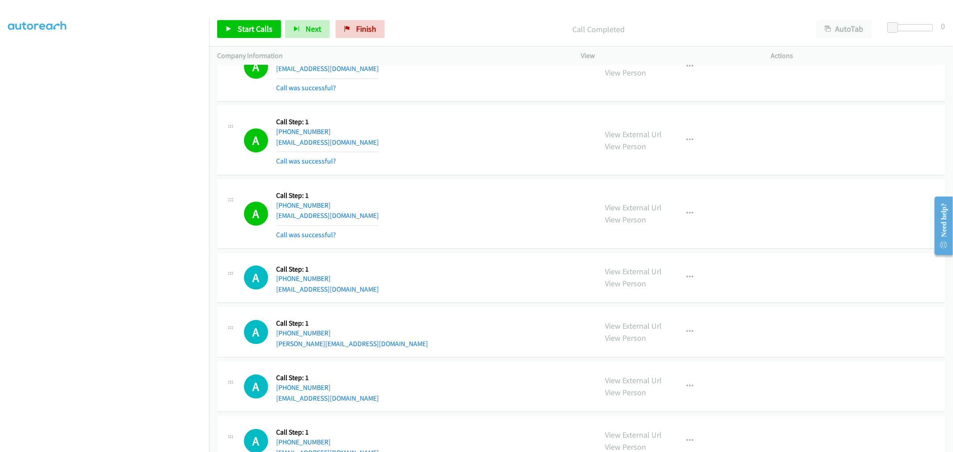
click at [570, 138] on div "A Callback Scheduled Call Step: 1 America/Phoenix +1 480-370-6194 auxedynnyedux…" at bounding box center [416, 139] width 345 height 53
click at [264, 34] on link "Start Calls" at bounding box center [249, 29] width 64 height 18
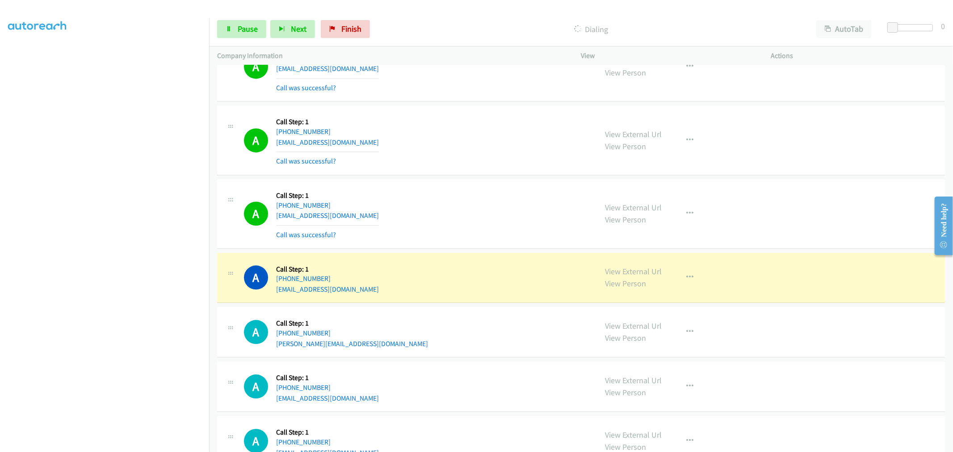
drag, startPoint x: 617, startPoint y: 275, endPoint x: 474, endPoint y: 137, distance: 198.7
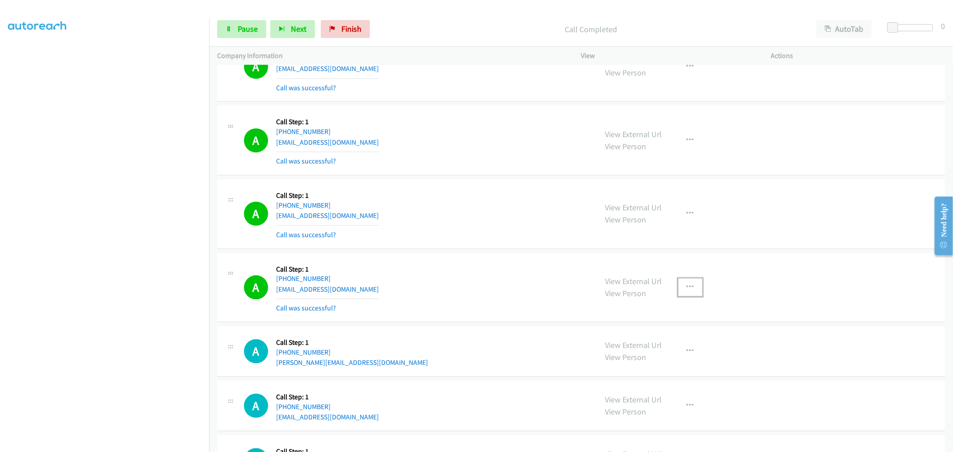
click at [689, 289] on button "button" at bounding box center [690, 287] width 24 height 18
click at [644, 368] on link "Add to do not call list" at bounding box center [642, 364] width 119 height 18
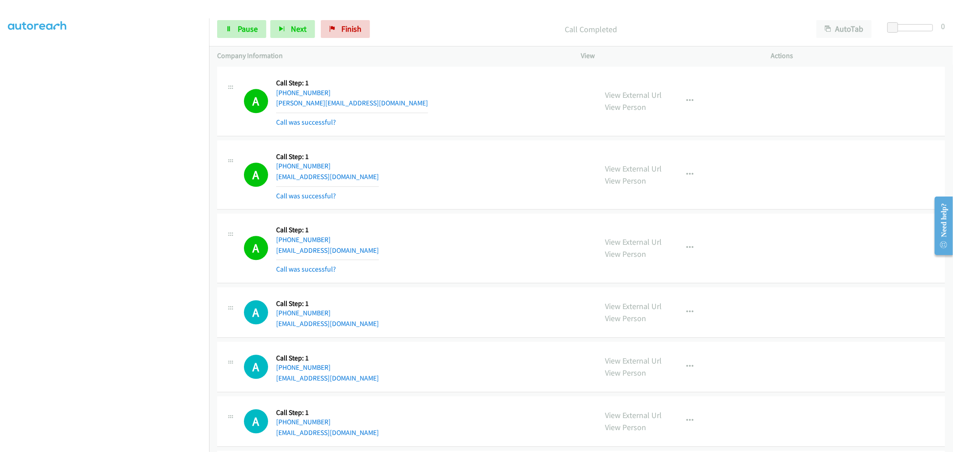
scroll to position [10603, 0]
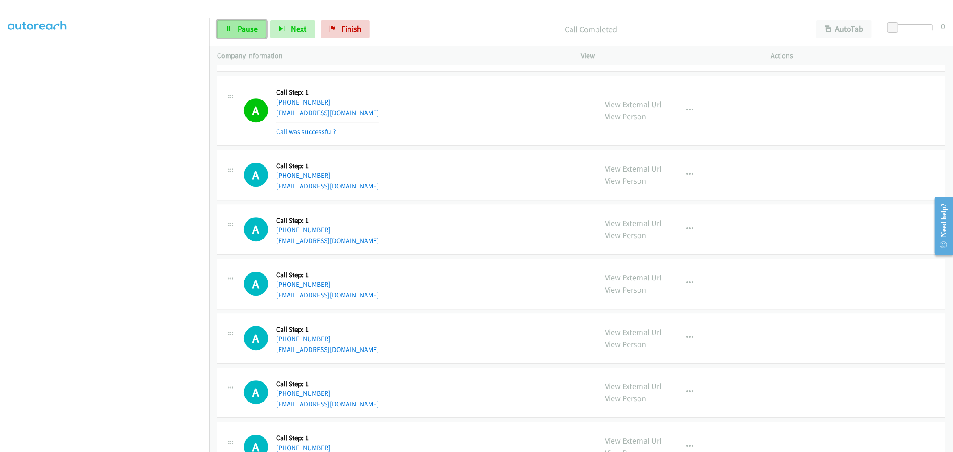
click at [238, 30] on span "Pause" at bounding box center [248, 29] width 20 height 10
click at [249, 27] on span "Start Calls" at bounding box center [255, 29] width 35 height 10
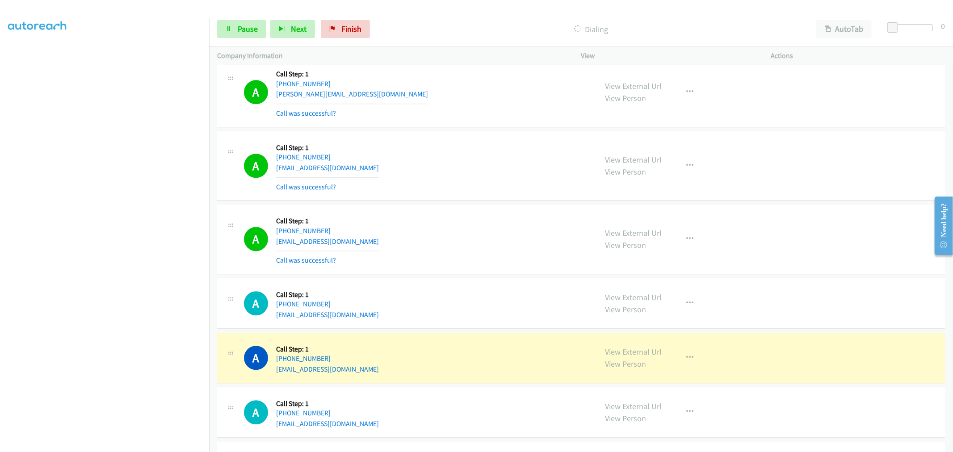
scroll to position [10573, 0]
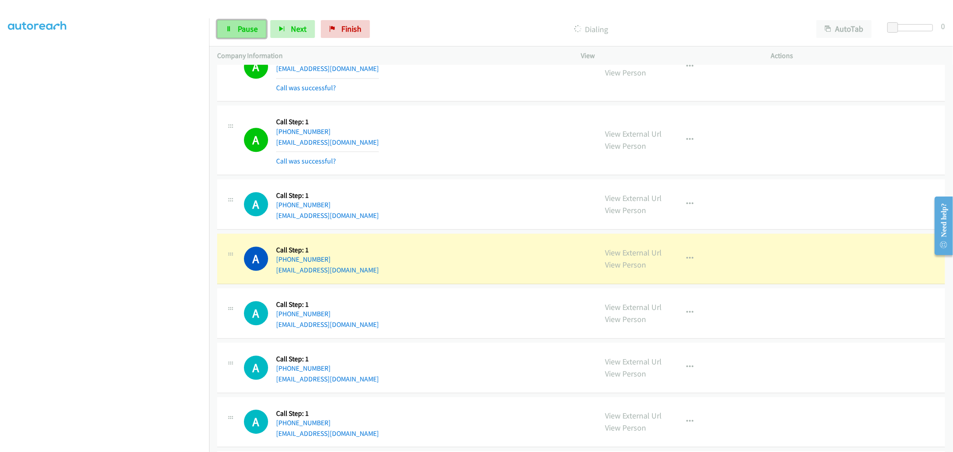
click at [240, 29] on span "Pause" at bounding box center [248, 29] width 20 height 10
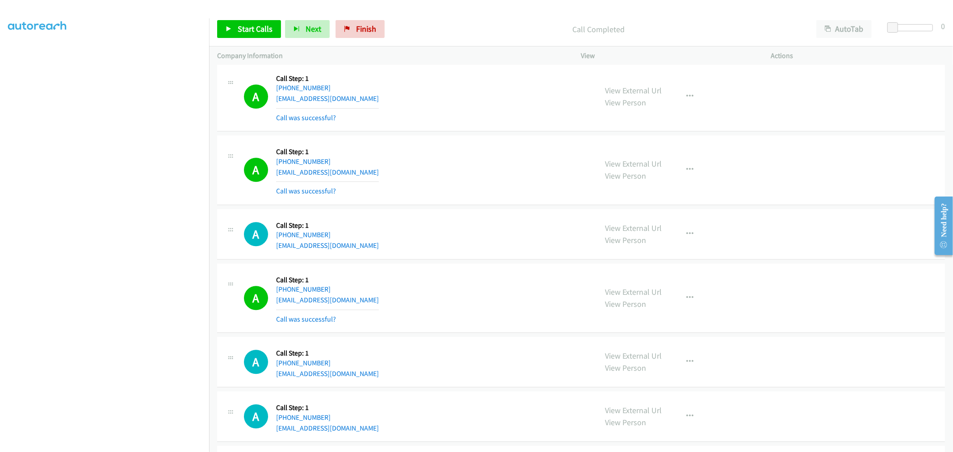
scroll to position [10542, 0]
click at [438, 230] on div "A Callback Scheduled Call Step: 1 America/Chicago +1 346-290-6568 joncplnd@gmai…" at bounding box center [416, 235] width 345 height 34
click at [685, 180] on button "button" at bounding box center [690, 171] width 24 height 18
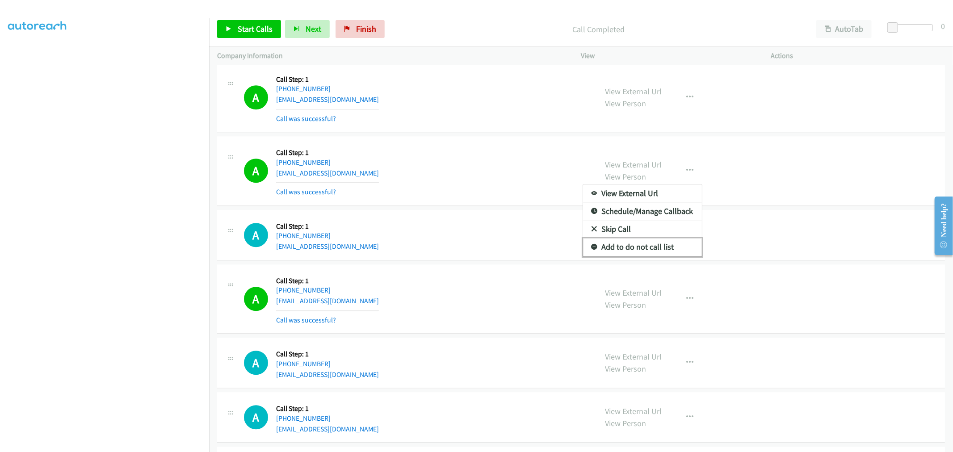
drag, startPoint x: 642, startPoint y: 257, endPoint x: 728, endPoint y: 108, distance: 172.2
click at [641, 256] on link "Add to do not call list" at bounding box center [642, 247] width 119 height 18
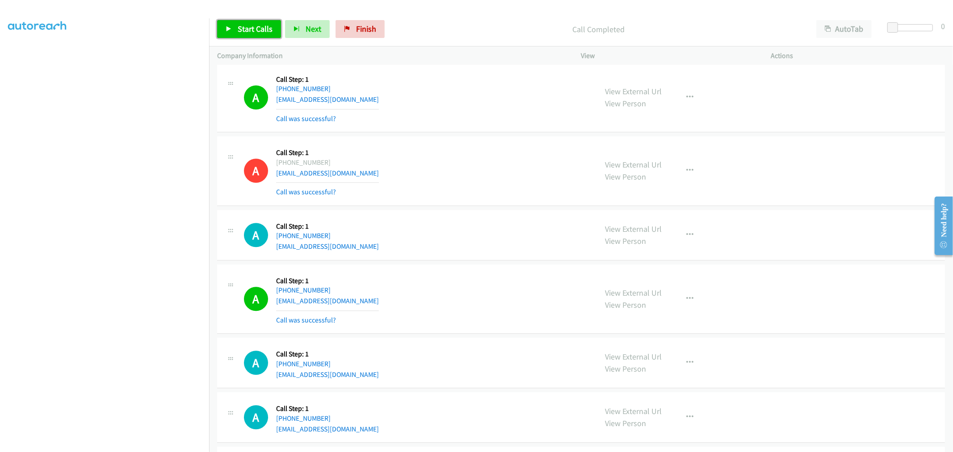
drag, startPoint x: 260, startPoint y: 29, endPoint x: 331, endPoint y: 226, distance: 209.4
click at [260, 29] on span "Start Calls" at bounding box center [255, 29] width 35 height 10
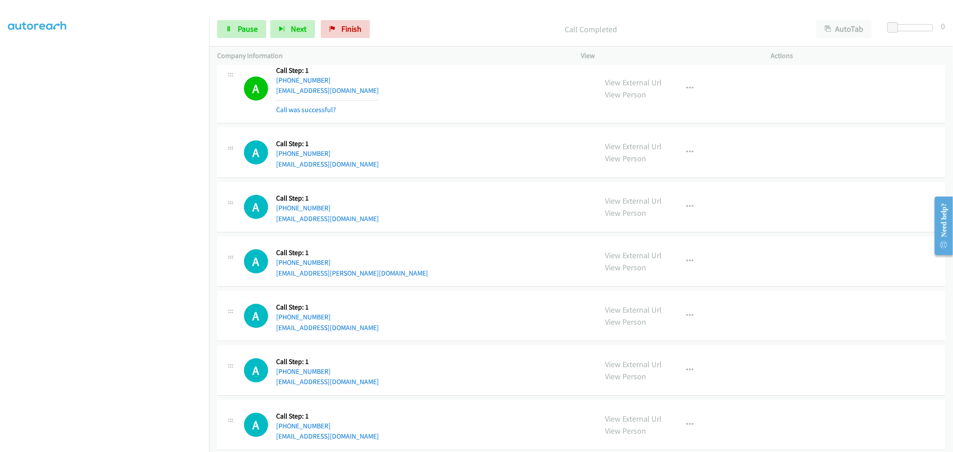
scroll to position [10879, 0]
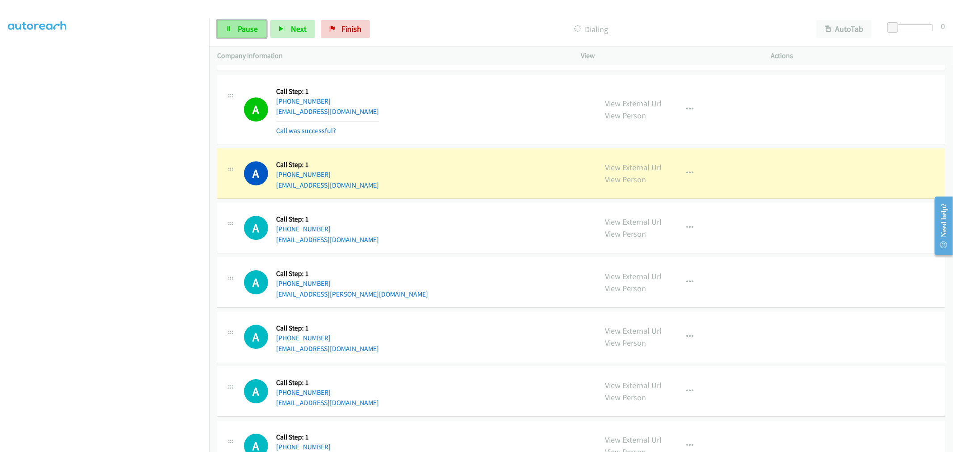
click at [238, 34] on link "Pause" at bounding box center [241, 29] width 49 height 18
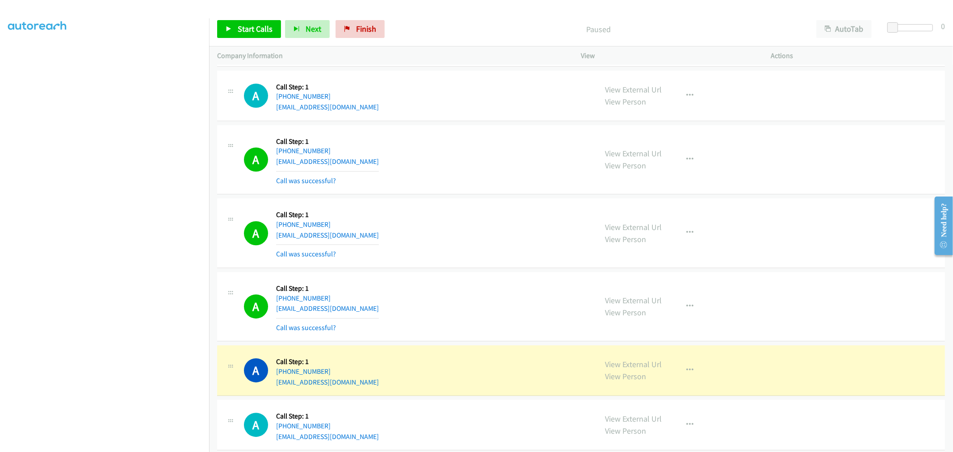
scroll to position [10680, 0]
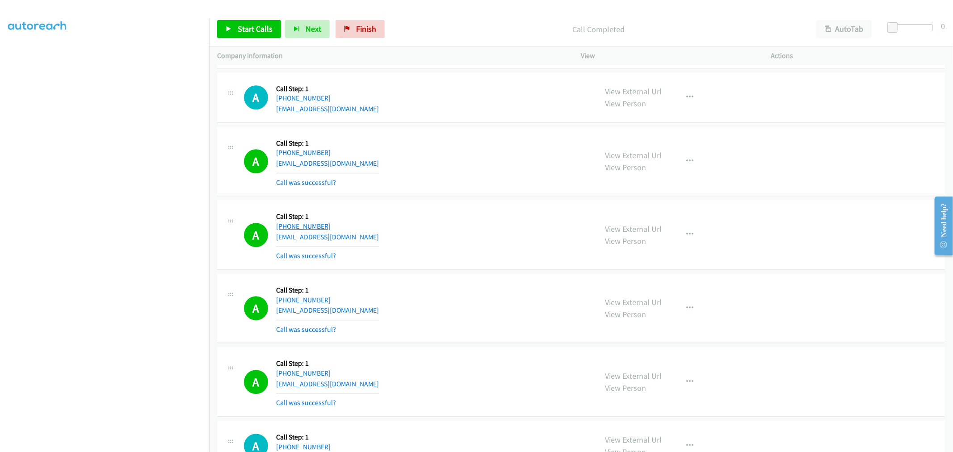
drag, startPoint x: 310, startPoint y: 231, endPoint x: 283, endPoint y: 234, distance: 26.9
click at [283, 232] on div "+1 925-960-0760" at bounding box center [327, 226] width 103 height 11
copy link "925-960-0760"
click at [432, 188] on div "A Callback Scheduled Call Step: 1 America/New_York +1 919-280-8241 annathall@gm…" at bounding box center [416, 161] width 345 height 53
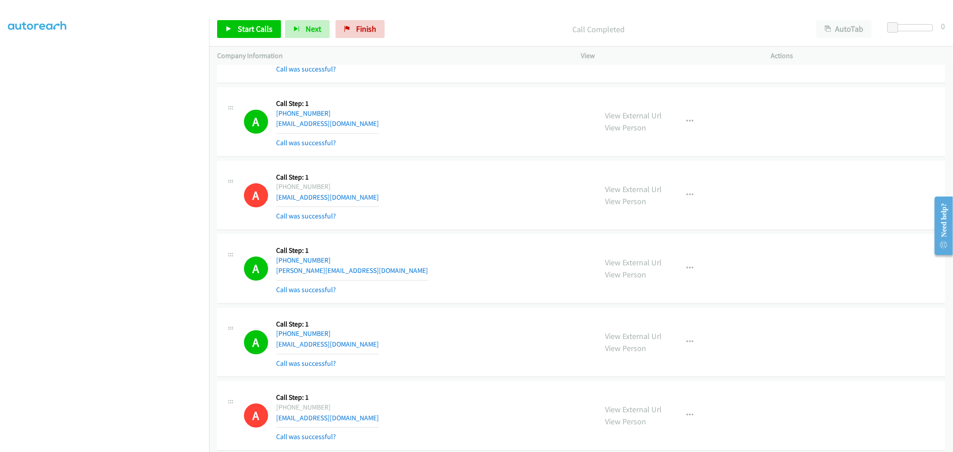
scroll to position [10184, 0]
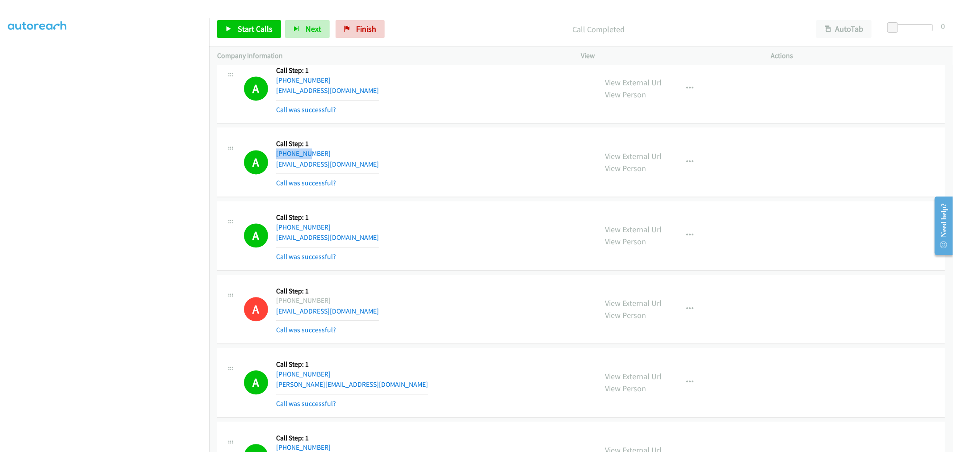
drag, startPoint x: 296, startPoint y: 155, endPoint x: 337, endPoint y: 159, distance: 41.3
click at [304, 157] on div "Callback Scheduled Call Step: 1 America/Phoenix +1 480-370-6194 auxedynnyeduxa@…" at bounding box center [327, 161] width 103 height 53
click at [349, 159] on div "+1 480-370-6194" at bounding box center [327, 153] width 103 height 11
drag, startPoint x: 326, startPoint y: 159, endPoint x: 284, endPoint y: 159, distance: 42.5
click at [284, 159] on div "+1 480-370-6194" at bounding box center [327, 153] width 103 height 11
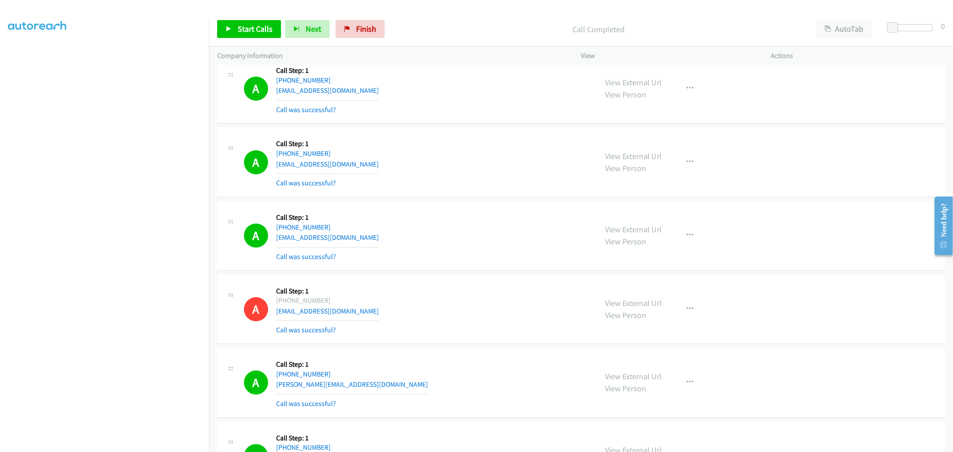
copy link "480-370-6194"
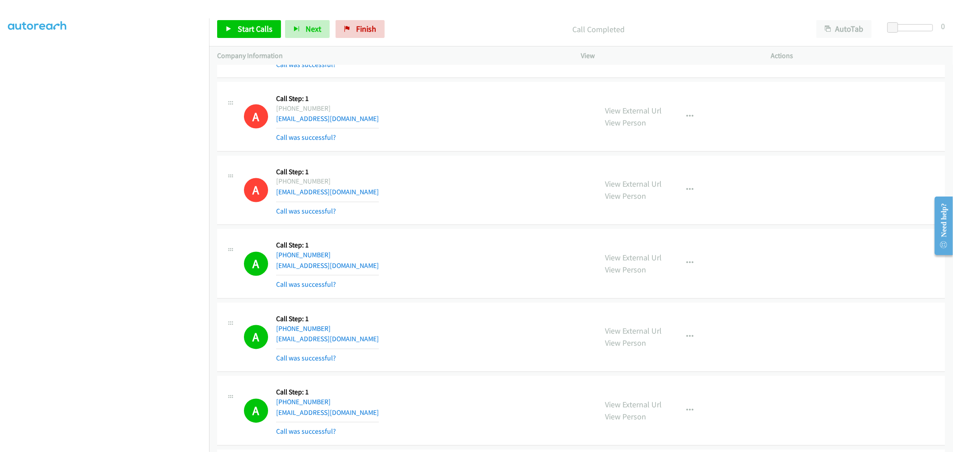
scroll to position [9687, 0]
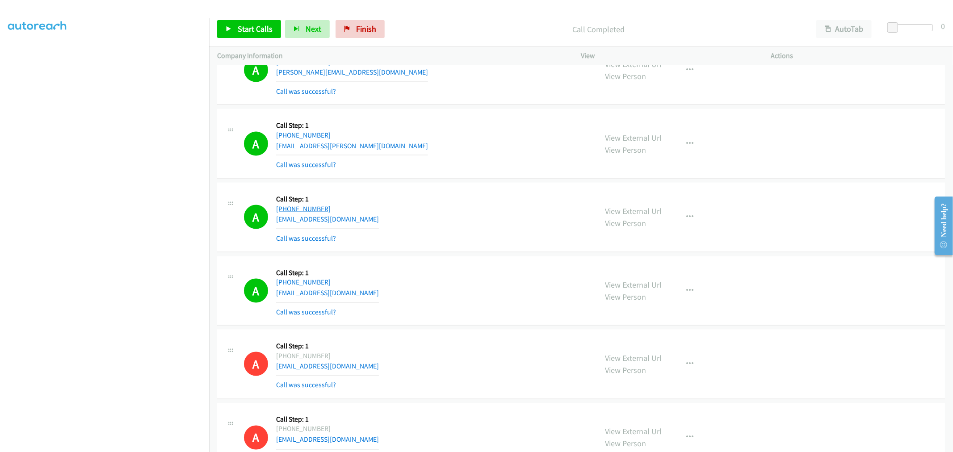
drag, startPoint x: 335, startPoint y: 213, endPoint x: 285, endPoint y: 216, distance: 50.6
click at [285, 214] on div "+1 601-307-9961" at bounding box center [327, 209] width 103 height 11
copy link "601-307-9961"
click at [507, 161] on div "A Callback Scheduled Call Step: 1 America/New_York +1 212-902-8419 alexinette.t…" at bounding box center [416, 143] width 345 height 53
click at [432, 298] on div "A Callback Scheduled Call Step: 1 America/Los_Angeles +1 424-200-2646 rowellans…" at bounding box center [416, 290] width 345 height 53
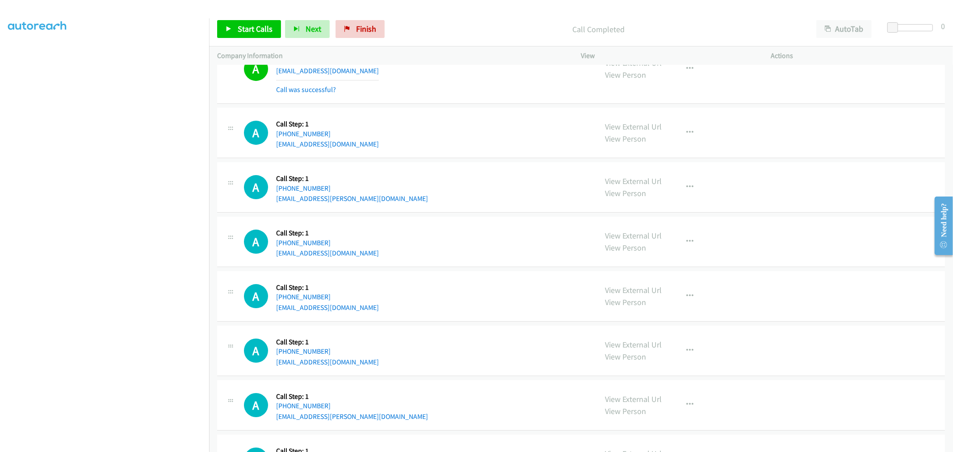
scroll to position [11046, 0]
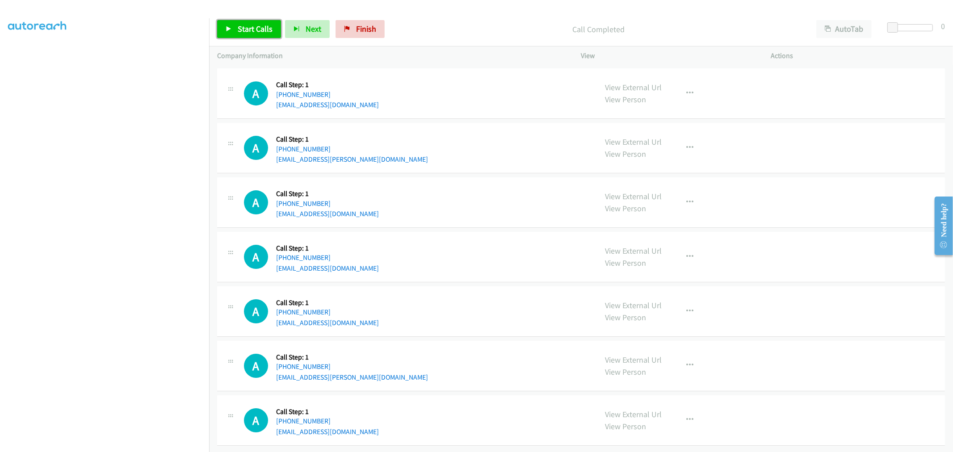
drag, startPoint x: 243, startPoint y: 28, endPoint x: 370, endPoint y: 162, distance: 184.2
click at [243, 28] on span "Start Calls" at bounding box center [255, 29] width 35 height 10
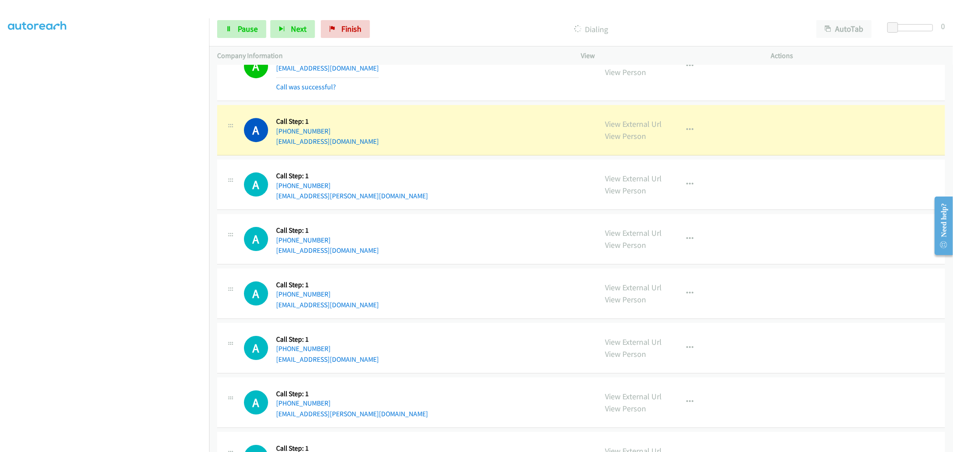
scroll to position [10947, 0]
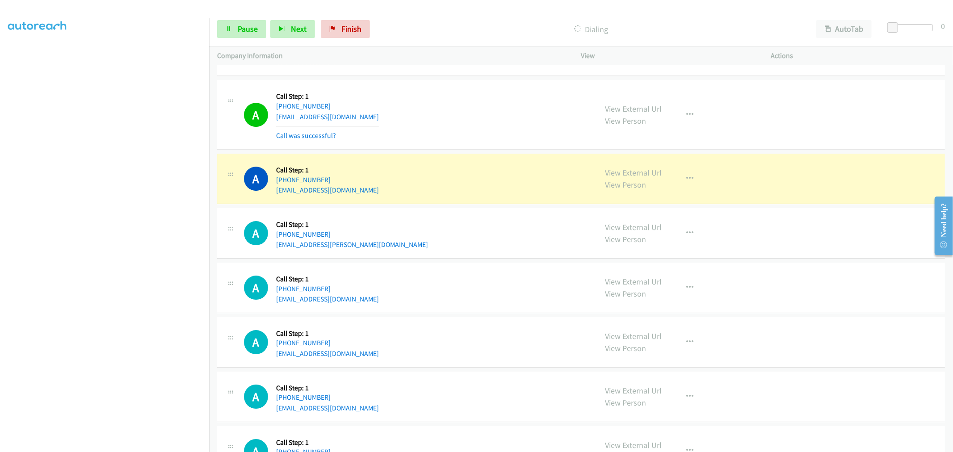
click at [482, 226] on div "A Callback Scheduled Call Step: 1 America/New_York +1 215-986-7381 eray.caliman…" at bounding box center [416, 233] width 345 height 34
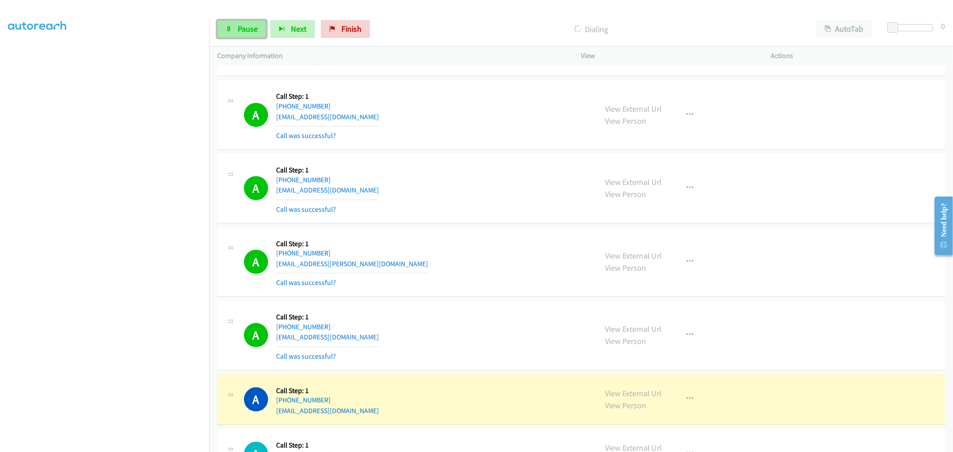
click at [239, 32] on span "Pause" at bounding box center [248, 29] width 20 height 10
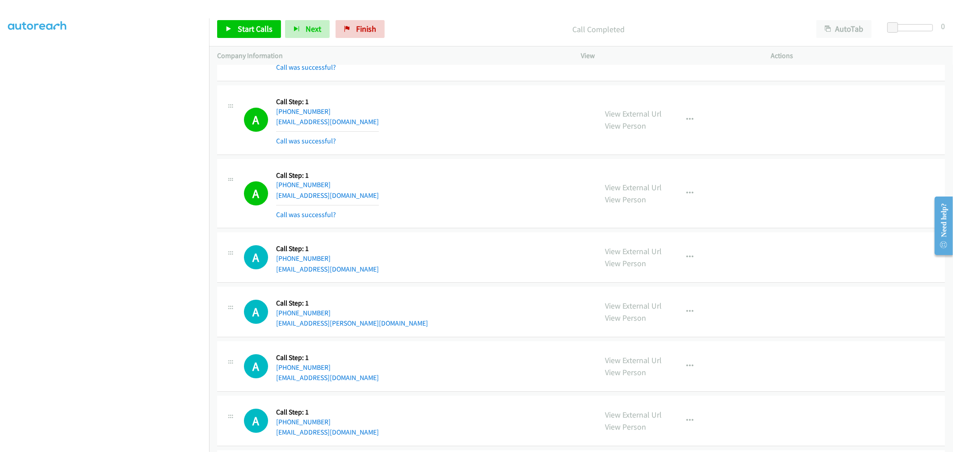
scroll to position [11195, 0]
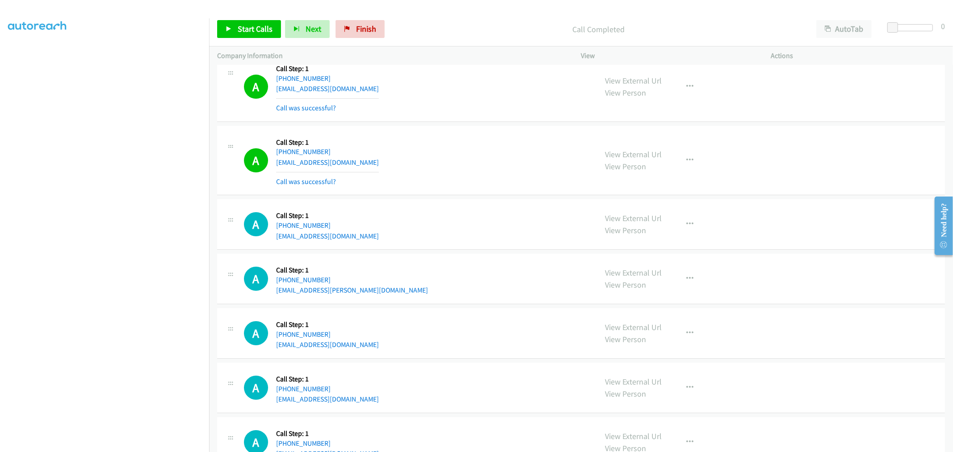
click at [429, 234] on div "A Callback Scheduled Call Step: 1 America/Chicago +1 817-757-2339 erik_waller@o…" at bounding box center [416, 224] width 345 height 34
click at [457, 196] on div "A Callback Scheduled Call Step: 1 America/New_York +1 305-282-2064 d.sutta@gmai…" at bounding box center [581, 161] width 728 height 70
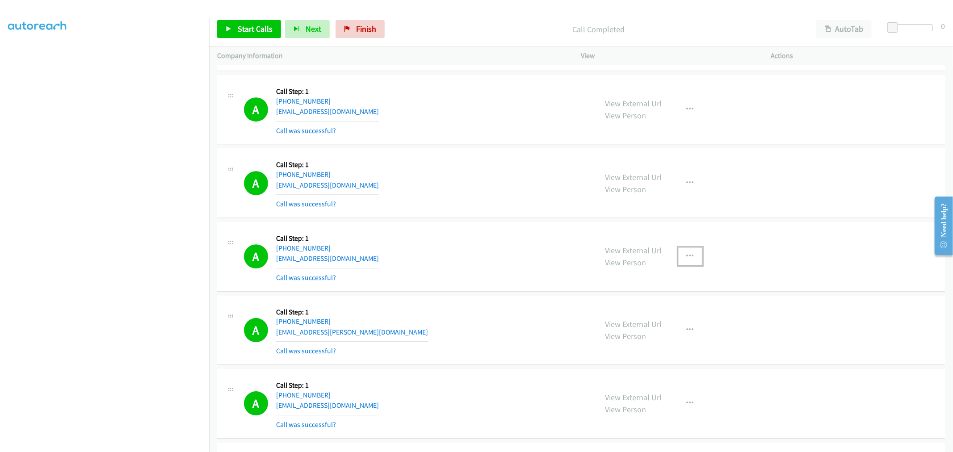
click at [694, 265] on button "button" at bounding box center [690, 256] width 24 height 18
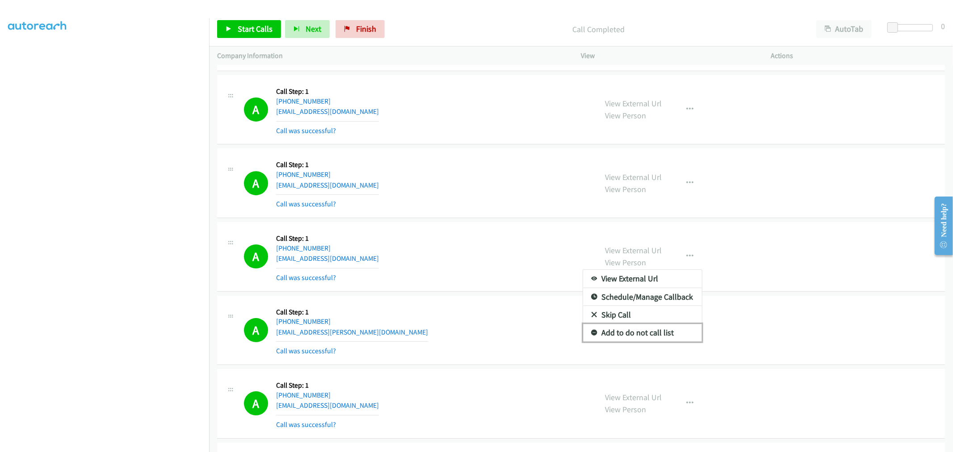
click at [641, 336] on link "Add to do not call list" at bounding box center [642, 333] width 119 height 18
click at [535, 254] on div "A Callback Scheduled Call Step: 1 America/New_York +1 347-351-5613 gwilliamsusa…" at bounding box center [416, 256] width 345 height 53
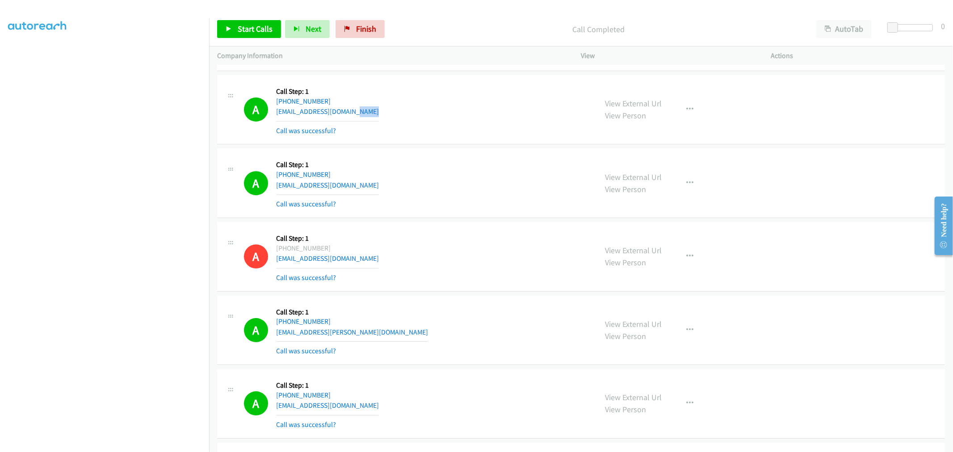
drag, startPoint x: 457, startPoint y: 124, endPoint x: 411, endPoint y: 133, distance: 46.5
click at [456, 124] on div "A Callback Scheduled Call Step: 1 America/New_York +1 207-515-1884 m.roycewilli…" at bounding box center [416, 109] width 345 height 53
click at [263, 42] on div "Start Calls Pause Next Finish Call Completed AutoTab AutoTab 0" at bounding box center [581, 29] width 744 height 34
click at [260, 34] on link "Start Calls" at bounding box center [249, 29] width 64 height 18
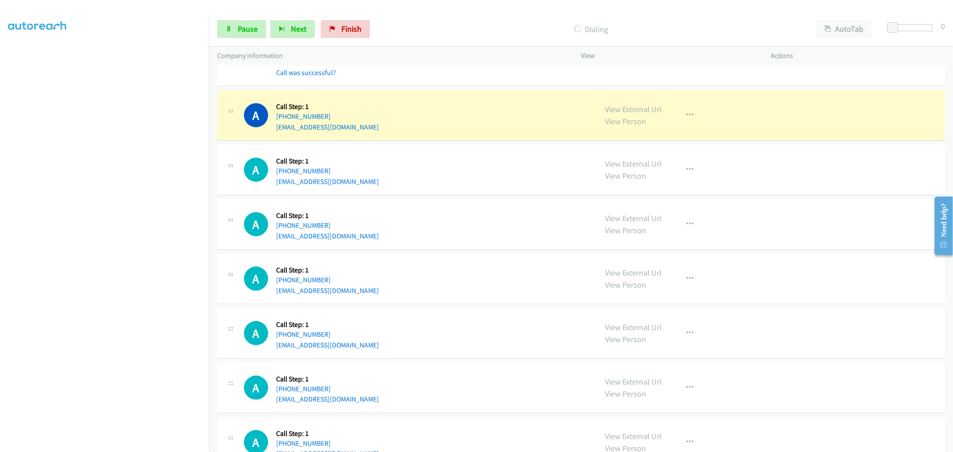
scroll to position [11635, 0]
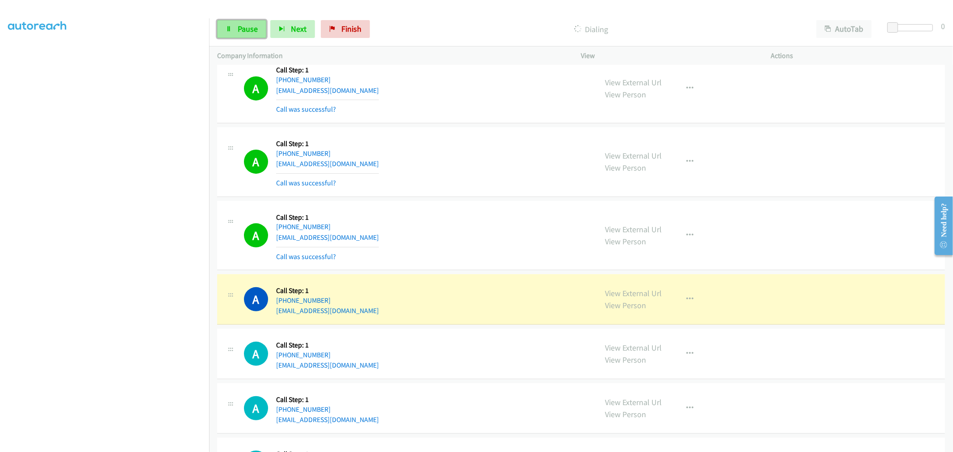
click at [251, 27] on span "Pause" at bounding box center [248, 29] width 20 height 10
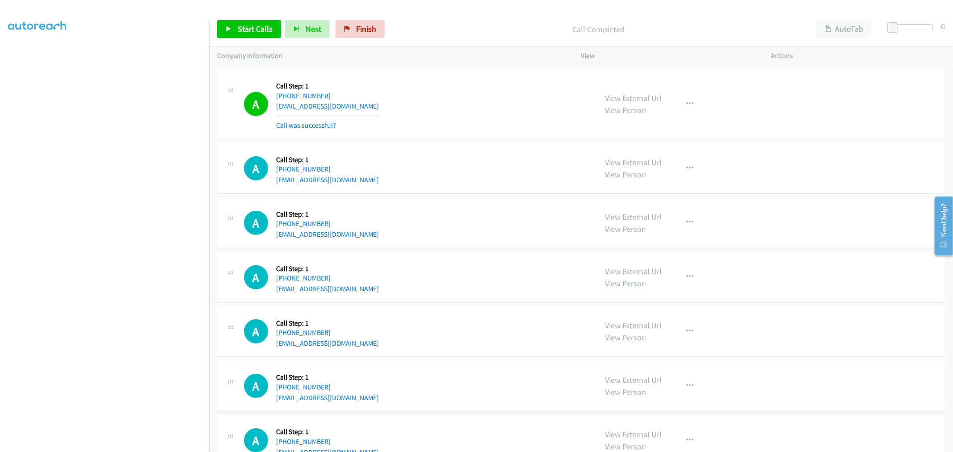
scroll to position [11875, 0]
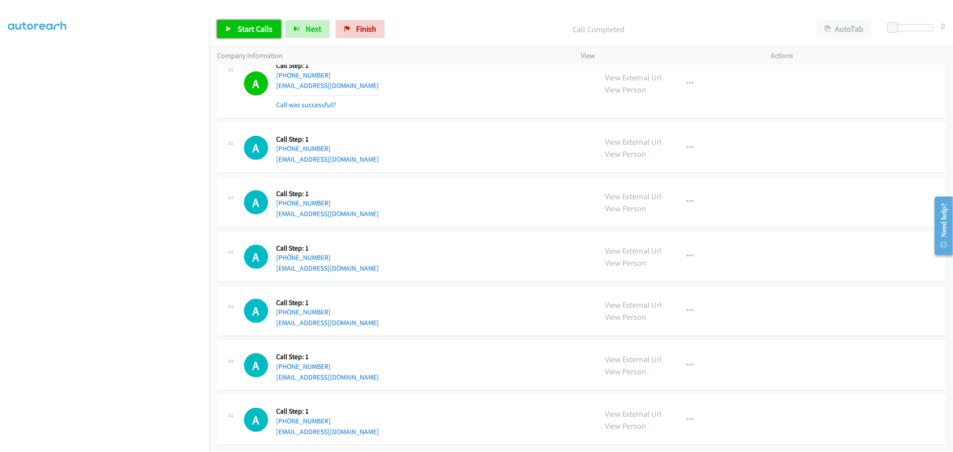
click at [260, 32] on span "Start Calls" at bounding box center [255, 29] width 35 height 10
click at [470, 193] on div "A Callback Scheduled Call Step: 1 America/Los_Angeles +1 425-864-6948 dennislee…" at bounding box center [416, 202] width 345 height 34
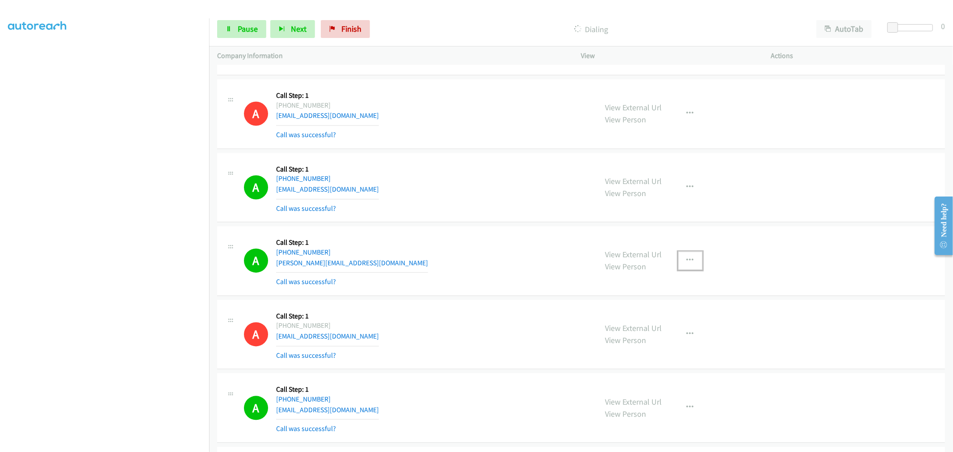
click at [678, 260] on button "button" at bounding box center [690, 261] width 24 height 18
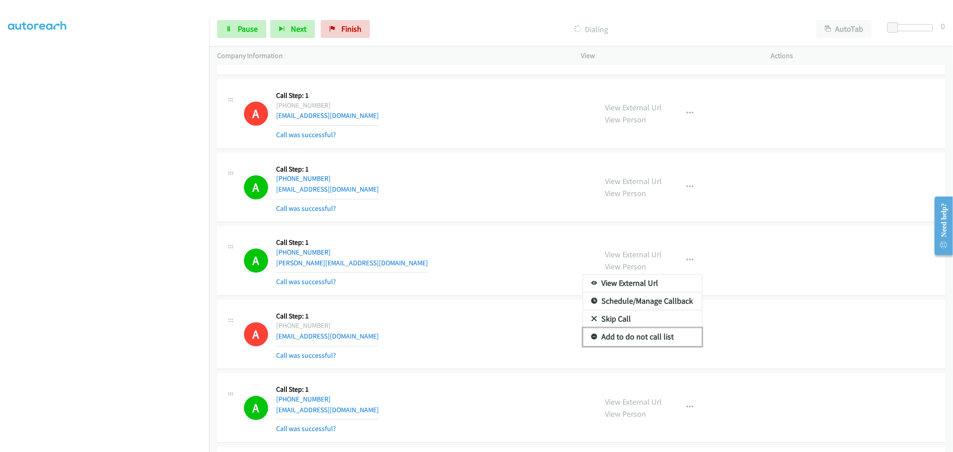
click at [646, 337] on link "Add to do not call list" at bounding box center [642, 337] width 119 height 18
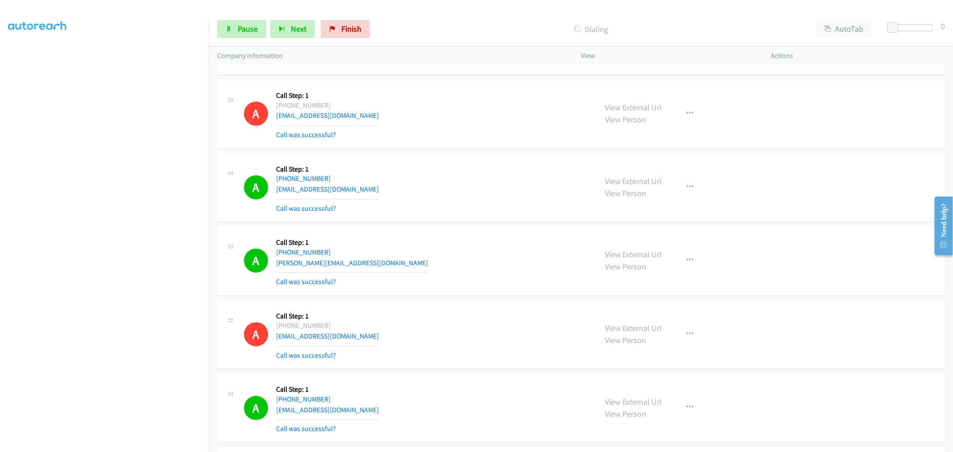
click at [490, 249] on div "A Callback Scheduled Call Step: 1 America/Denver +1 208-631-0939 brad@ancoi.com…" at bounding box center [416, 261] width 345 height 53
click at [432, 255] on div "A Callback Scheduled Call Step: 1 America/Denver +1 208-631-0939 brad@ancoi.com…" at bounding box center [416, 261] width 345 height 53
click at [457, 309] on div "A Callback Scheduled Call Step: 1 America/Chicago +1 414-313-4084 info@mcs-auto…" at bounding box center [581, 335] width 728 height 70
click at [425, 220] on div "A Callback Scheduled Call Step: 1 America/New_York +1 919-951-4540 ilovebenjis9…" at bounding box center [581, 188] width 728 height 70
drag, startPoint x: 253, startPoint y: 34, endPoint x: 237, endPoint y: 126, distance: 93.3
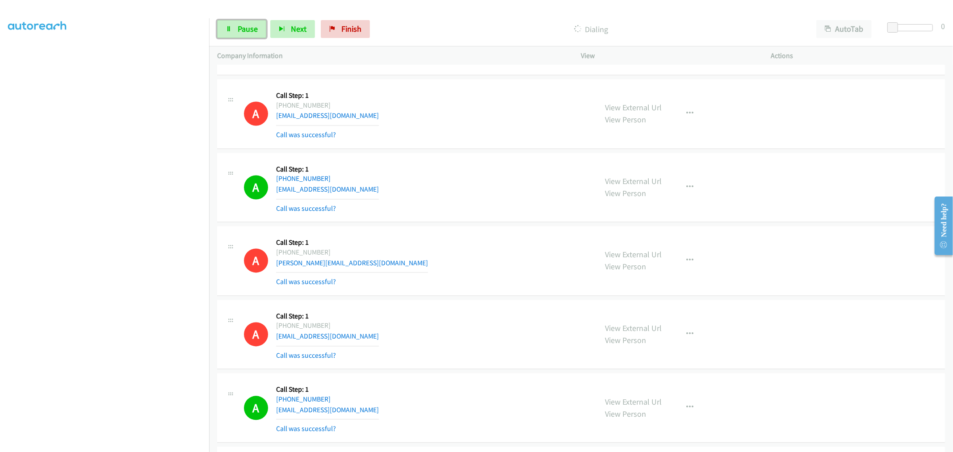
click at [253, 34] on link "Pause" at bounding box center [241, 29] width 49 height 18
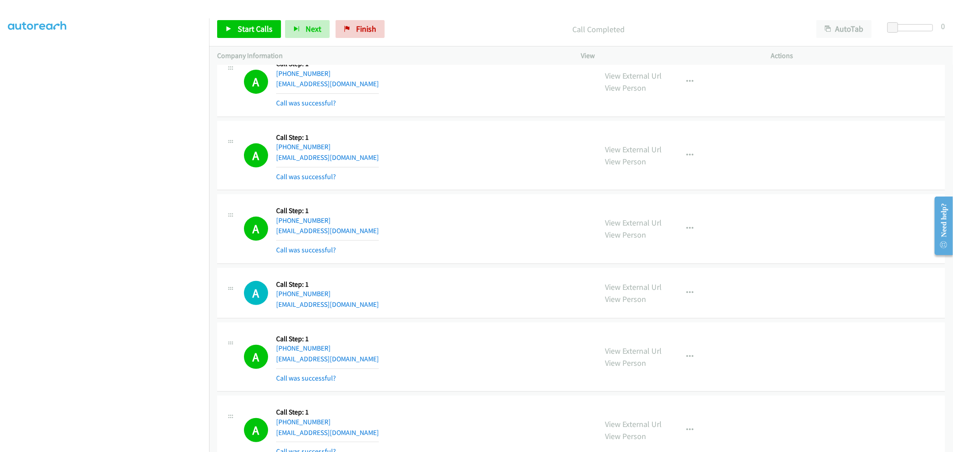
scroll to position [11967, 0]
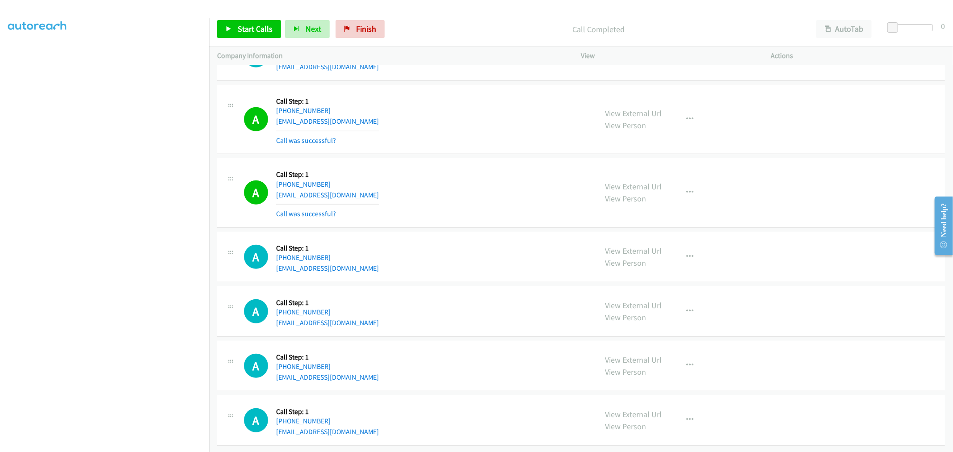
click at [449, 221] on td "A Callback Scheduled Call Step: 1 America/New_York +1 352-281-9427 jzhouccc@gma…" at bounding box center [581, 193] width 744 height 74
click at [457, 148] on td "A Callback Scheduled Call Step: 1 America/Los_Angeles +1 425-864-6948 dennislee…" at bounding box center [581, 120] width 744 height 74
click at [463, 148] on td "A Callback Scheduled Call Step: 1 America/Los_Angeles +1 425-864-6948 dennislee…" at bounding box center [581, 120] width 744 height 74
click at [468, 156] on td "A Callback Scheduled Call Step: 1 America/New_York +1 352-281-9427 jzhouccc@gma…" at bounding box center [581, 193] width 744 height 74
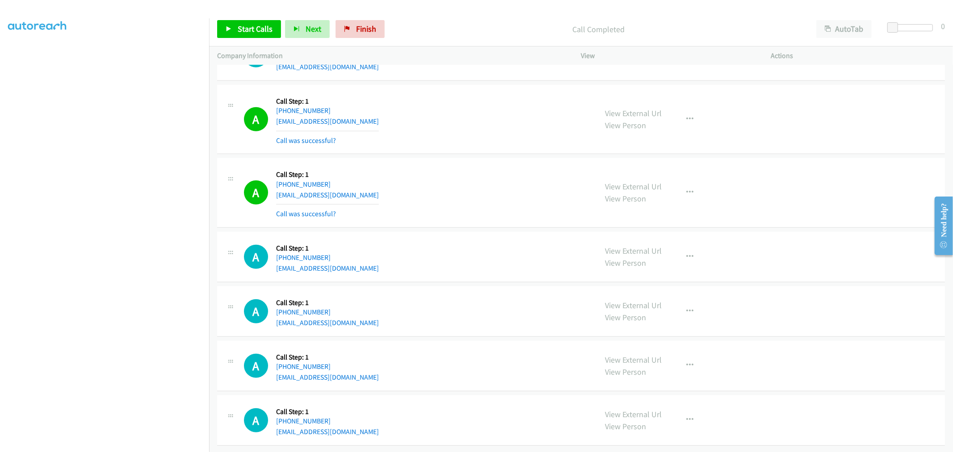
click at [539, 232] on div "A Callback Scheduled Call Step: 1 America/Los_Angeles +1 831-236-2987 alexander…" at bounding box center [581, 257] width 728 height 50
click at [257, 34] on link "Start Calls" at bounding box center [249, 29] width 64 height 18
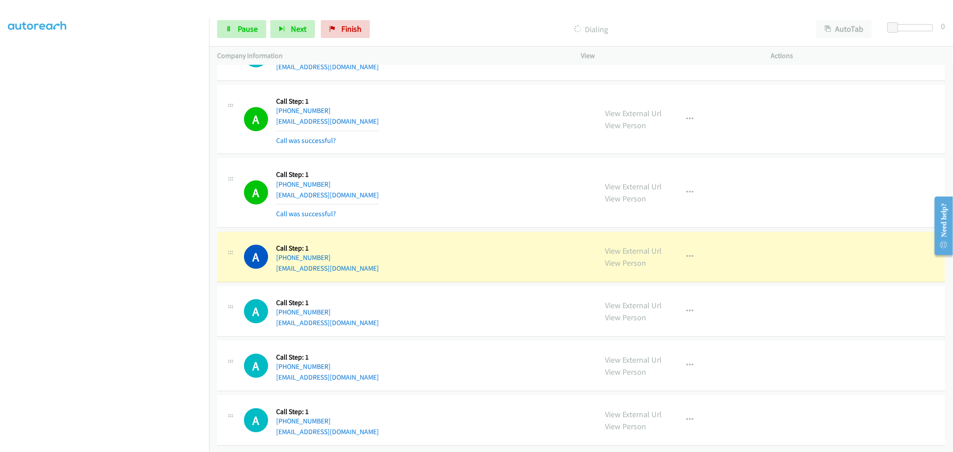
click at [491, 232] on div "A Callback Scheduled Call Step: 1 America/Los_Angeles +1 831-236-2987 alexander…" at bounding box center [581, 257] width 728 height 50
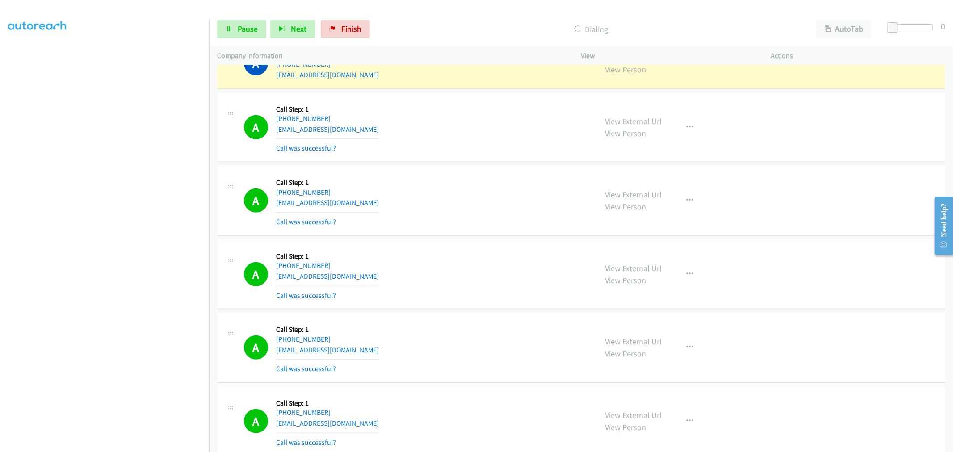
scroll to position [12101, 0]
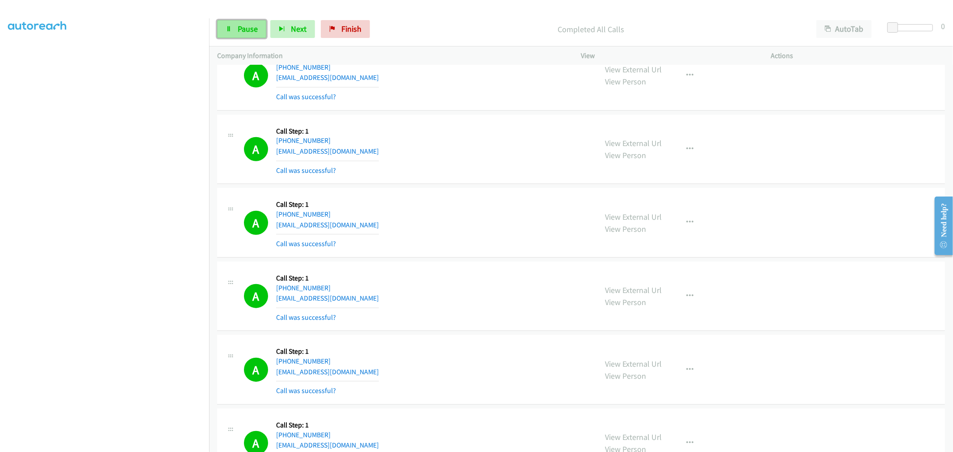
click at [241, 31] on span "Pause" at bounding box center [248, 29] width 20 height 10
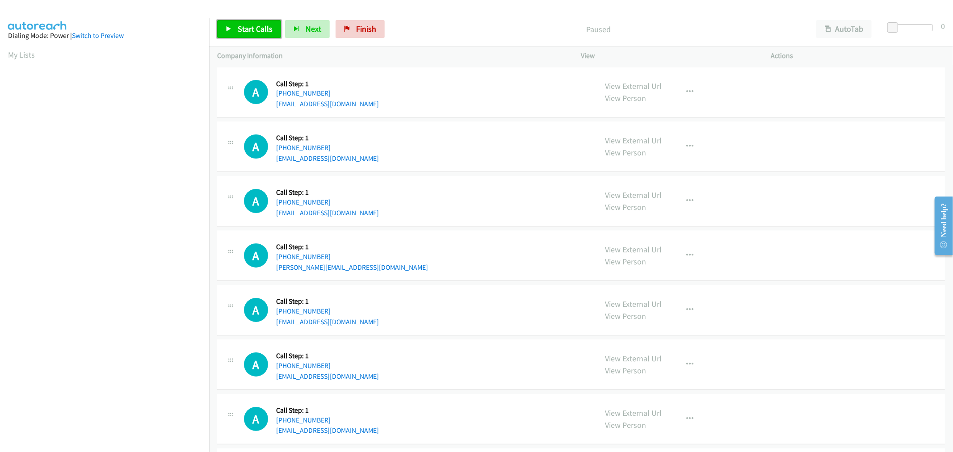
click at [253, 30] on span "Start Calls" at bounding box center [255, 29] width 35 height 10
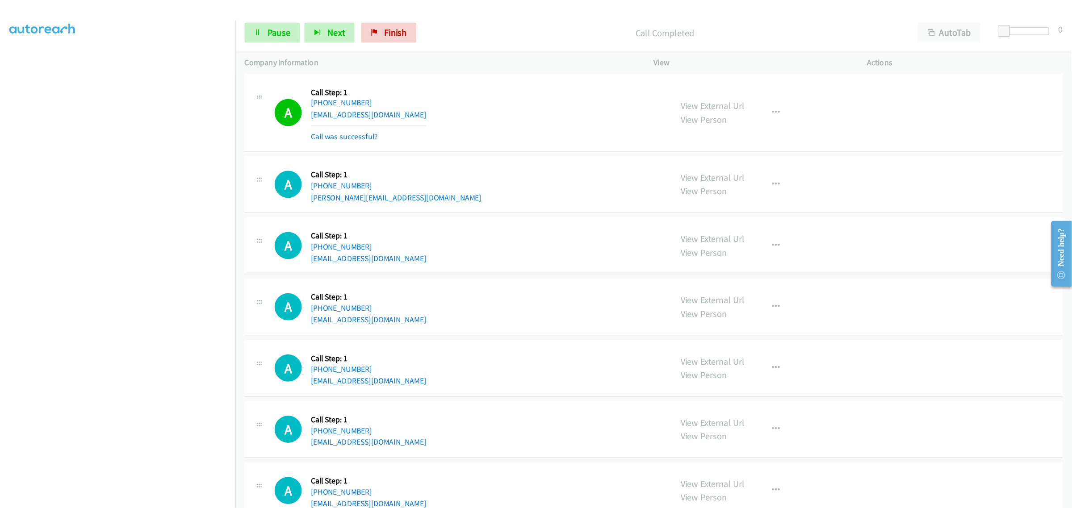
scroll to position [99, 0]
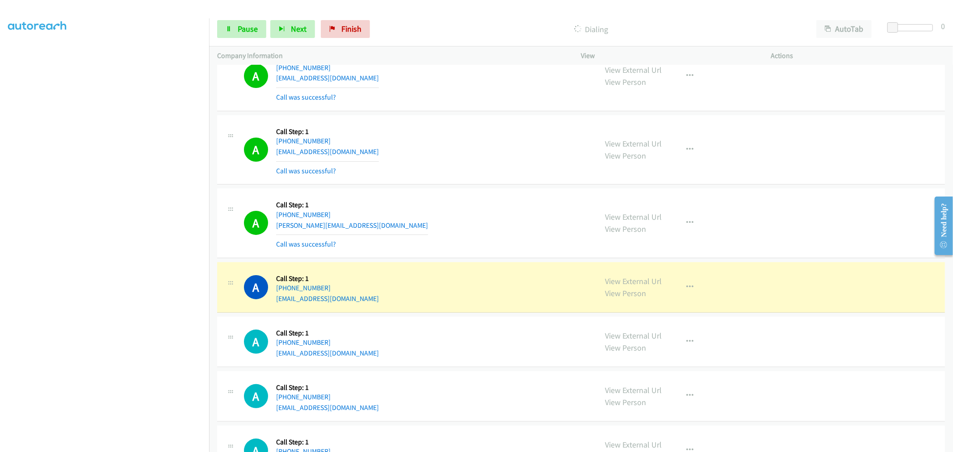
click at [137, 445] on section at bounding box center [104, 240] width 193 height 428
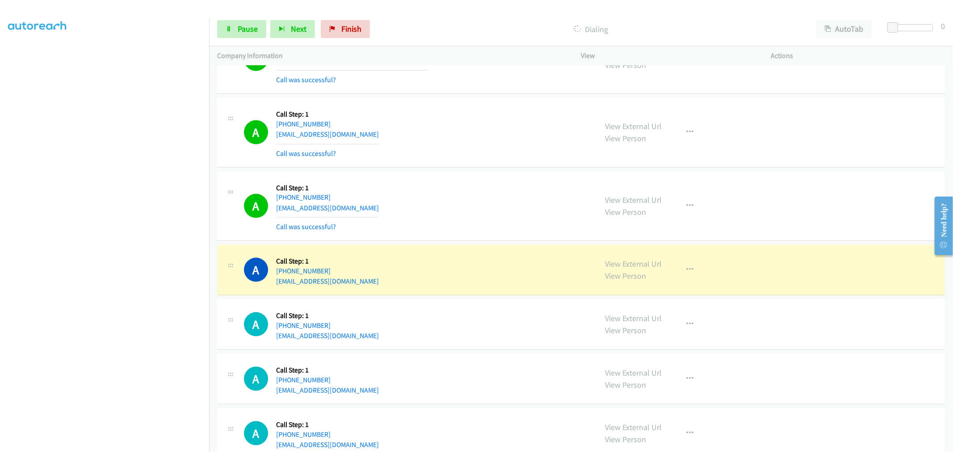
scroll to position [267, 0]
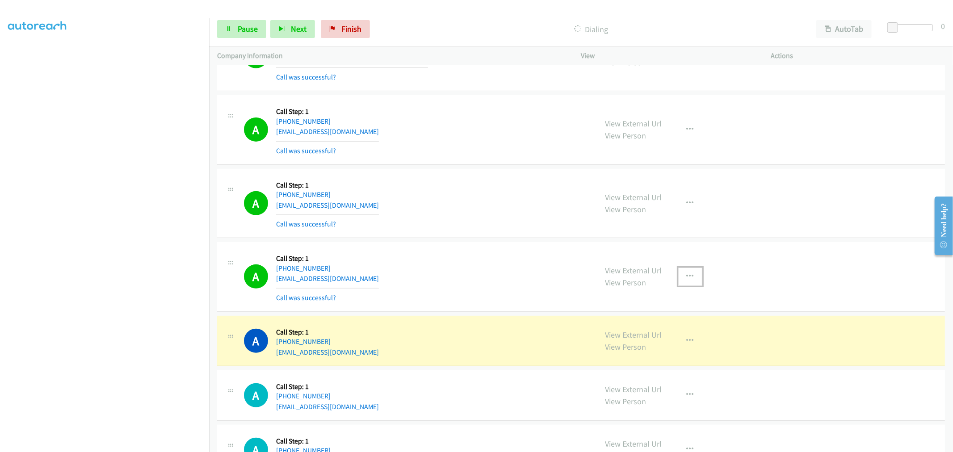
click at [684, 272] on button "button" at bounding box center [690, 277] width 24 height 18
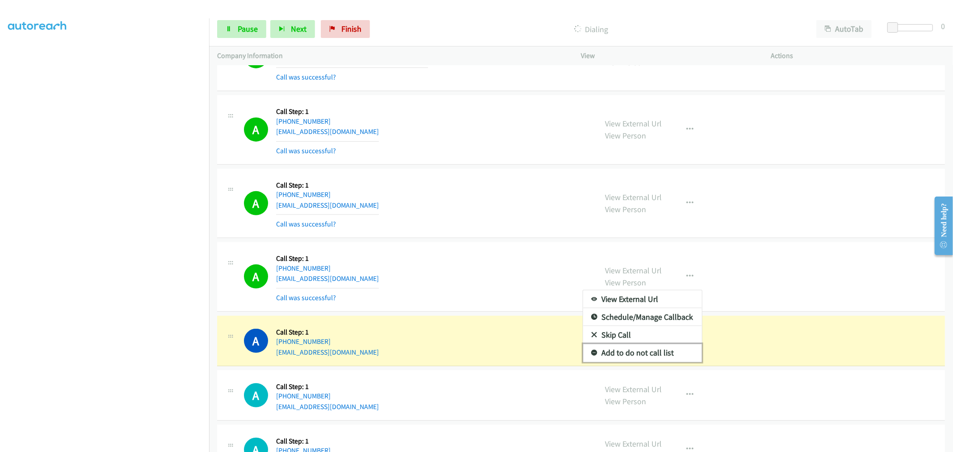
click at [619, 349] on link "Add to do not call list" at bounding box center [642, 353] width 119 height 18
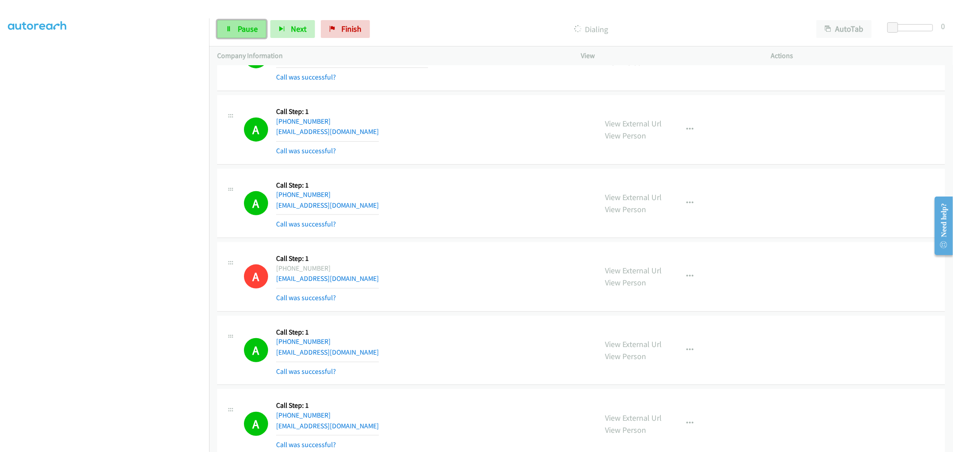
click at [230, 27] on icon at bounding box center [229, 29] width 6 height 6
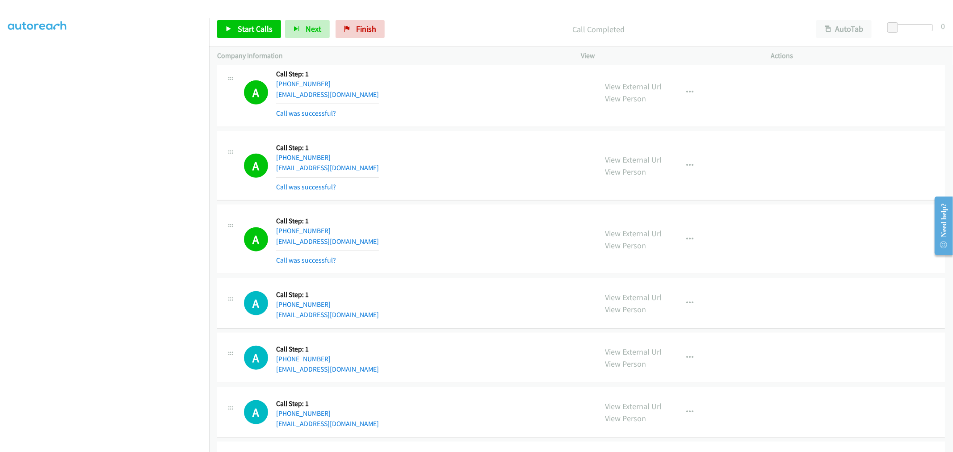
scroll to position [763, 0]
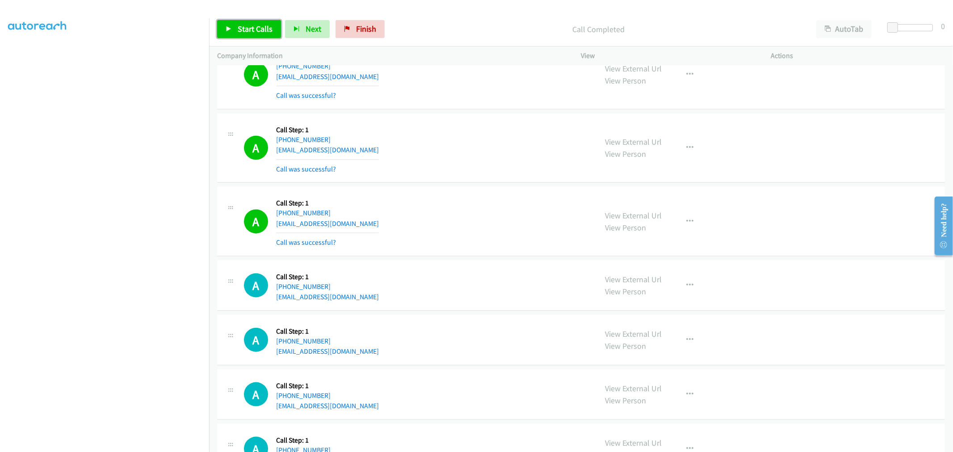
click at [250, 24] on span "Start Calls" at bounding box center [255, 29] width 35 height 10
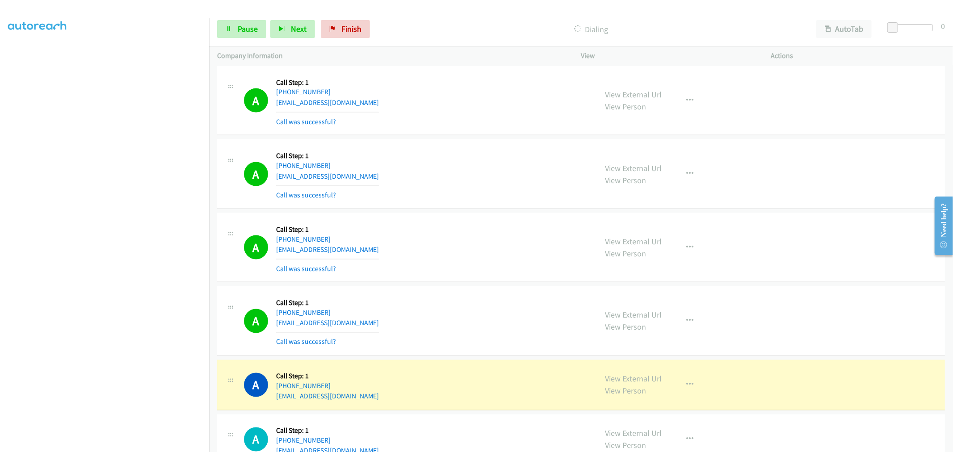
scroll to position [1210, 0]
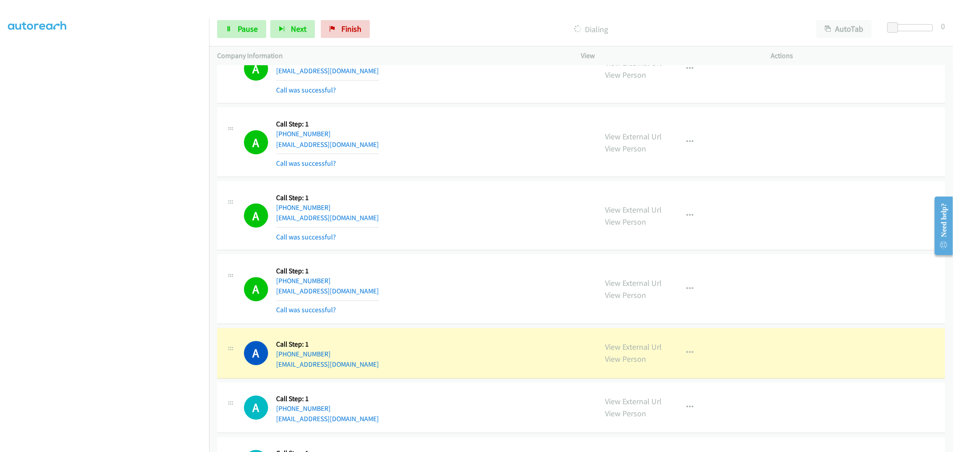
drag, startPoint x: 621, startPoint y: 347, endPoint x: 429, endPoint y: 123, distance: 294.9
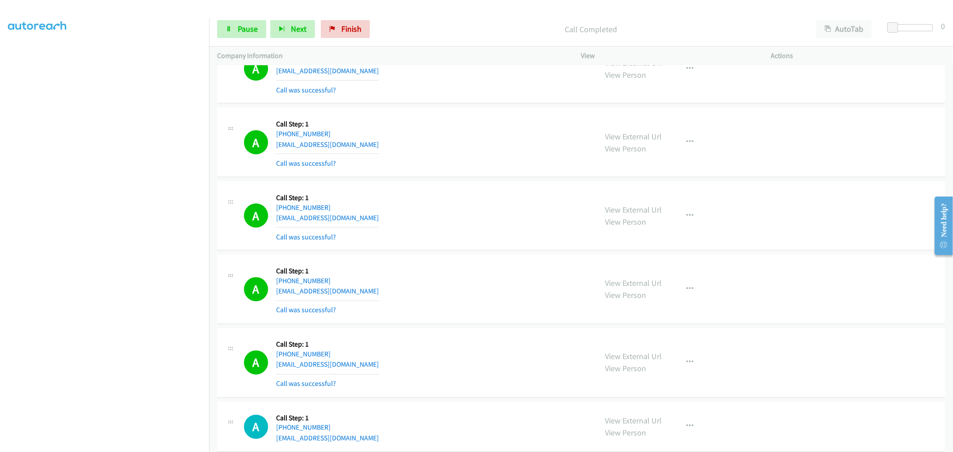
scroll to position [1359, 0]
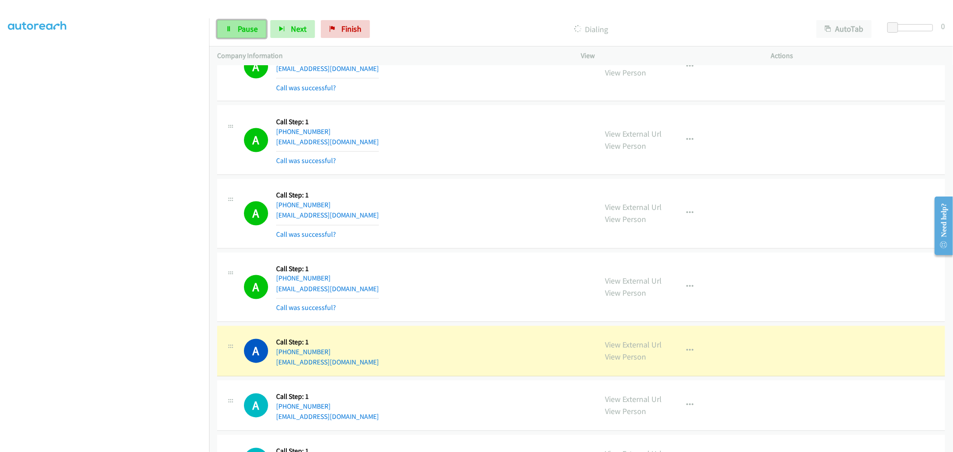
click at [256, 27] on span "Pause" at bounding box center [248, 29] width 20 height 10
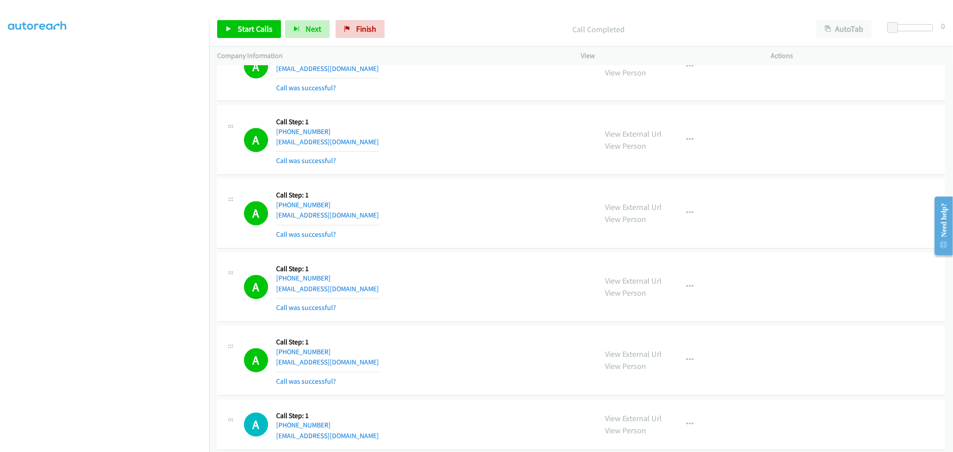
click at [504, 241] on div "A Callback Scheduled Call Step: 1 America/New_York [PHONE_NUMBER] [EMAIL_ADDRES…" at bounding box center [581, 214] width 728 height 70
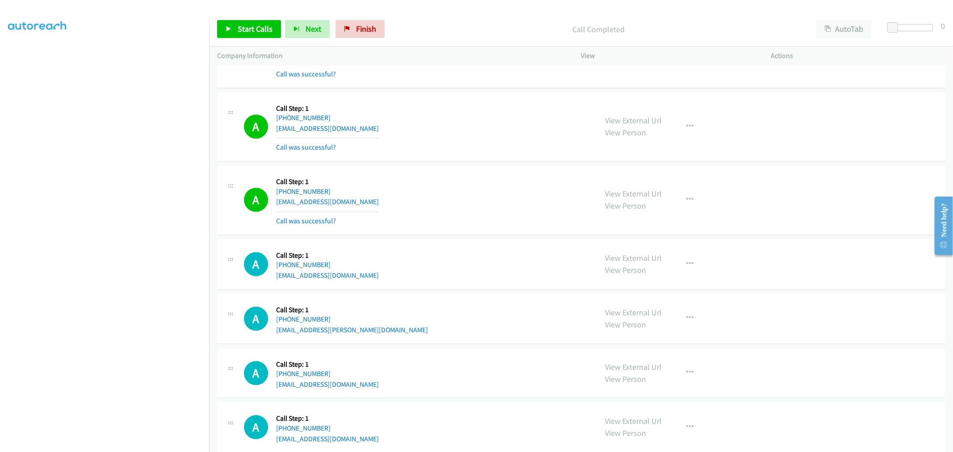
scroll to position [1458, 0]
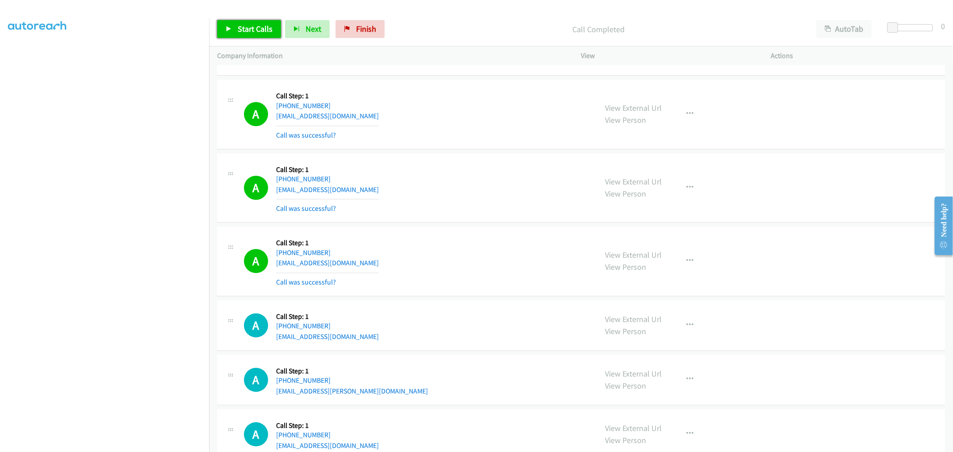
click at [256, 29] on span "Start Calls" at bounding box center [255, 29] width 35 height 10
click at [473, 203] on div "A Callback Scheduled Call Step: 1 America/New_York [PHONE_NUMBER] [EMAIL_ADDRES…" at bounding box center [416, 188] width 345 height 53
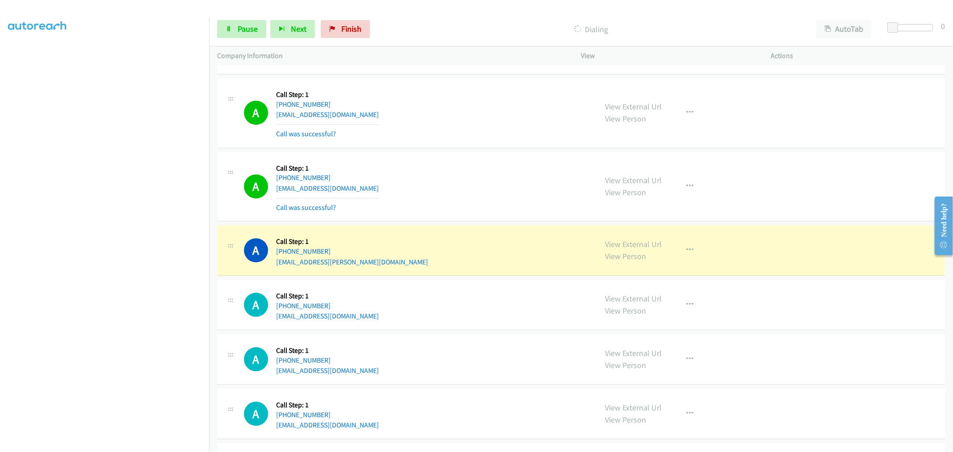
scroll to position [1657, 0]
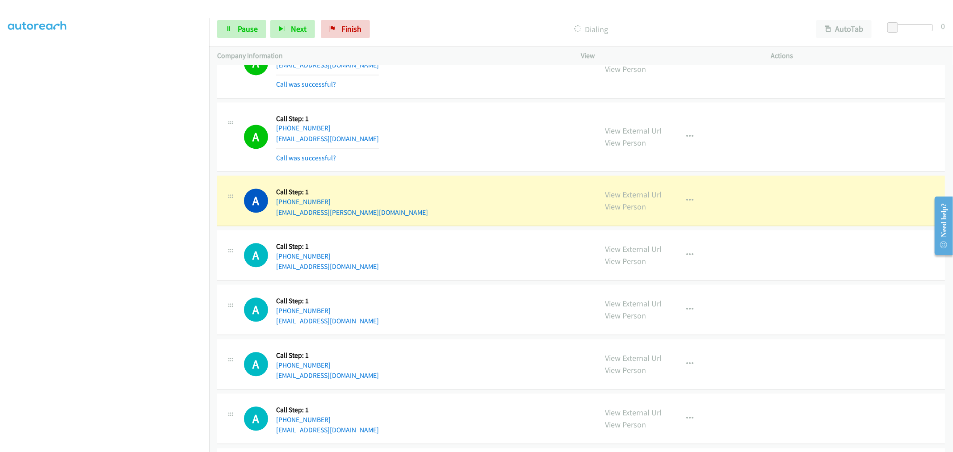
click at [474, 193] on div "A Callback Scheduled Call Step: 1 America/New_York [PHONE_NUMBER] [EMAIL_ADDRES…" at bounding box center [416, 201] width 345 height 34
click at [243, 32] on span "Pause" at bounding box center [248, 29] width 20 height 10
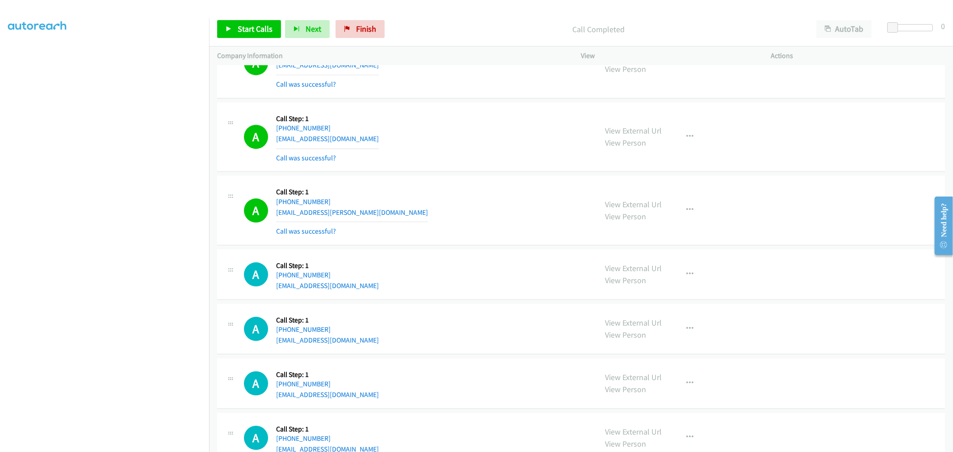
drag, startPoint x: 456, startPoint y: 193, endPoint x: 438, endPoint y: 192, distance: 18.3
click at [456, 192] on div "A Callback Scheduled Call Step: 1 America/New_York [PHONE_NUMBER] [EMAIL_ADDRES…" at bounding box center [416, 210] width 345 height 53
click at [471, 210] on div "A Callback Scheduled Call Step: 1 America/New_York [PHONE_NUMBER] [EMAIL_ADDRES…" at bounding box center [416, 210] width 345 height 53
click at [464, 175] on td "A Callback Scheduled Call Step: 1 America/New_York [PHONE_NUMBER] [EMAIL_ADDRES…" at bounding box center [581, 211] width 744 height 74
click at [453, 172] on div "A Callback Scheduled Call Step: 1 [GEOGRAPHIC_DATA]/[GEOGRAPHIC_DATA] [PHONE_NU…" at bounding box center [581, 137] width 728 height 70
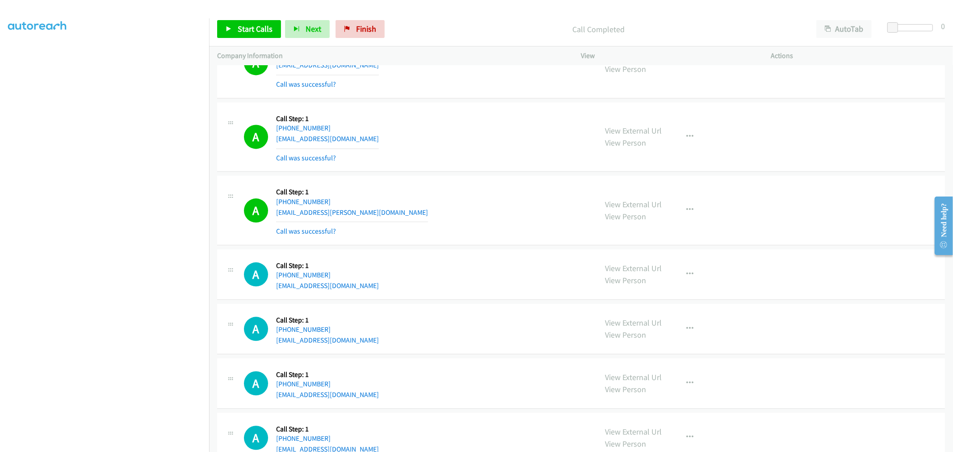
click at [466, 179] on div "A Callback Scheduled Call Step: 1 America/New_York [PHONE_NUMBER] [EMAIL_ADDRES…" at bounding box center [581, 211] width 728 height 70
click at [466, 176] on div "A Callback Scheduled Call Step: 1 America/New_York [PHONE_NUMBER] [EMAIL_ADDRES…" at bounding box center [581, 211] width 728 height 70
click at [260, 37] on link "Start Calls" at bounding box center [249, 29] width 64 height 18
click at [502, 243] on div "A Callback Scheduled Call Step: 1 America/New_York [PHONE_NUMBER] [EMAIL_ADDRES…" at bounding box center [581, 211] width 728 height 70
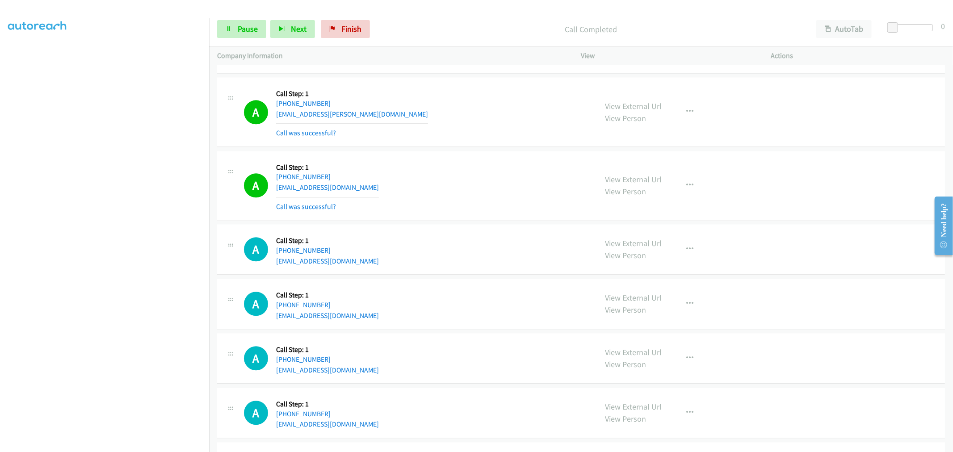
scroll to position [1756, 0]
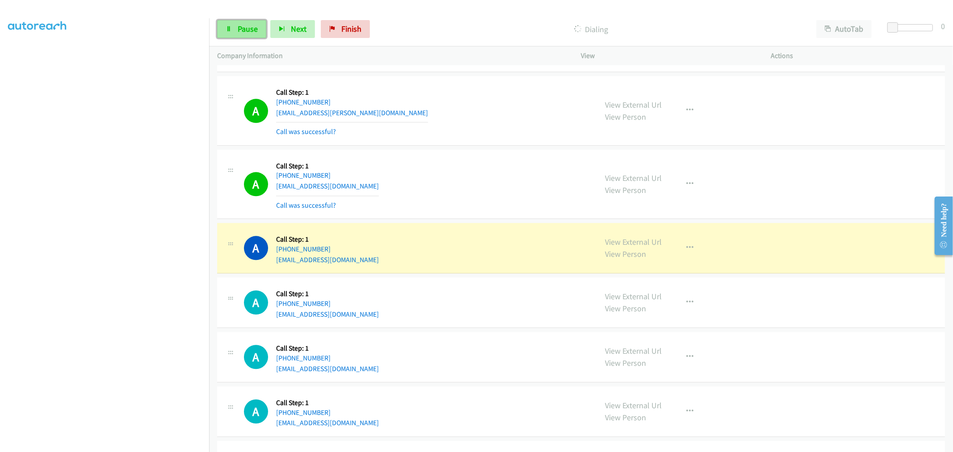
click at [247, 25] on span "Pause" at bounding box center [248, 29] width 20 height 10
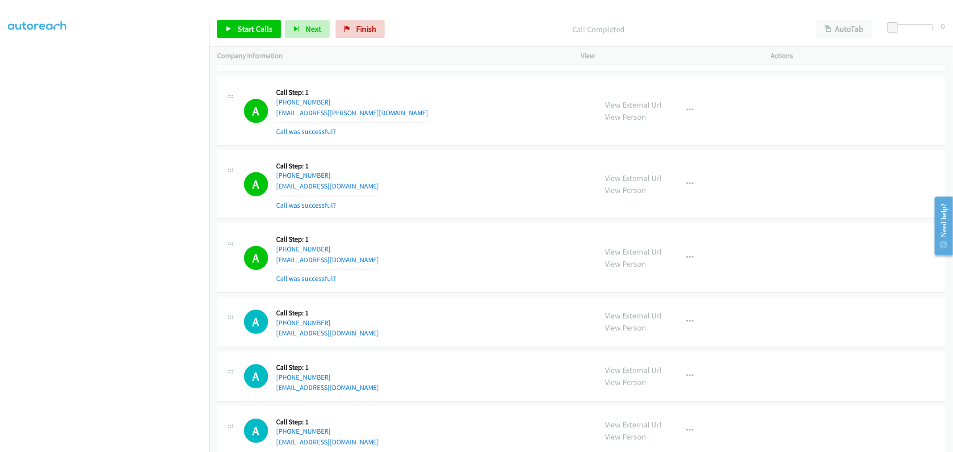
click at [512, 153] on div "A Callback Scheduled Call Step: 1 America/New_York [PHONE_NUMBER] [EMAIL_ADDRES…" at bounding box center [581, 185] width 728 height 70
click at [434, 129] on div "A Callback Scheduled Call Step: 1 America/New_York [PHONE_NUMBER] [EMAIL_ADDRES…" at bounding box center [416, 110] width 345 height 53
click at [456, 150] on td "A Callback Scheduled Call Step: 1 America/New_York [PHONE_NUMBER] [EMAIL_ADDRES…" at bounding box center [581, 184] width 744 height 74
click at [243, 32] on span "Start Calls" at bounding box center [255, 29] width 35 height 10
click at [349, 231] on div "A Callback Scheduled Call Step: 1 America/New_York [PHONE_NUMBER] [EMAIL_ADDRES…" at bounding box center [581, 258] width 728 height 70
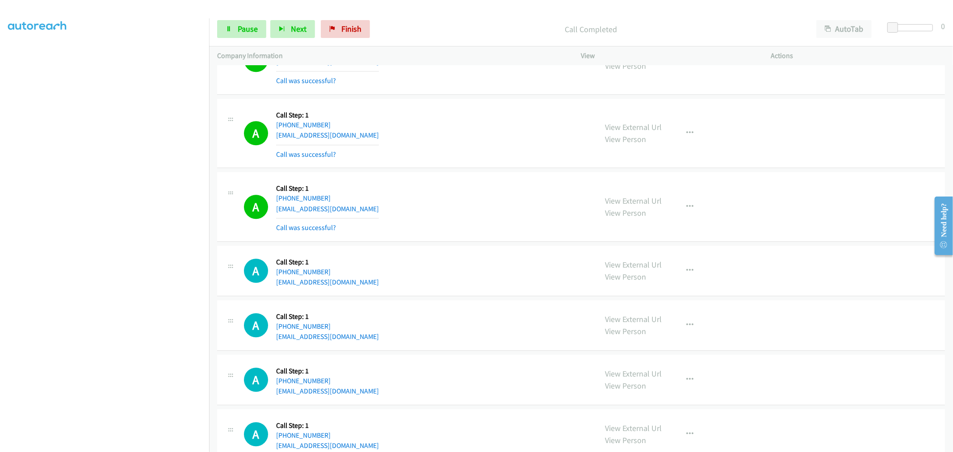
scroll to position [1955, 0]
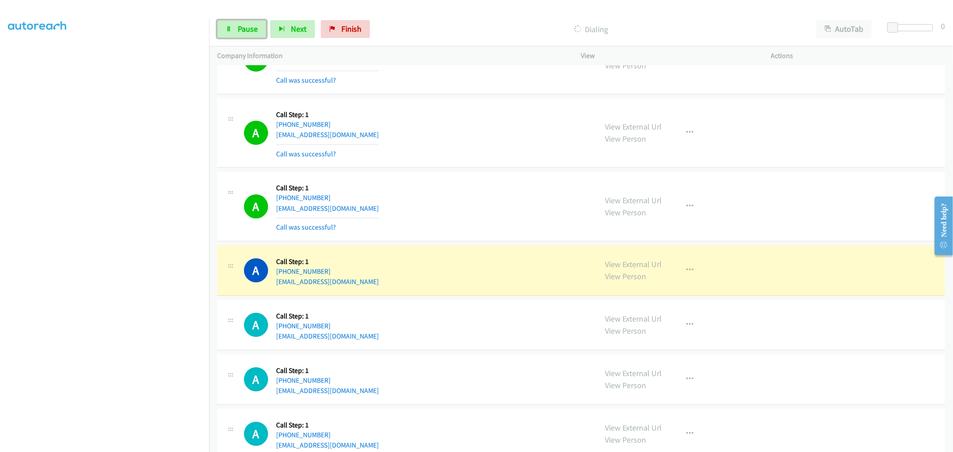
click at [248, 32] on span "Pause" at bounding box center [248, 29] width 20 height 10
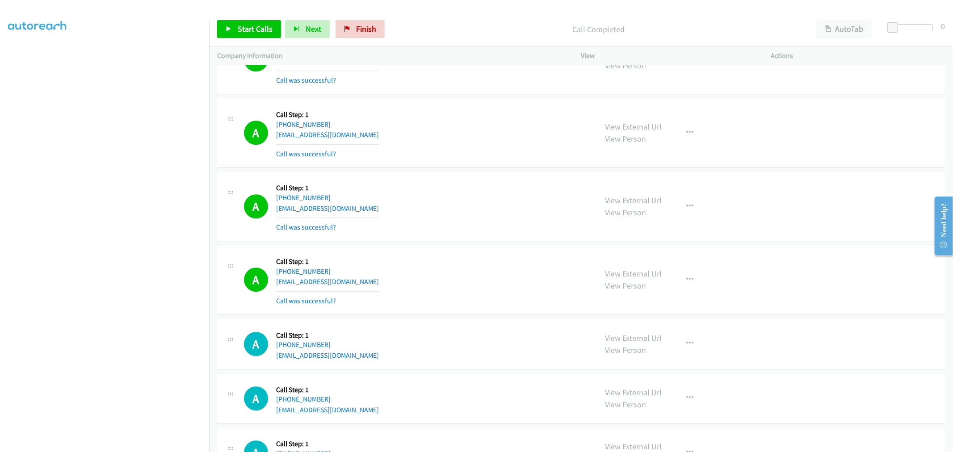
click at [602, 107] on div "View External Url View Person View External Url Email Schedule/Manage Callback …" at bounding box center [696, 132] width 198 height 53
click at [476, 109] on div "A Callback Scheduled Call Step: 1 America/Los_Angeles [PHONE_NUMBER] [EMAIL_ADD…" at bounding box center [416, 132] width 345 height 53
click at [479, 284] on div "A Callback Scheduled Call Step: 1 America/Los_Angeles [PHONE_NUMBER] [EMAIL_ADD…" at bounding box center [416, 279] width 345 height 53
click at [597, 123] on div "View External Url View Person View External Url Email Schedule/Manage Callback …" at bounding box center [696, 132] width 198 height 53
